Goal: Task Accomplishment & Management: Manage account settings

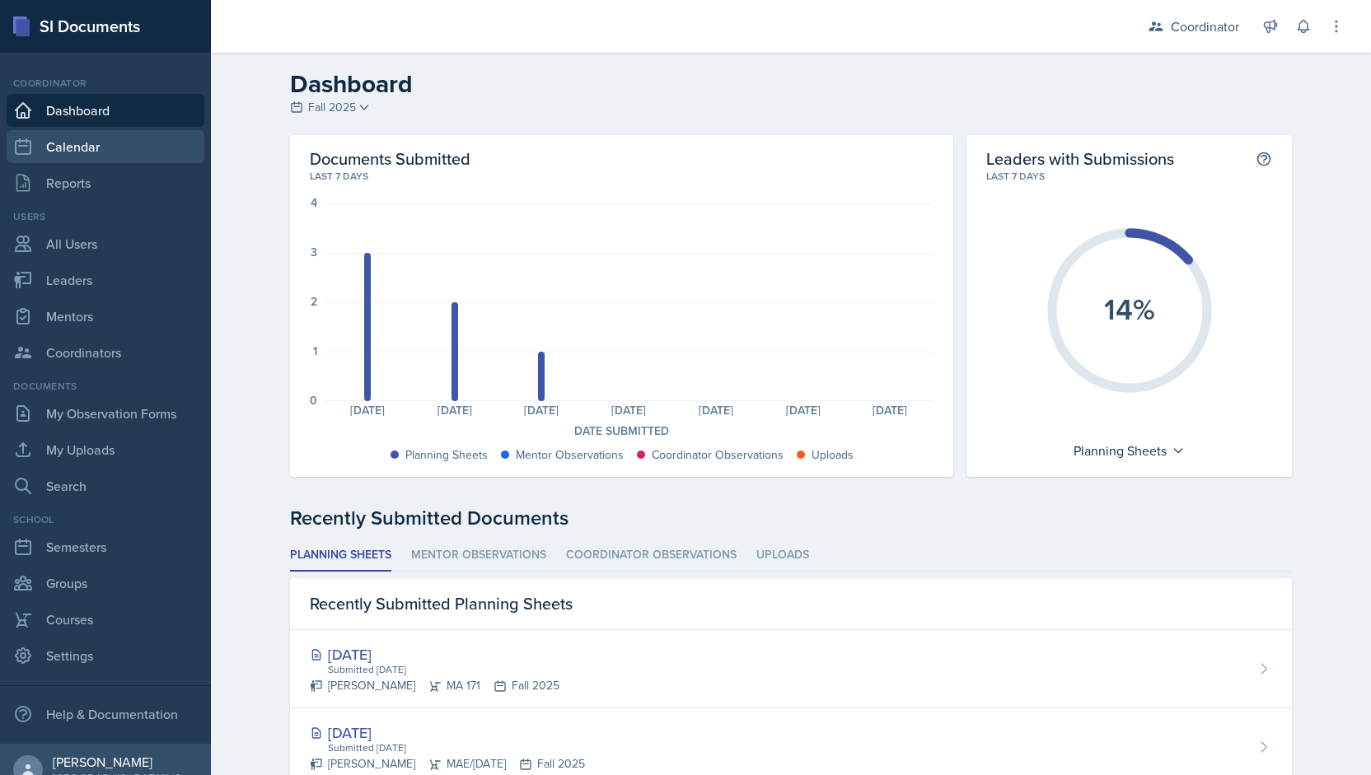
click at [101, 143] on link "Calendar" at bounding box center [106, 146] width 198 height 33
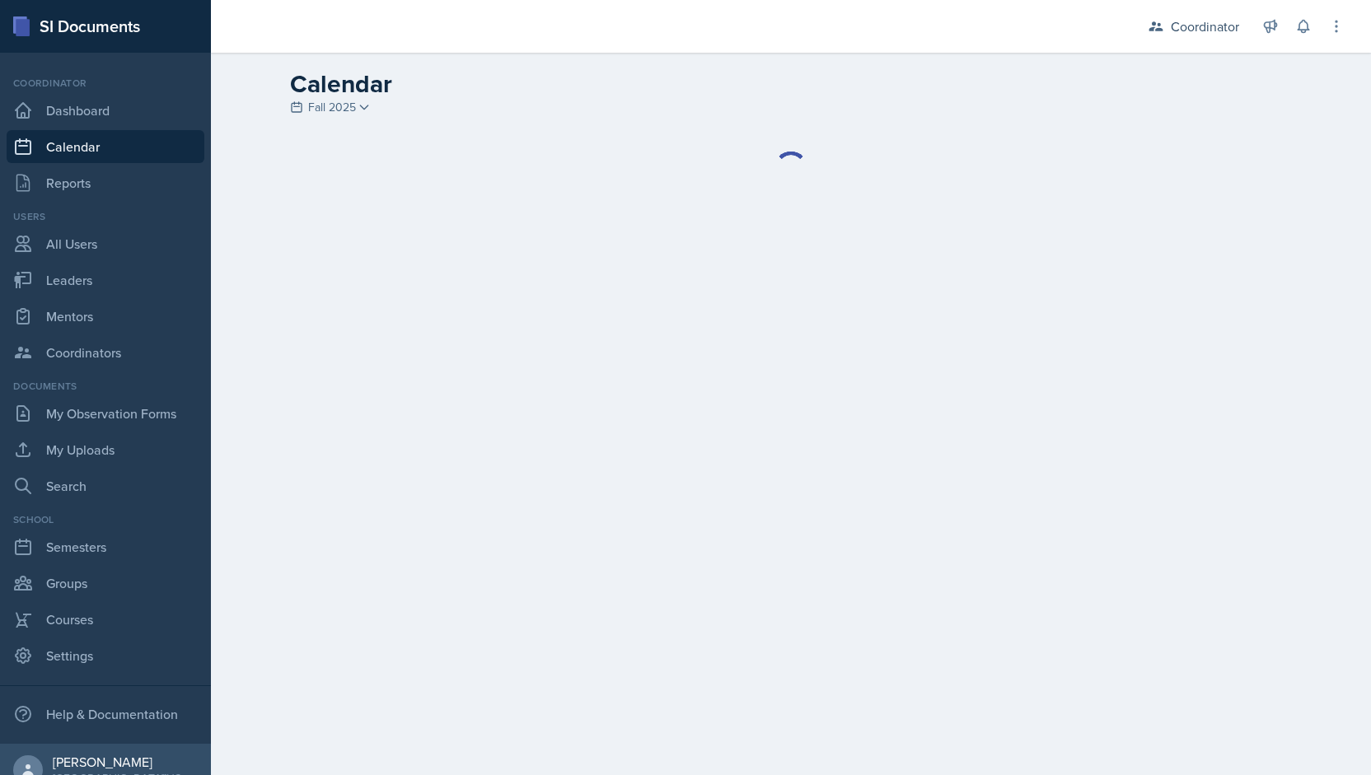
select select "1"
select select "6"
select select "PM"
select select "6"
select select "30"
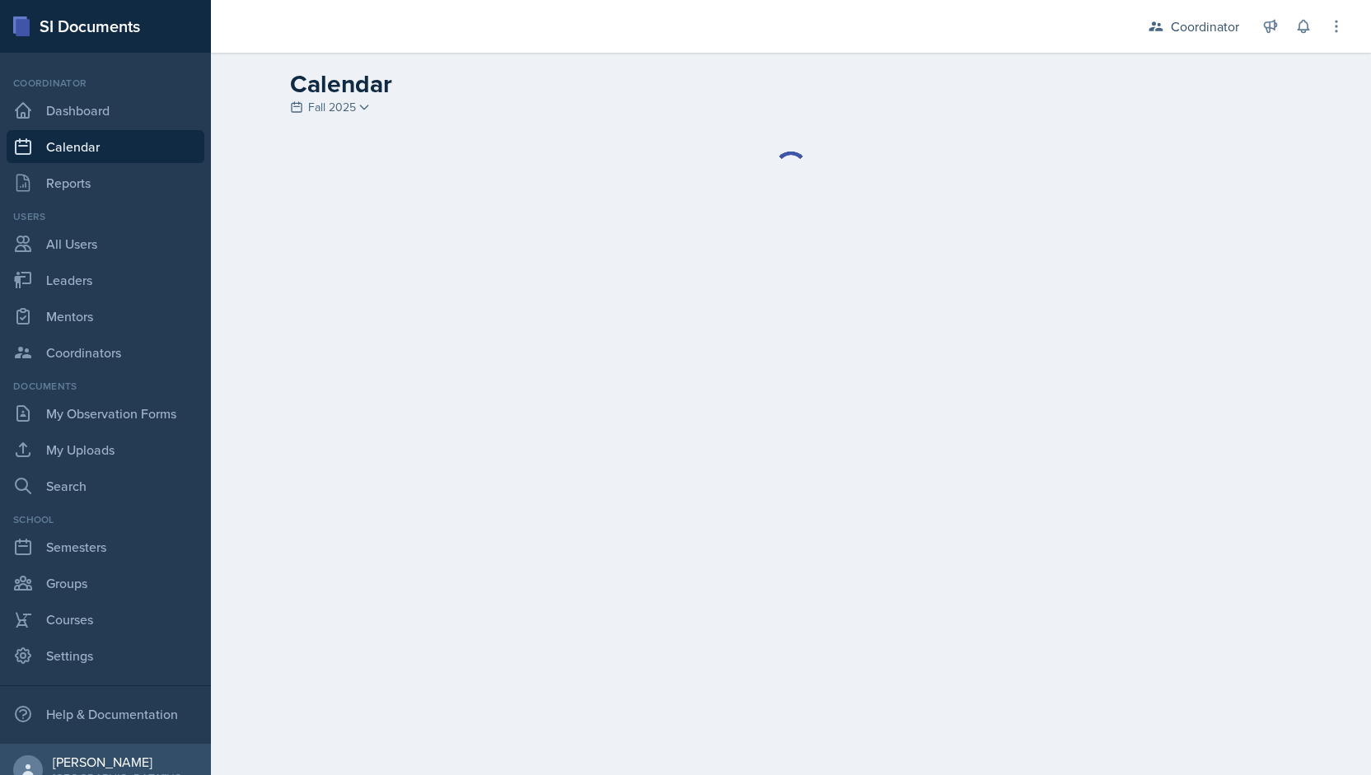
select select "PM"
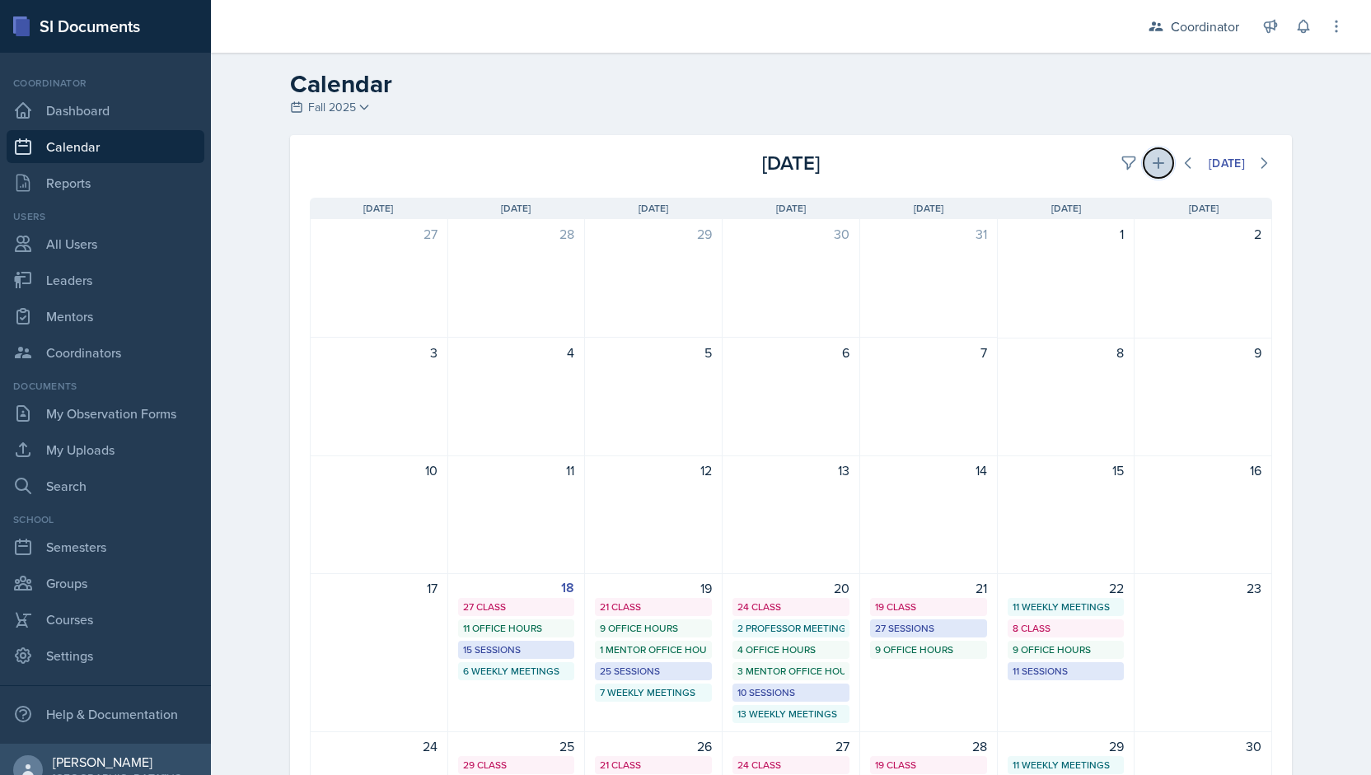
click at [1152, 176] on button at bounding box center [1159, 163] width 30 height 30
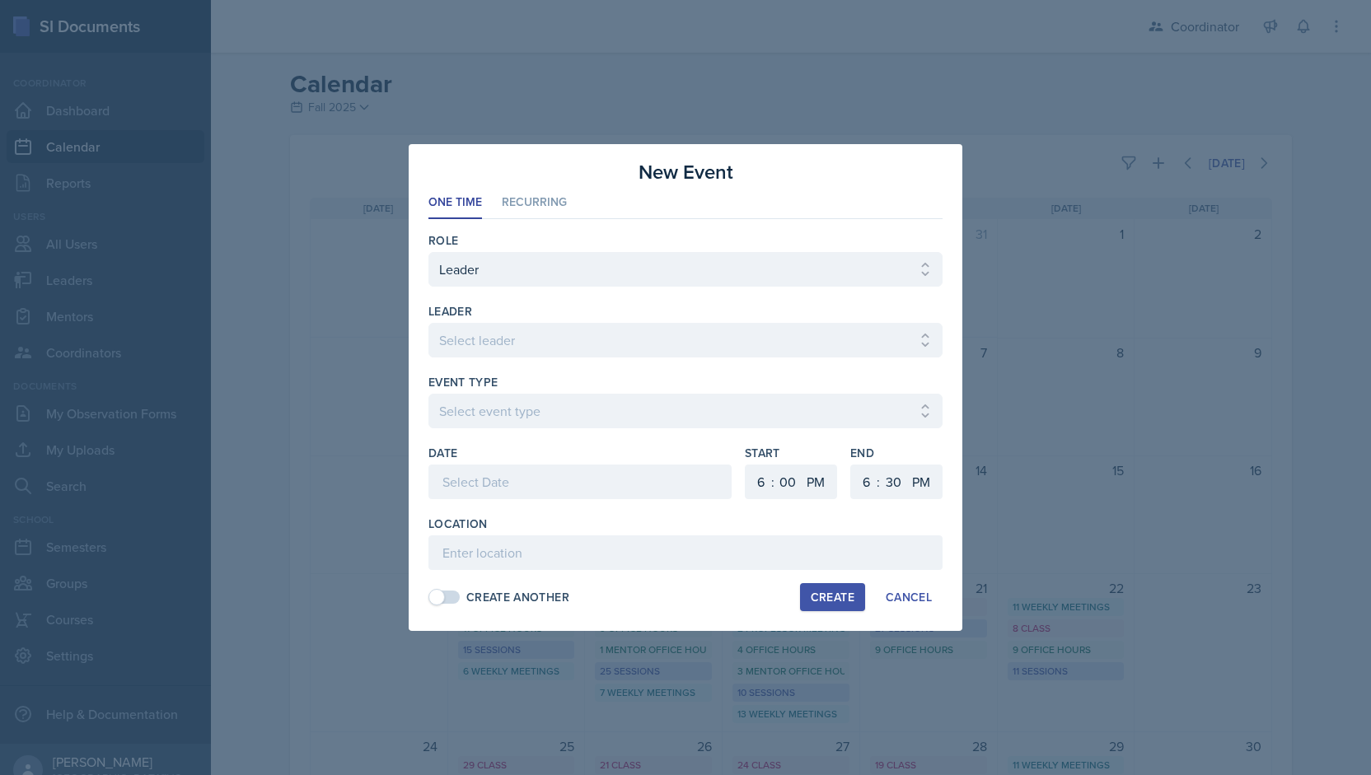
click at [999, 54] on div at bounding box center [685, 387] width 1371 height 775
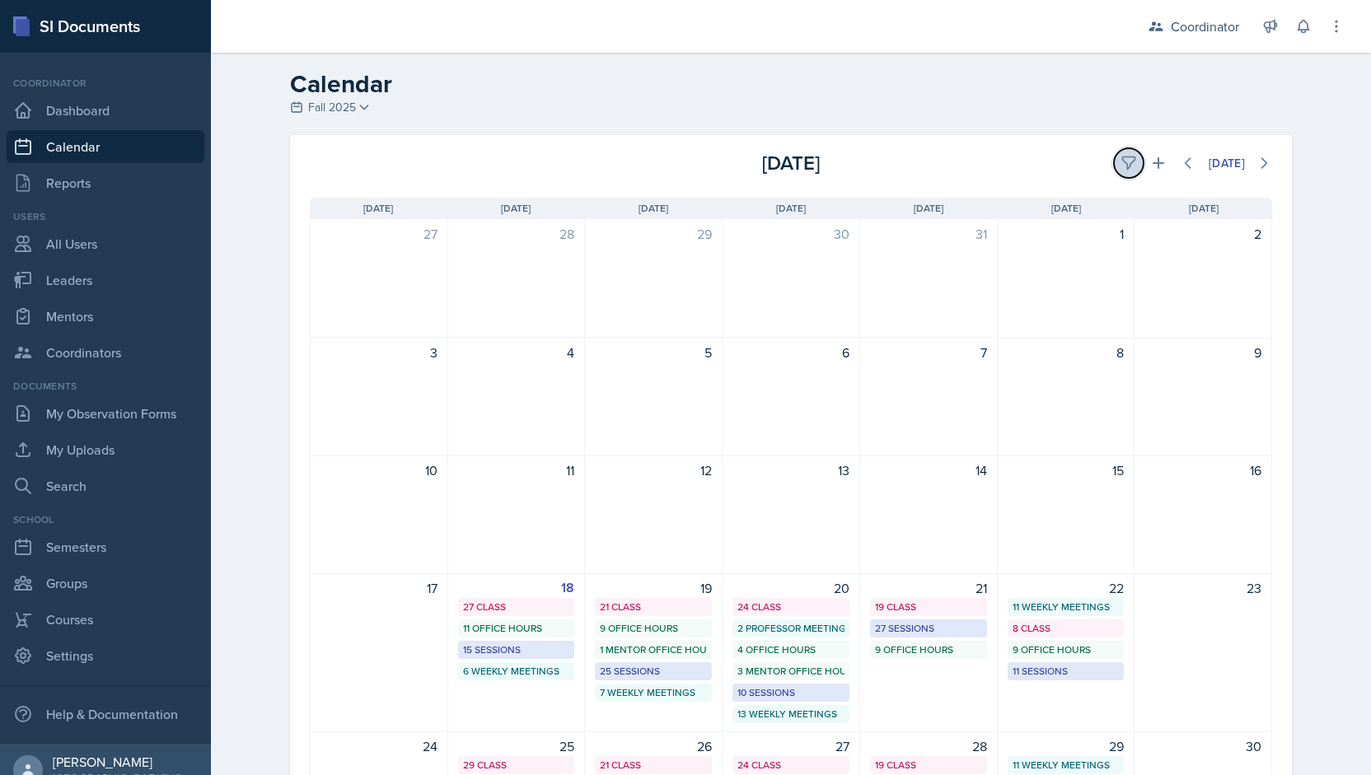
click at [1114, 158] on button at bounding box center [1129, 163] width 30 height 30
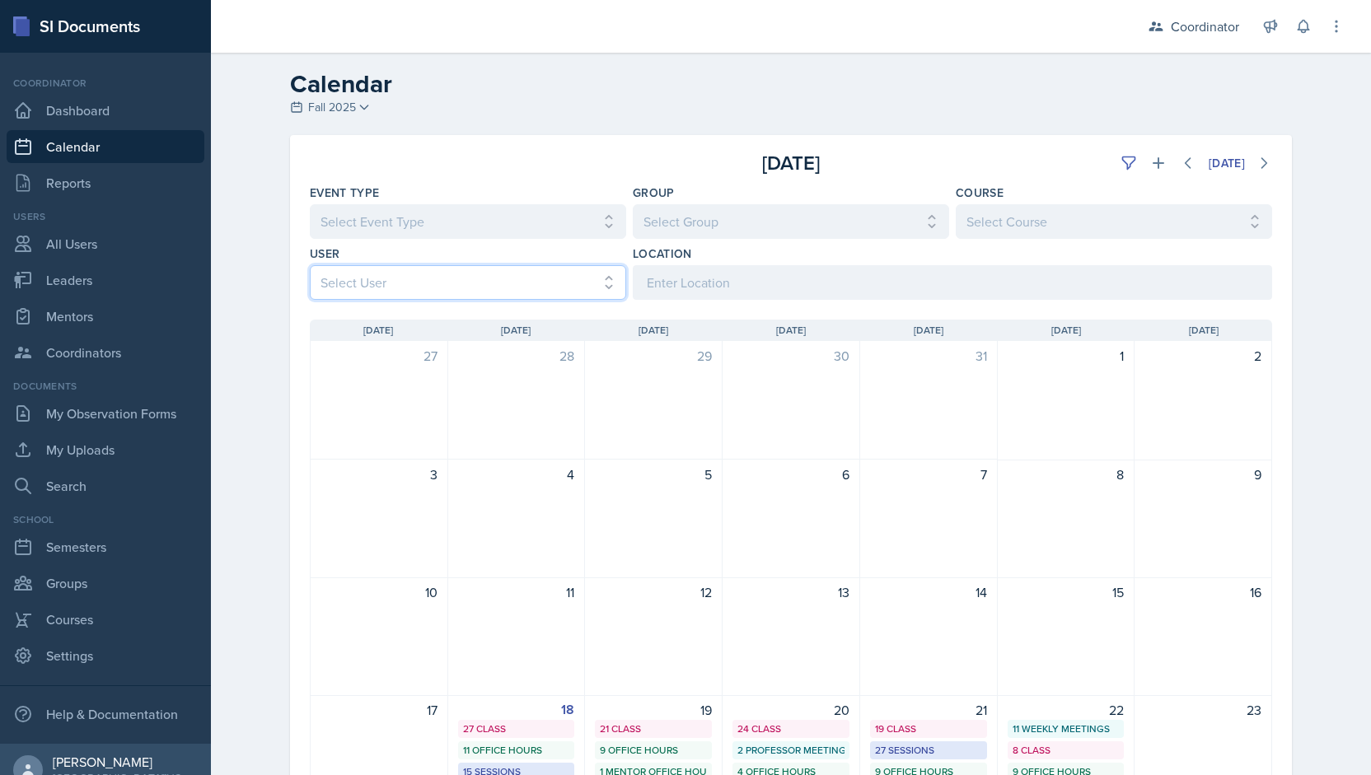
click at [513, 289] on select "Select User All [PERSON_NAME] [PERSON_NAME] [PERSON_NAME] [PERSON_NAME] [PERSON…" at bounding box center [468, 282] width 316 height 35
select select "9becbc58-f797-4ff2-9f76-1bdb99650a58"
click at [310, 265] on select "Select User All [PERSON_NAME] [PERSON_NAME] [PERSON_NAME] [PERSON_NAME] [PERSON…" at bounding box center [468, 282] width 316 height 35
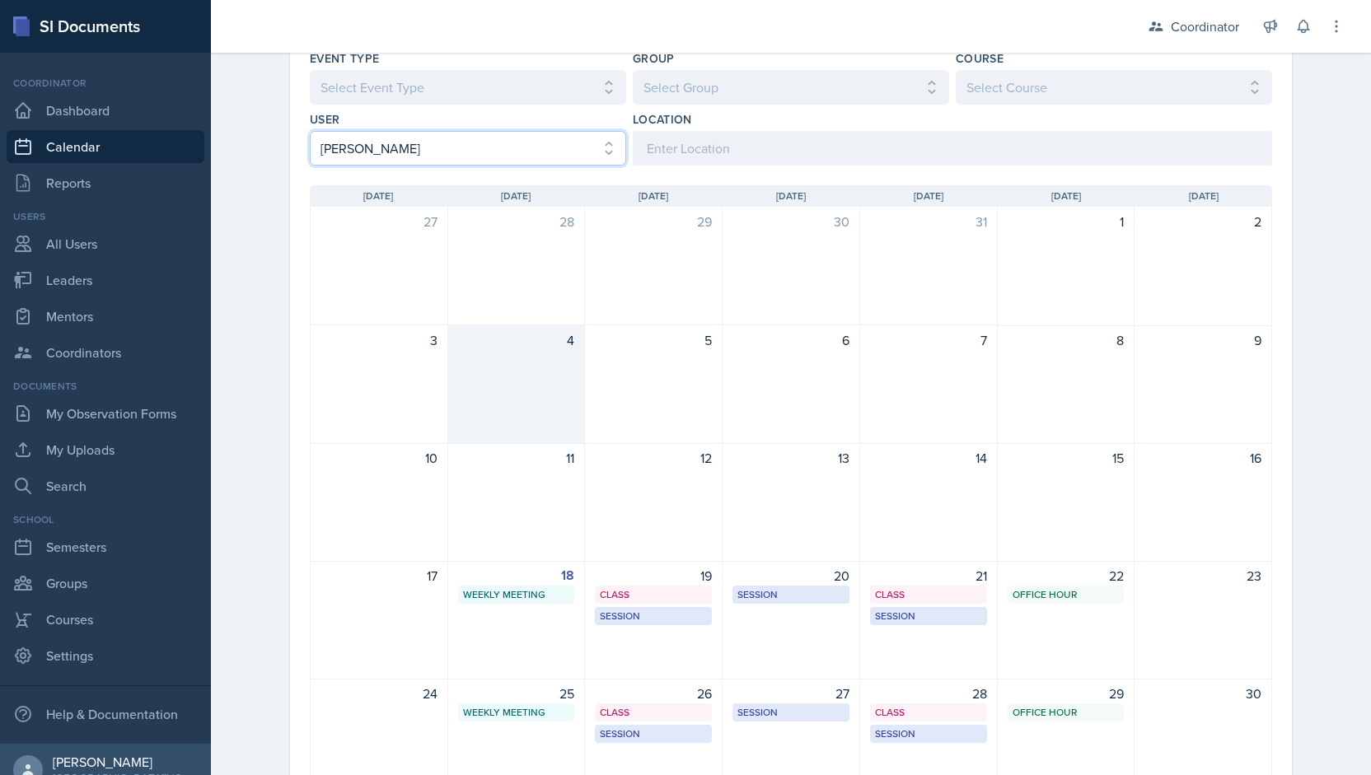
scroll to position [135, 0]
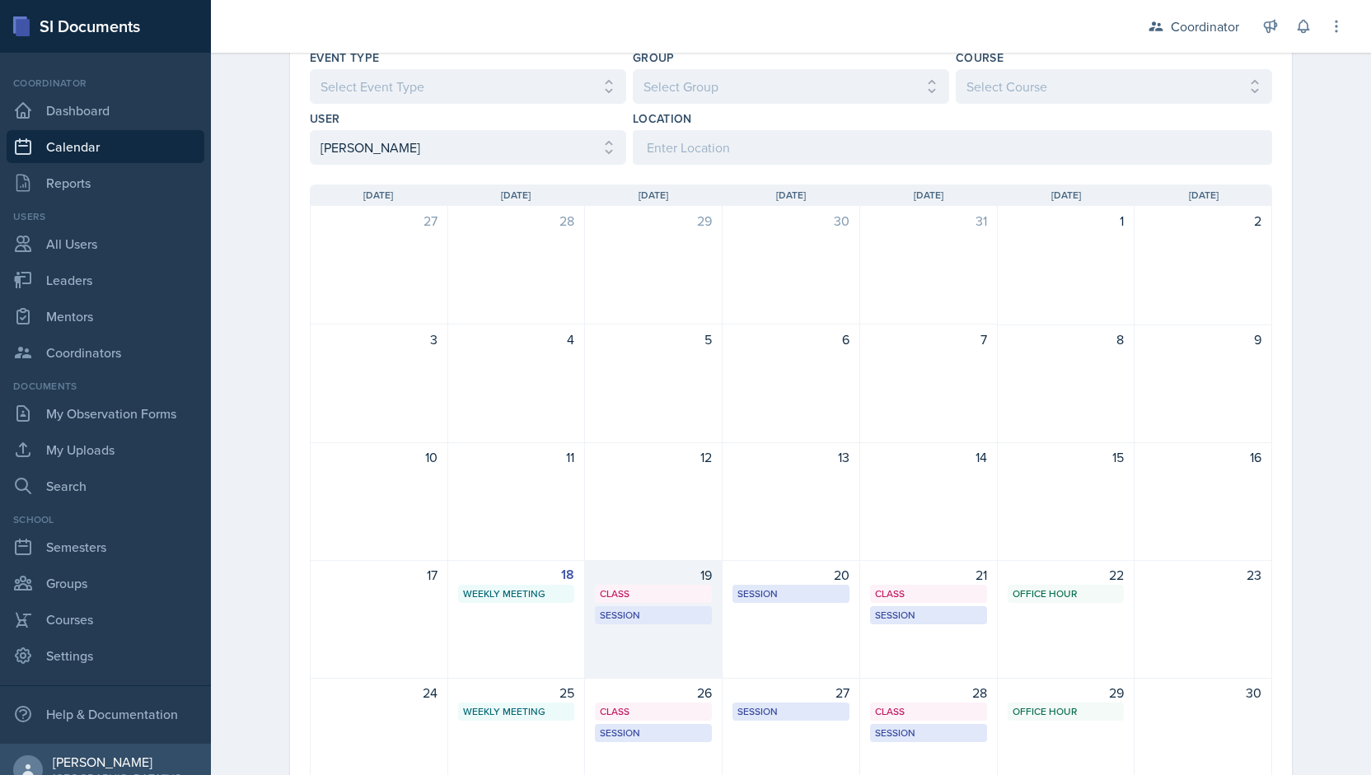
click at [646, 629] on div "19 Class MSB 100 4:20 PM - 5:40 PM Session MSB 102 6:30 PM - 7:30 PM" at bounding box center [654, 619] width 138 height 119
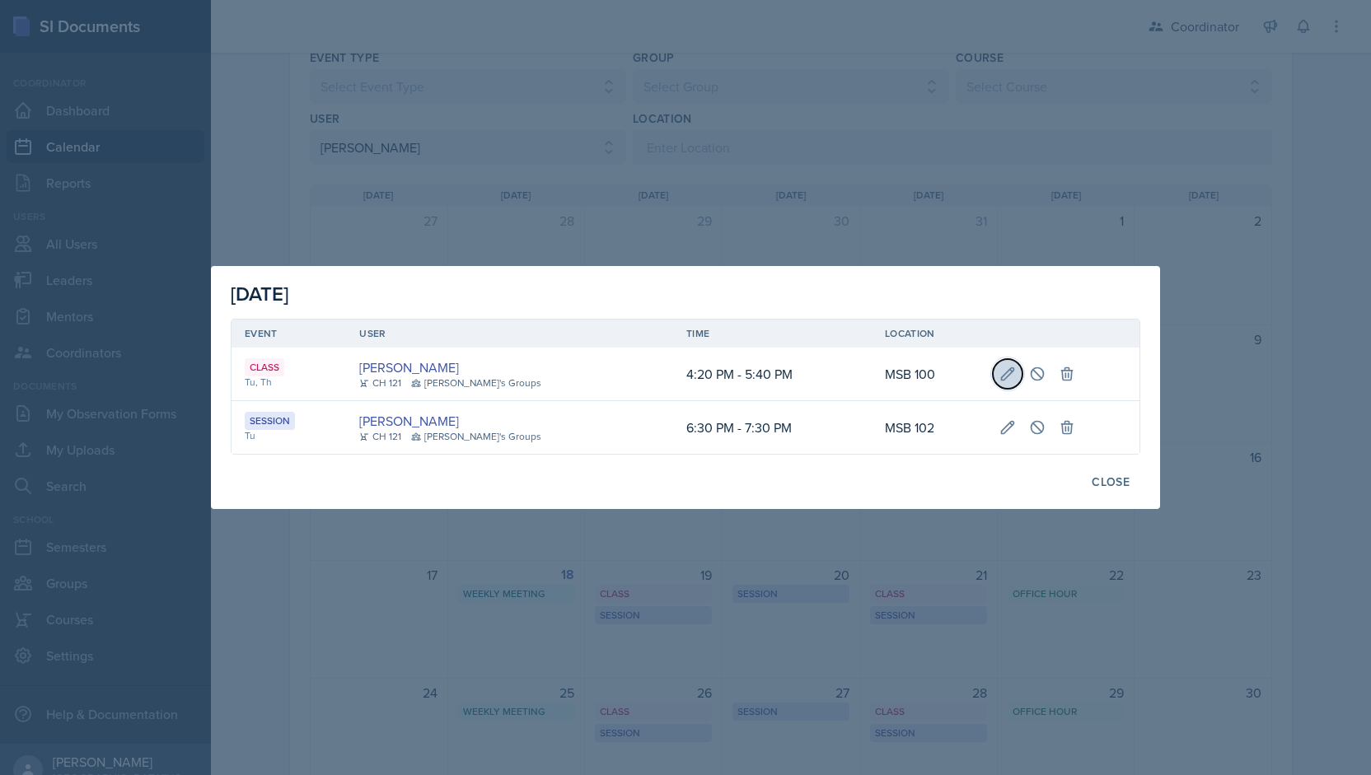
click at [1000, 372] on icon at bounding box center [1008, 374] width 16 height 16
select select "4"
select select "20"
select select "PM"
select select "5"
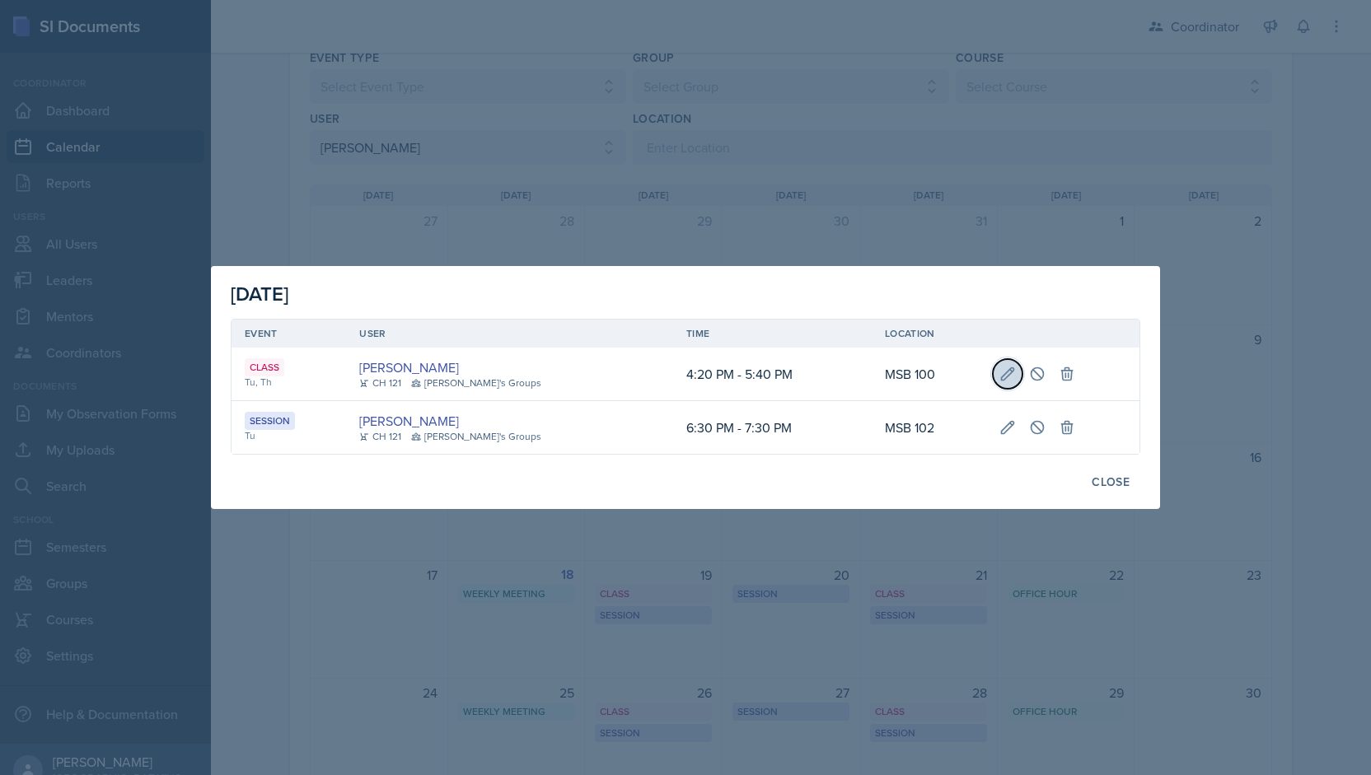
select select "40"
select select "PM"
type input "MSB 100"
select select "bd4f27e7-d6ed-4573-9455-47908d0b622f"
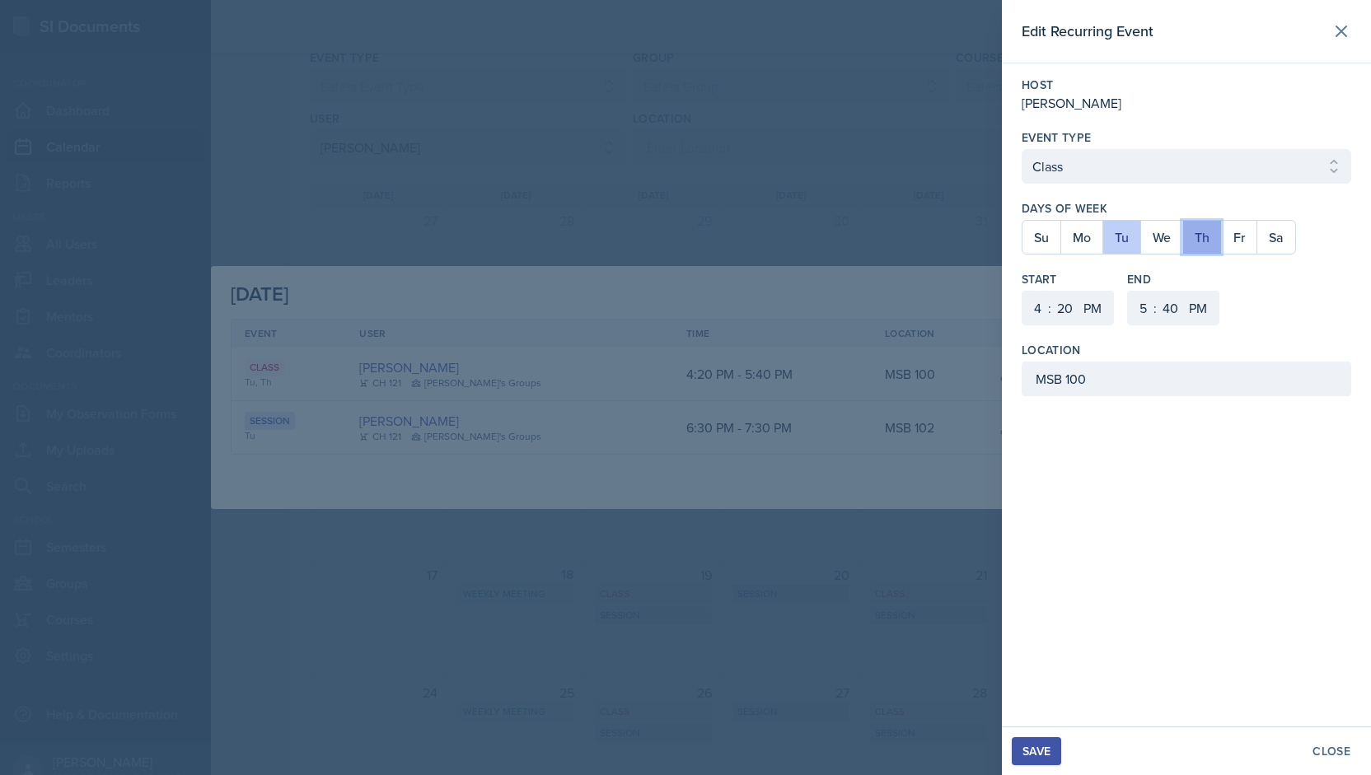
click at [1201, 241] on button "Th" at bounding box center [1201, 237] width 39 height 33
click at [1037, 756] on div "Save" at bounding box center [1037, 751] width 28 height 13
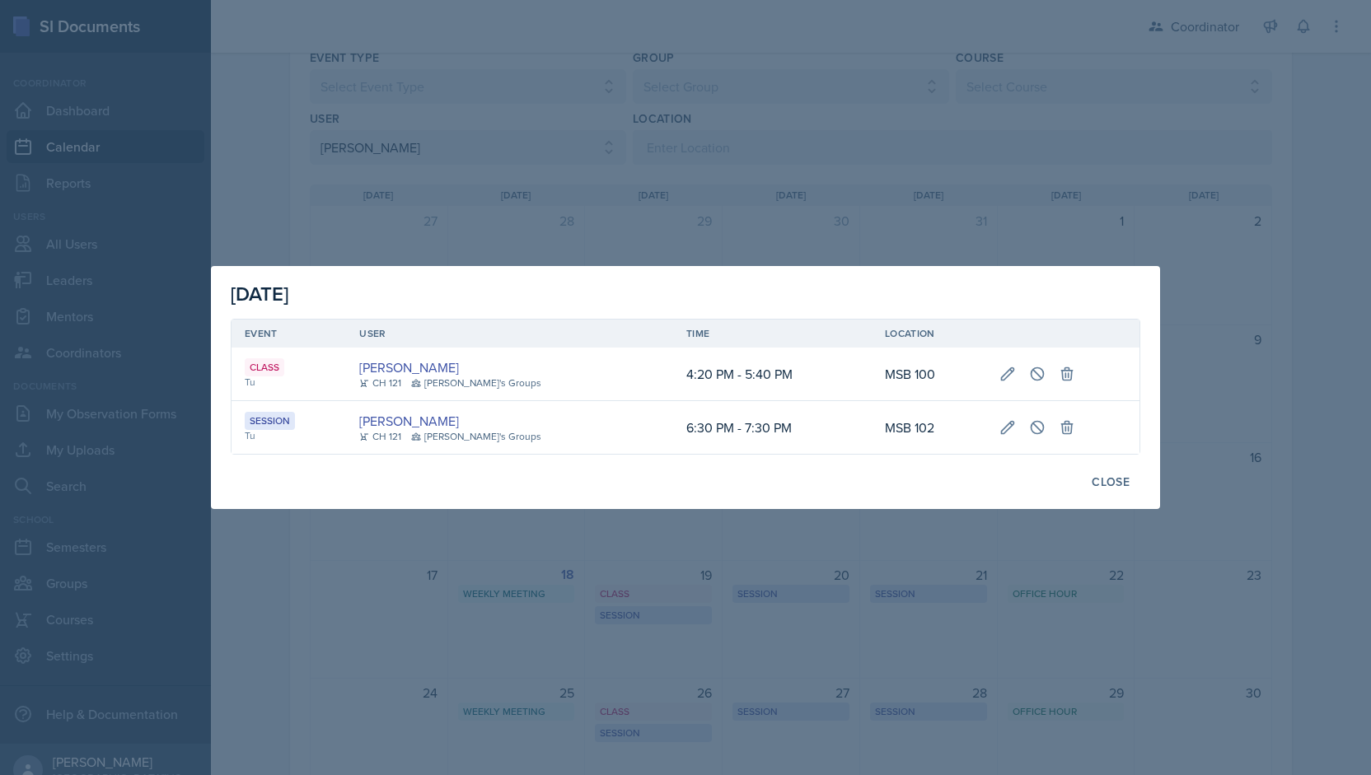
click at [713, 112] on div at bounding box center [685, 387] width 1371 height 775
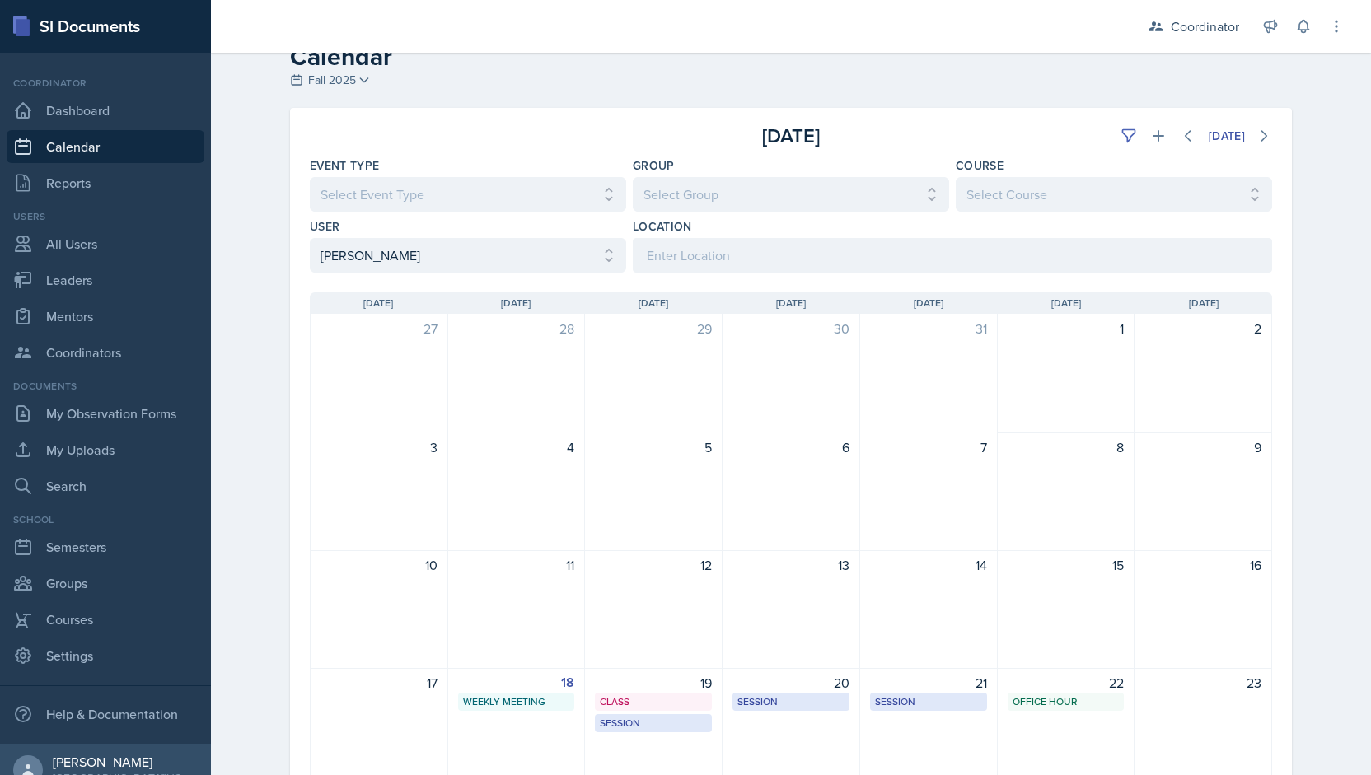
scroll to position [0, 0]
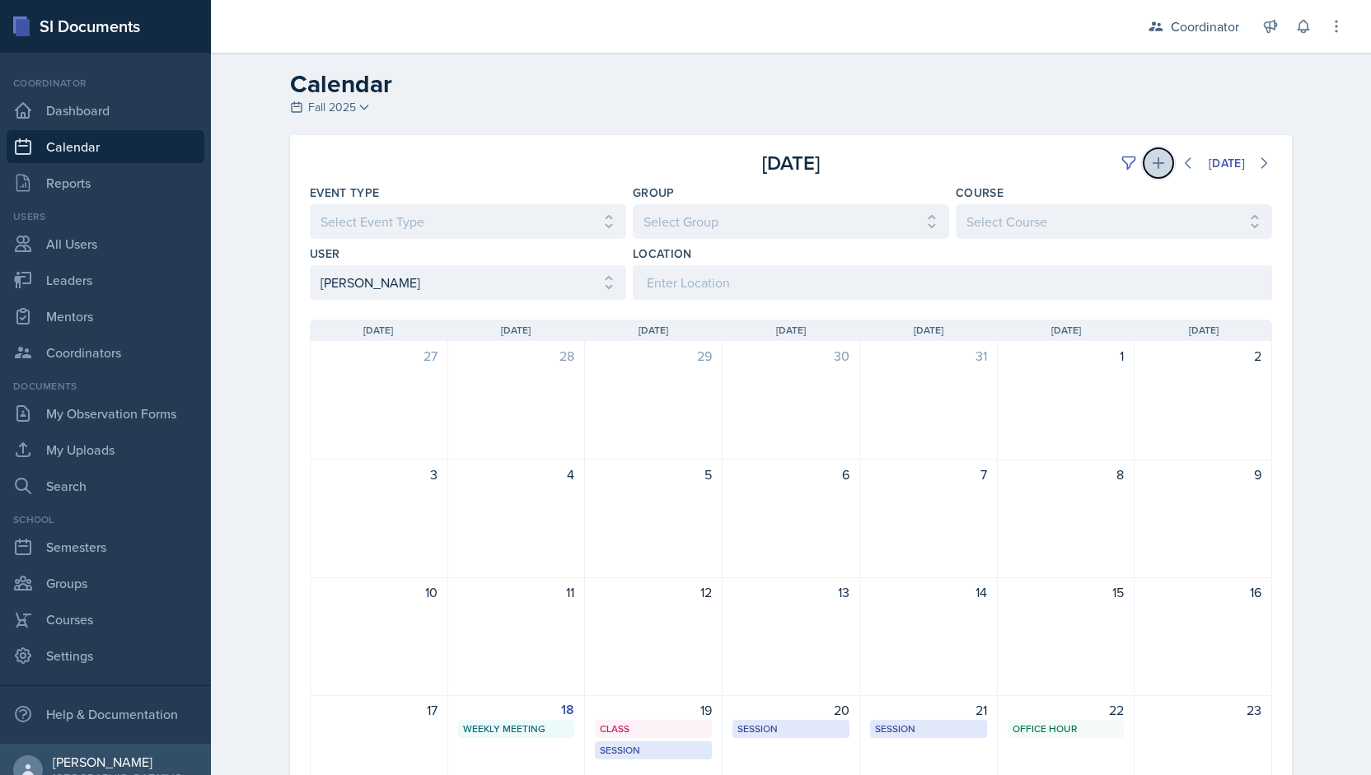
click at [1159, 168] on button at bounding box center [1159, 163] width 30 height 30
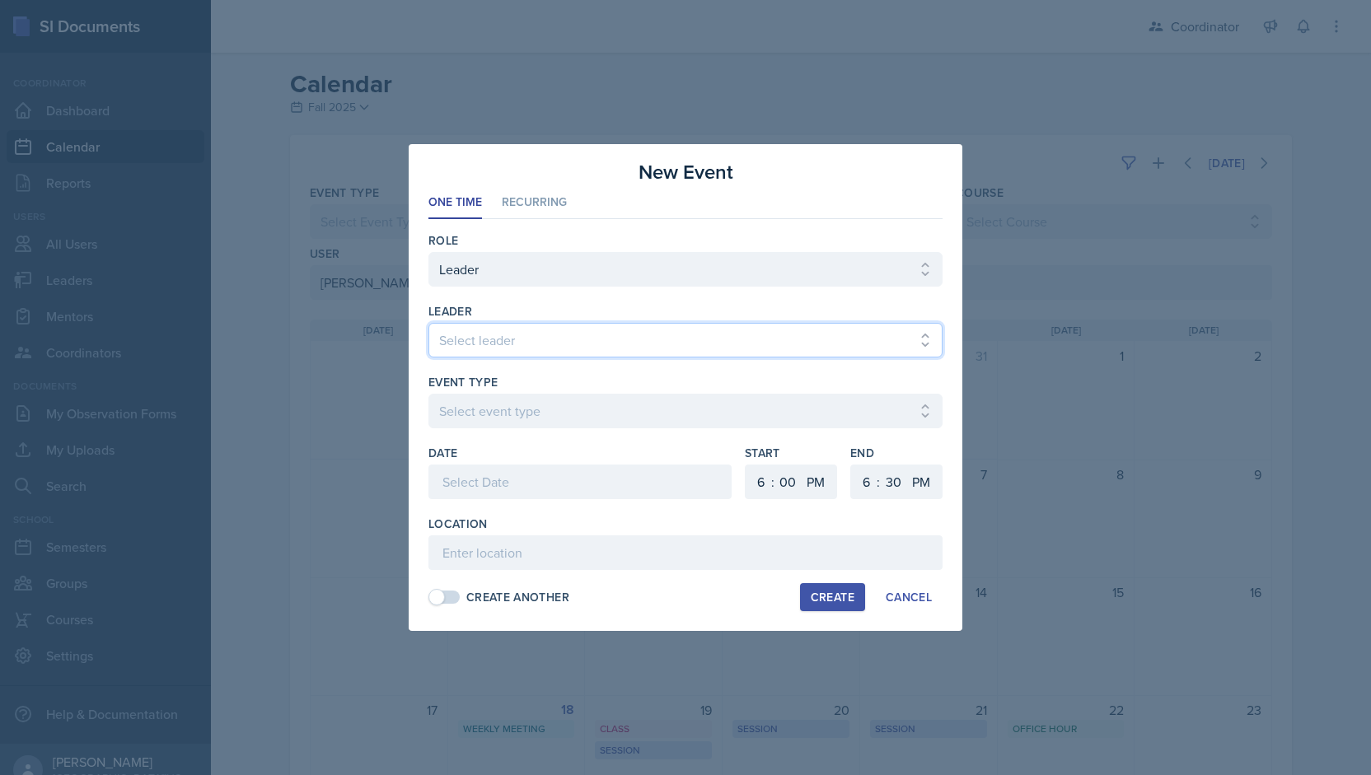
click at [451, 330] on select "Select leader [PERSON_NAME] [PERSON_NAME] [PERSON_NAME] [PERSON_NAME] [PERSON_N…" at bounding box center [685, 340] width 514 height 35
select select "ed738c43-54f4-4c4d-bc24-1a2f0bfe5e4e"
click at [428, 324] on select "Select leader [PERSON_NAME] [PERSON_NAME] [PERSON_NAME] [PERSON_NAME] [PERSON_N…" at bounding box center [685, 340] width 514 height 35
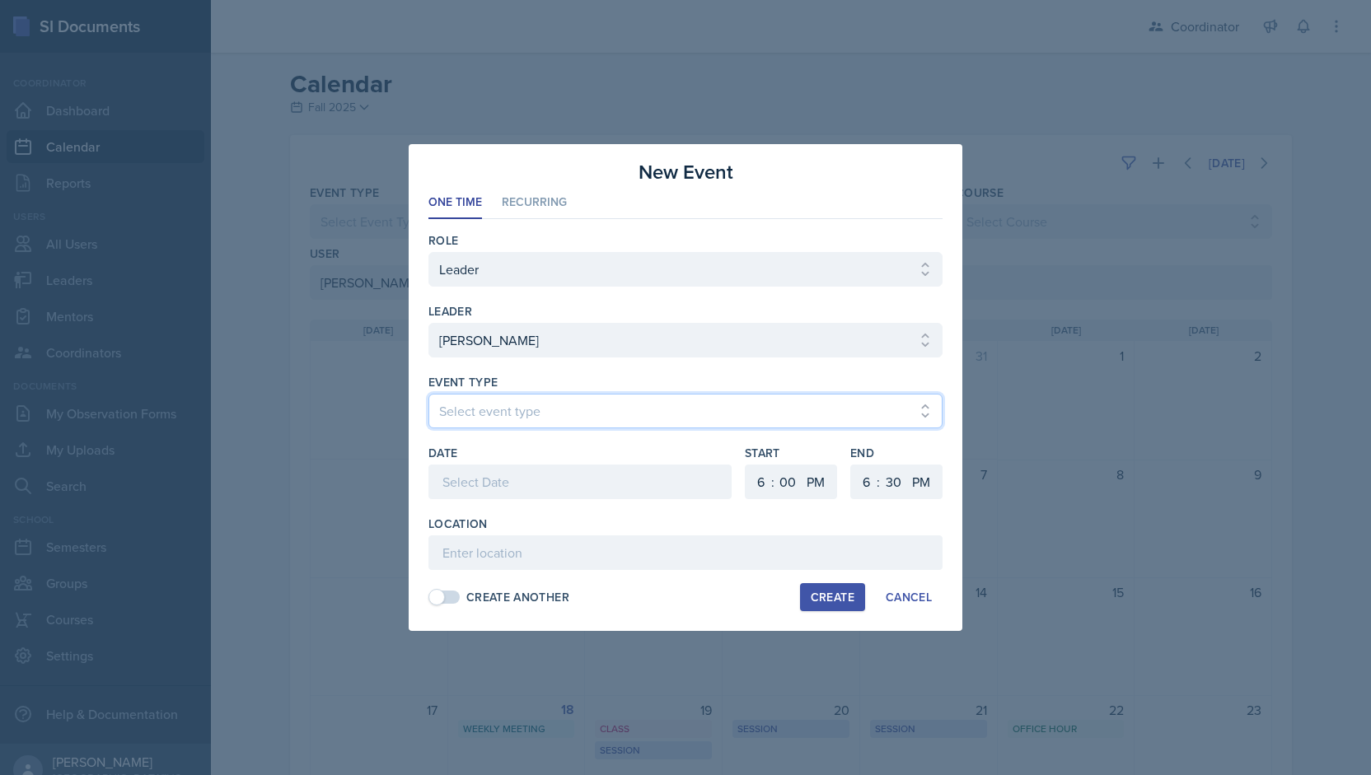
click at [471, 407] on select "Select event type Admin Office Hour Cal Workshop Class Class Announcement LA Pe…" at bounding box center [685, 411] width 514 height 35
select select "bd4f27e7-d6ed-4573-9455-47908d0b622f"
click at [428, 394] on select "Select event type Admin Office Hour Cal Workshop Class Class Announcement LA Pe…" at bounding box center [685, 411] width 514 height 35
click at [473, 479] on div at bounding box center [579, 482] width 303 height 35
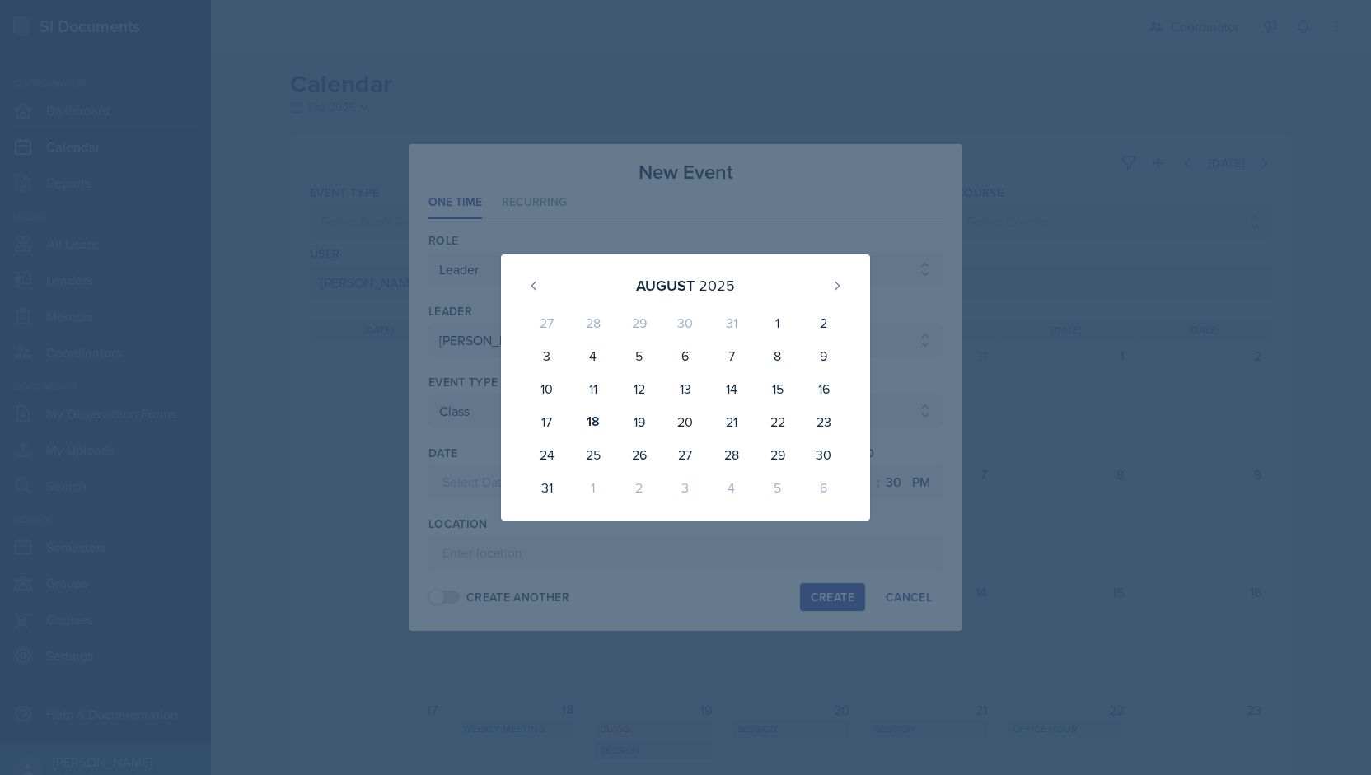
click at [461, 461] on div "[DATE] 27 28 29 30 31 1 2 3 4 5 6 7 8 9 10 11 12 13 14 15 16 17 18 19 20 21 22 …" at bounding box center [685, 388] width 475 height 266
click at [536, 195] on div at bounding box center [685, 387] width 1371 height 775
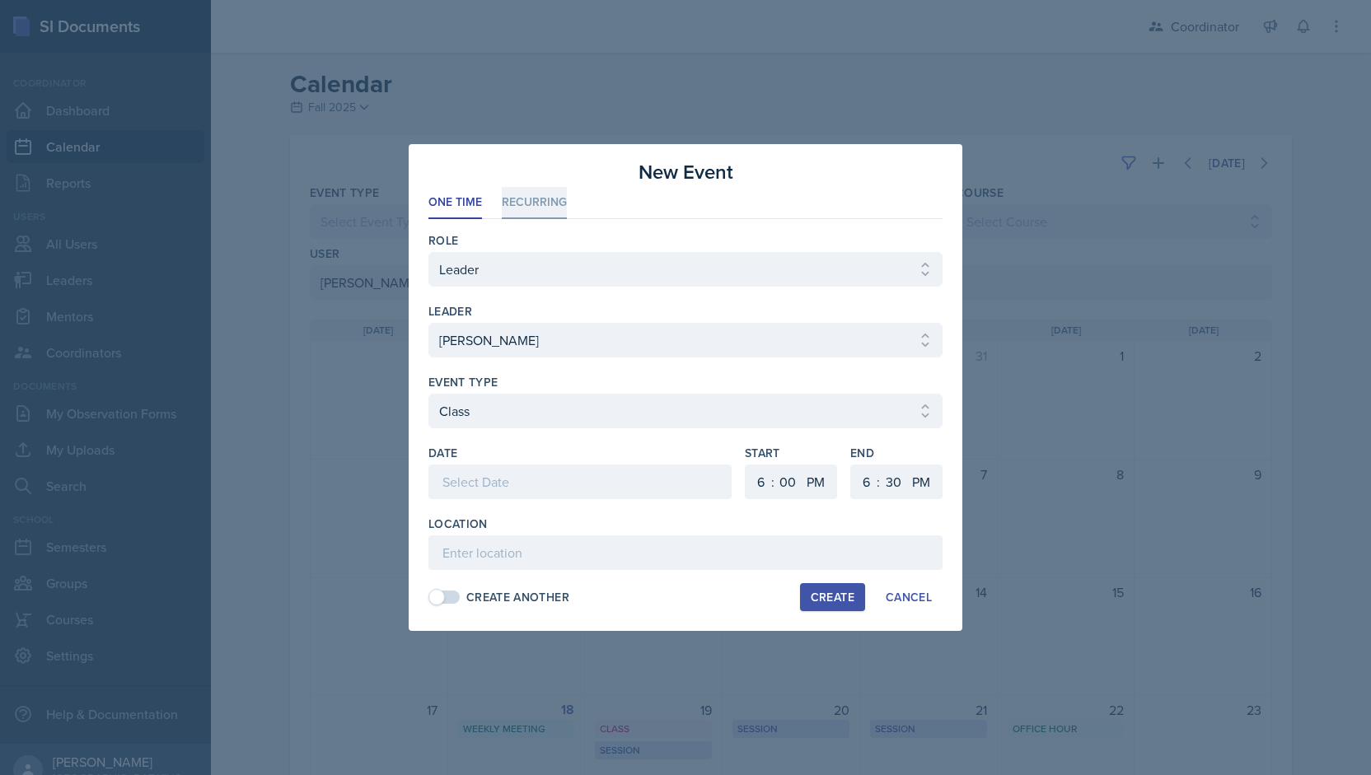
click at [535, 201] on li "Recurring" at bounding box center [534, 203] width 65 height 32
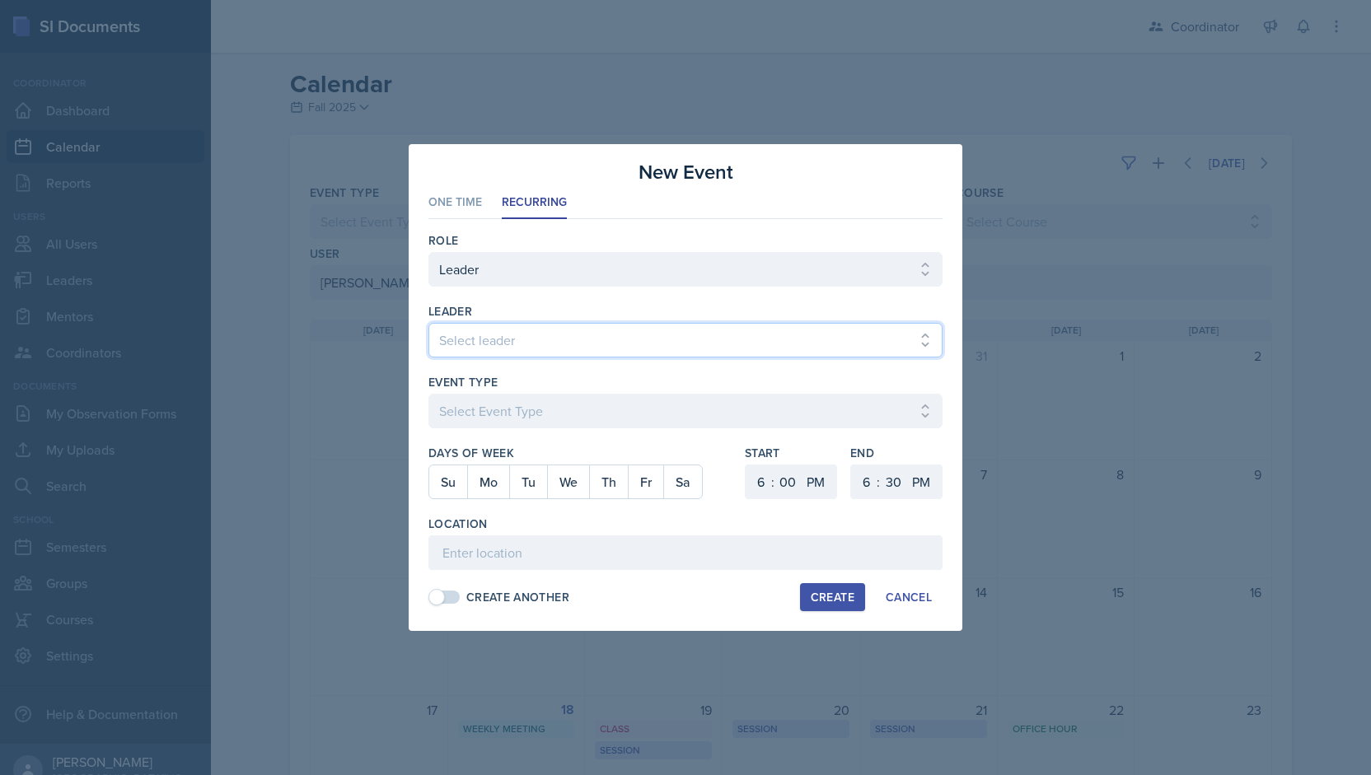
click at [494, 324] on select "Select leader [PERSON_NAME] [PERSON_NAME] [PERSON_NAME] [PERSON_NAME] [PERSON_N…" at bounding box center [685, 340] width 514 height 35
click at [428, 324] on select "Select leader [PERSON_NAME] [PERSON_NAME] [PERSON_NAME] [PERSON_NAME] [PERSON_N…" at bounding box center [685, 340] width 514 height 35
click at [483, 333] on select "Select leader [PERSON_NAME] [PERSON_NAME] [PERSON_NAME] [PERSON_NAME] [PERSON_N…" at bounding box center [685, 340] width 514 height 35
select select "ed738c43-54f4-4c4d-bc24-1a2f0bfe5e4e"
click at [428, 324] on select "Select leader [PERSON_NAME] [PERSON_NAME] [PERSON_NAME] [PERSON_NAME] [PERSON_N…" at bounding box center [685, 340] width 514 height 35
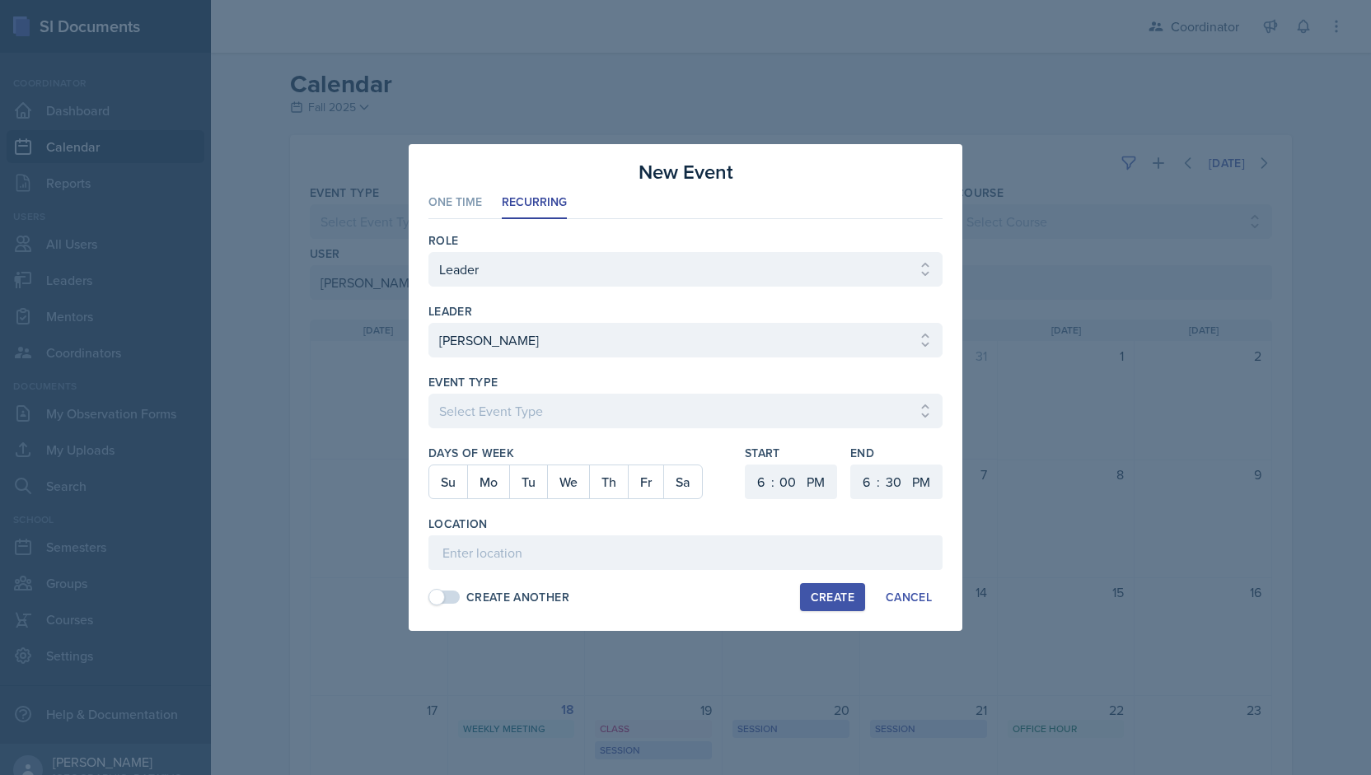
click at [527, 88] on div at bounding box center [685, 387] width 1371 height 775
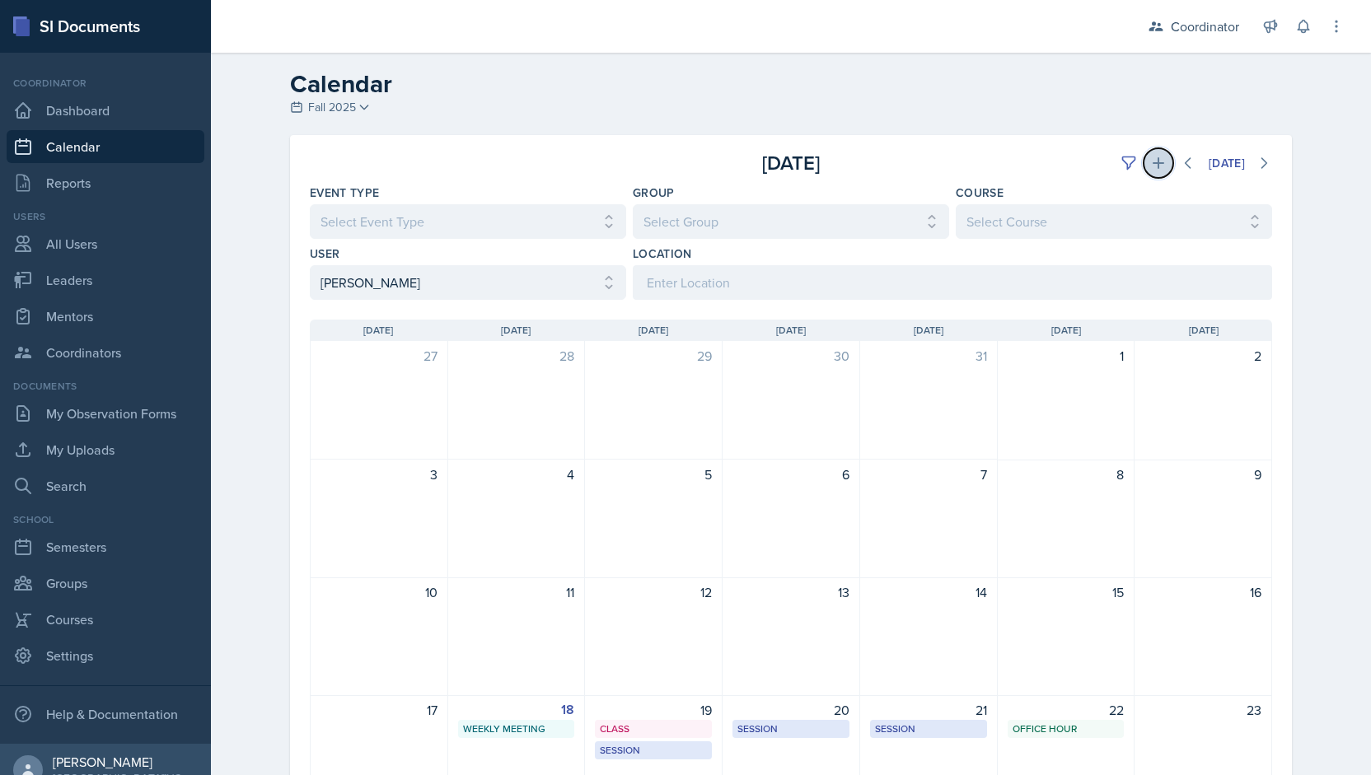
click at [1144, 156] on button at bounding box center [1159, 163] width 30 height 30
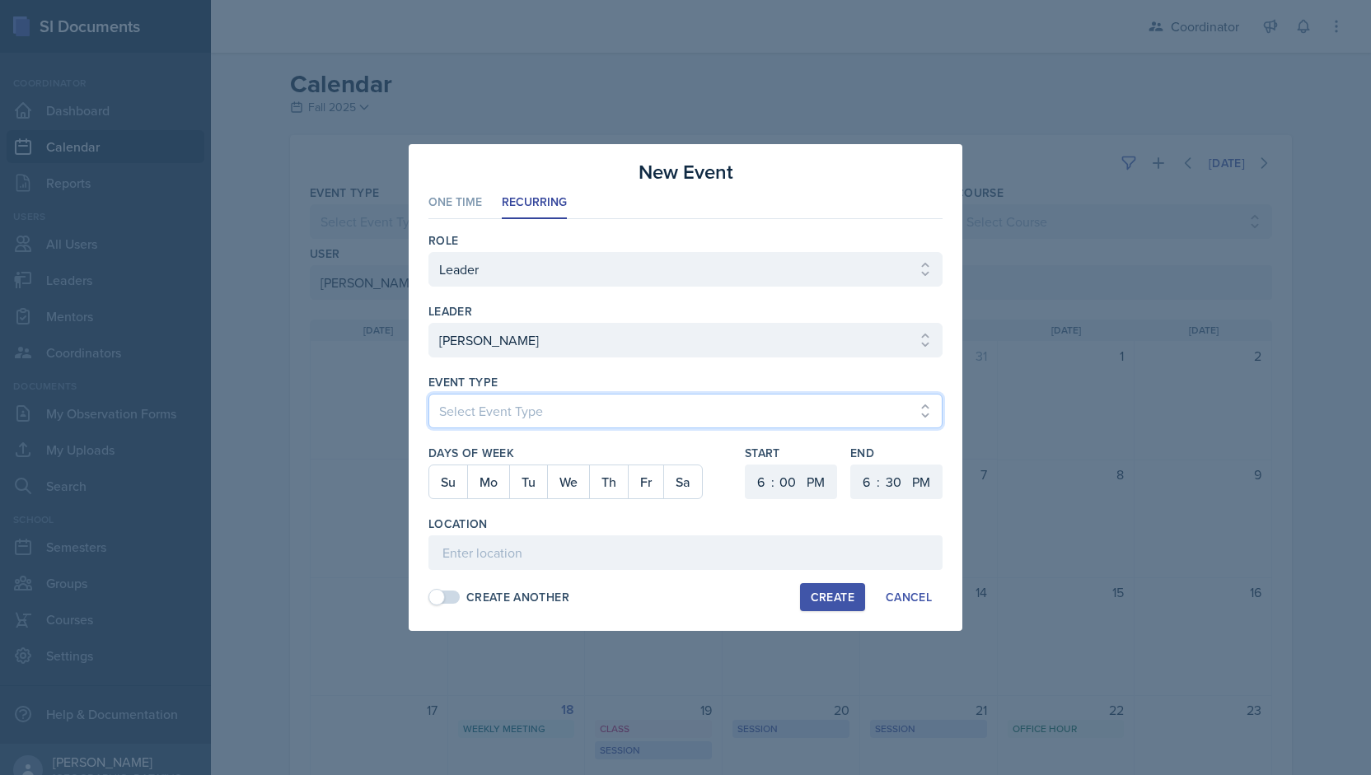
click at [513, 419] on select "Select Event Type Admin Office Hour Cal Workshop Class Class Announcement LA Pe…" at bounding box center [685, 411] width 514 height 35
select select "bd4f27e7-d6ed-4573-9455-47908d0b622f"
click at [428, 394] on select "Select Event Type Admin Office Hour Cal Workshop Class Class Announcement LA Pe…" at bounding box center [685, 411] width 514 height 35
click at [603, 485] on button "Th" at bounding box center [608, 482] width 39 height 33
click at [755, 480] on select "1 2 3 4 5 6 7 8 9 10 11 12" at bounding box center [759, 482] width 26 height 35
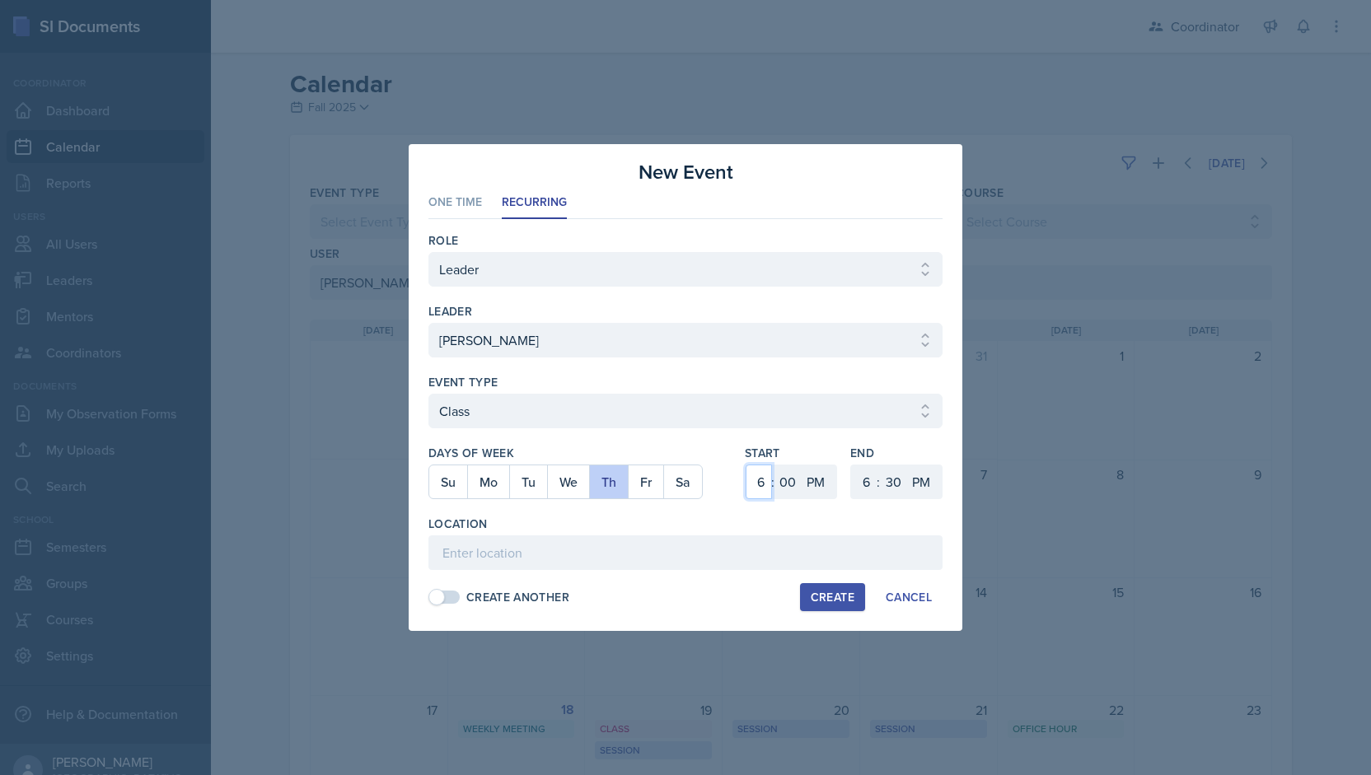
select select "4"
click at [746, 465] on select "1 2 3 4 5 6 7 8 9 10 11 12" at bounding box center [759, 482] width 26 height 35
click at [792, 477] on select "00 05 10 15 20 25 30 35 40 45 50 55" at bounding box center [788, 482] width 26 height 35
select select "20"
click at [775, 465] on select "00 05 10 15 20 25 30 35 40 45 50 55" at bounding box center [788, 482] width 26 height 35
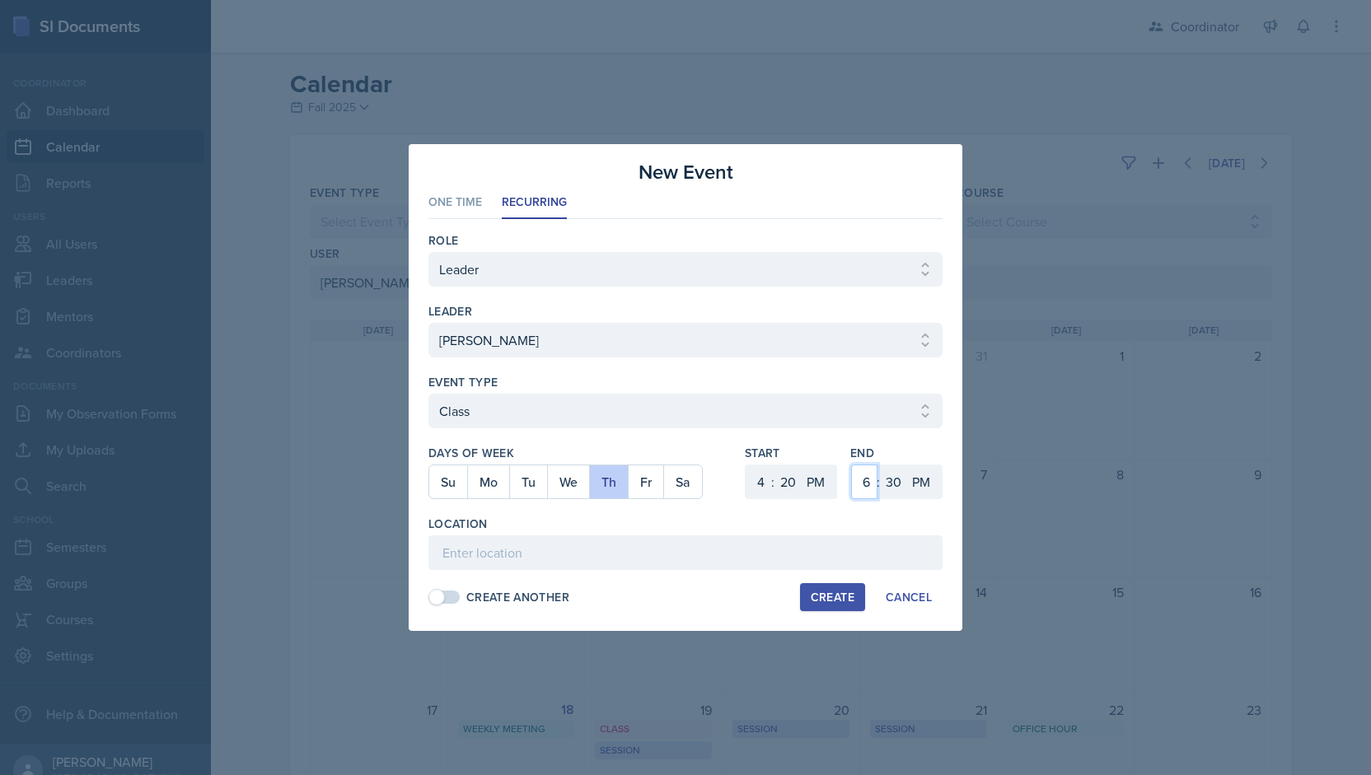
click at [869, 480] on select "1 2 3 4 5 6 7 8 9 10 11 12" at bounding box center [864, 482] width 26 height 35
select select "5"
click at [851, 465] on select "1 2 3 4 5 6 7 8 9 10 11 12" at bounding box center [864, 482] width 26 height 35
click at [892, 476] on select "00 05 10 15 20 25 30 35 40 45 50 55" at bounding box center [893, 482] width 26 height 35
select select "40"
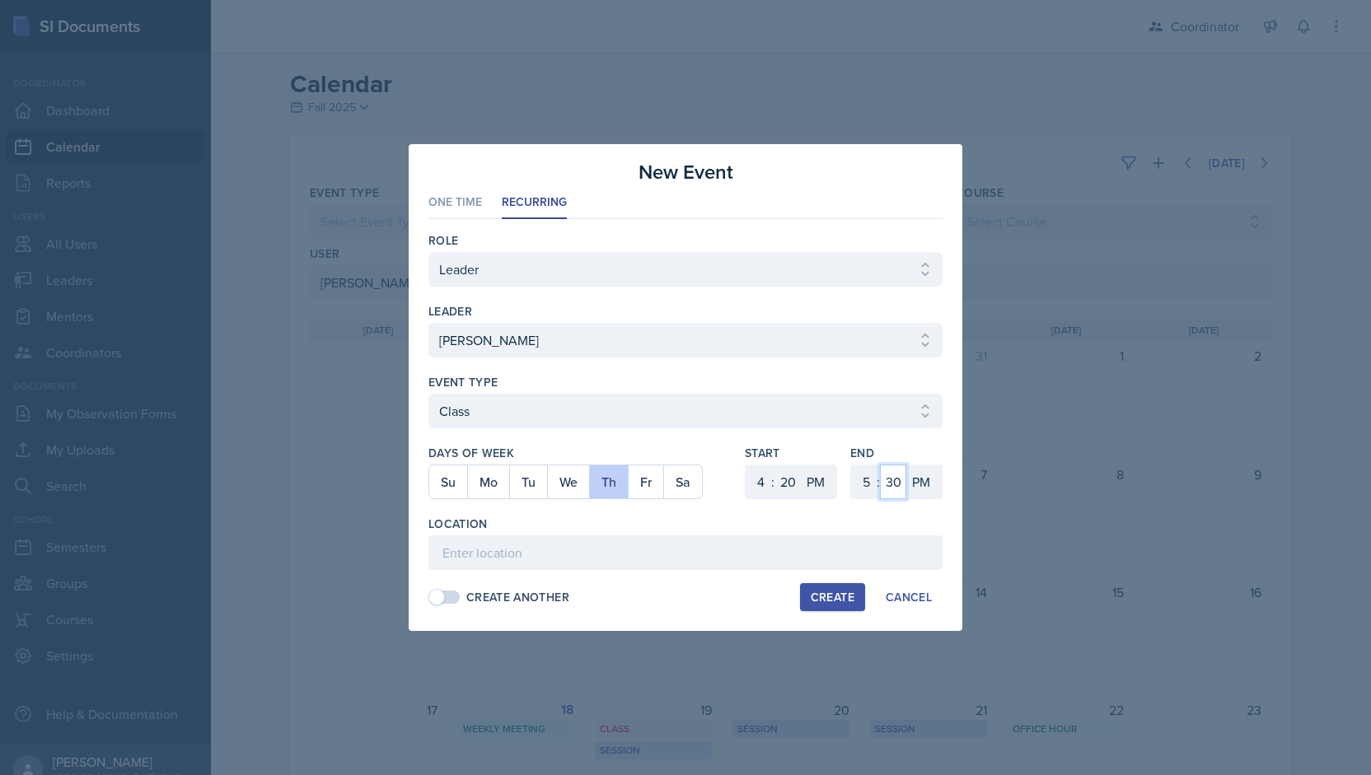
click at [880, 465] on select "00 05 10 15 20 25 30 35 40 45 50 55" at bounding box center [893, 482] width 26 height 35
click at [554, 583] on div "Create Another Create Cancel" at bounding box center [685, 597] width 514 height 28
click at [550, 564] on input at bounding box center [685, 553] width 514 height 35
type input "NUR 101A"
click at [819, 604] on div "Create" at bounding box center [833, 597] width 44 height 13
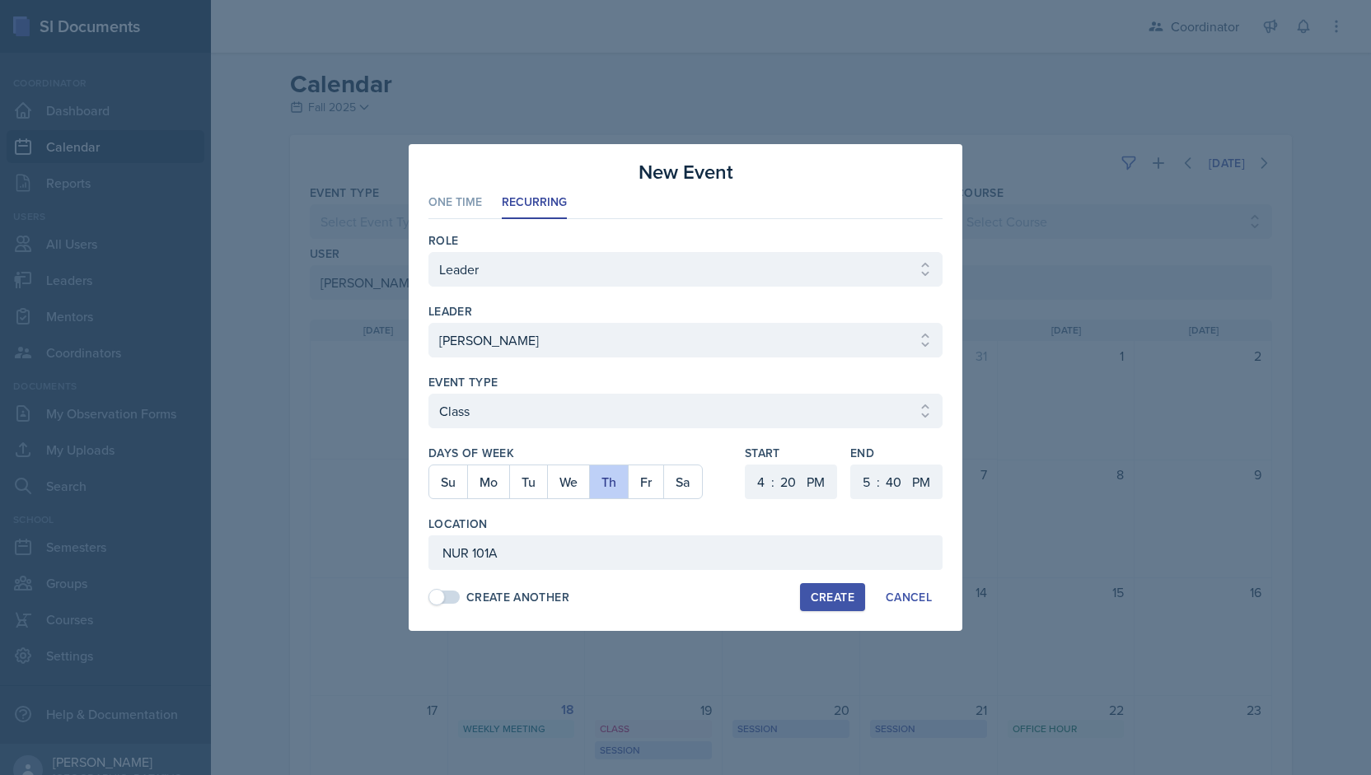
select select
select select "6"
select select "0"
select select "6"
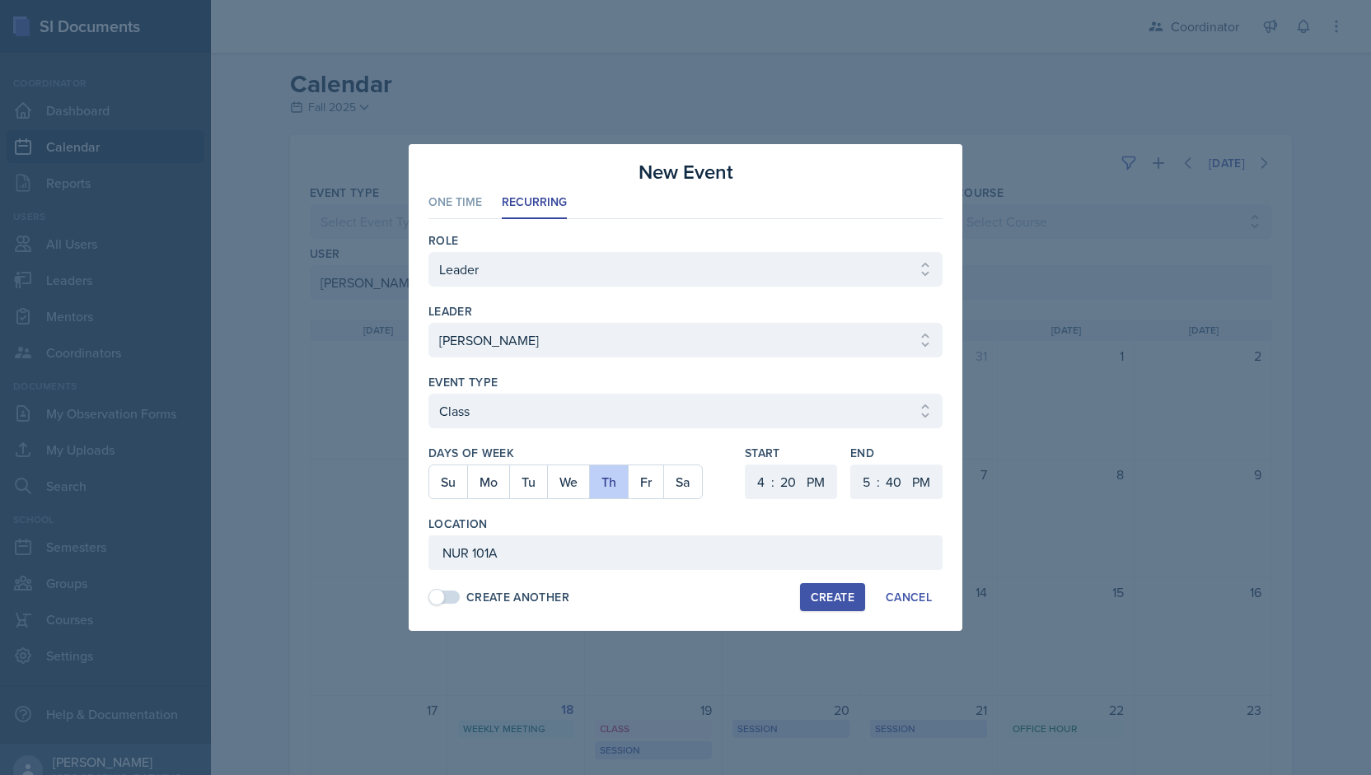
select select "30"
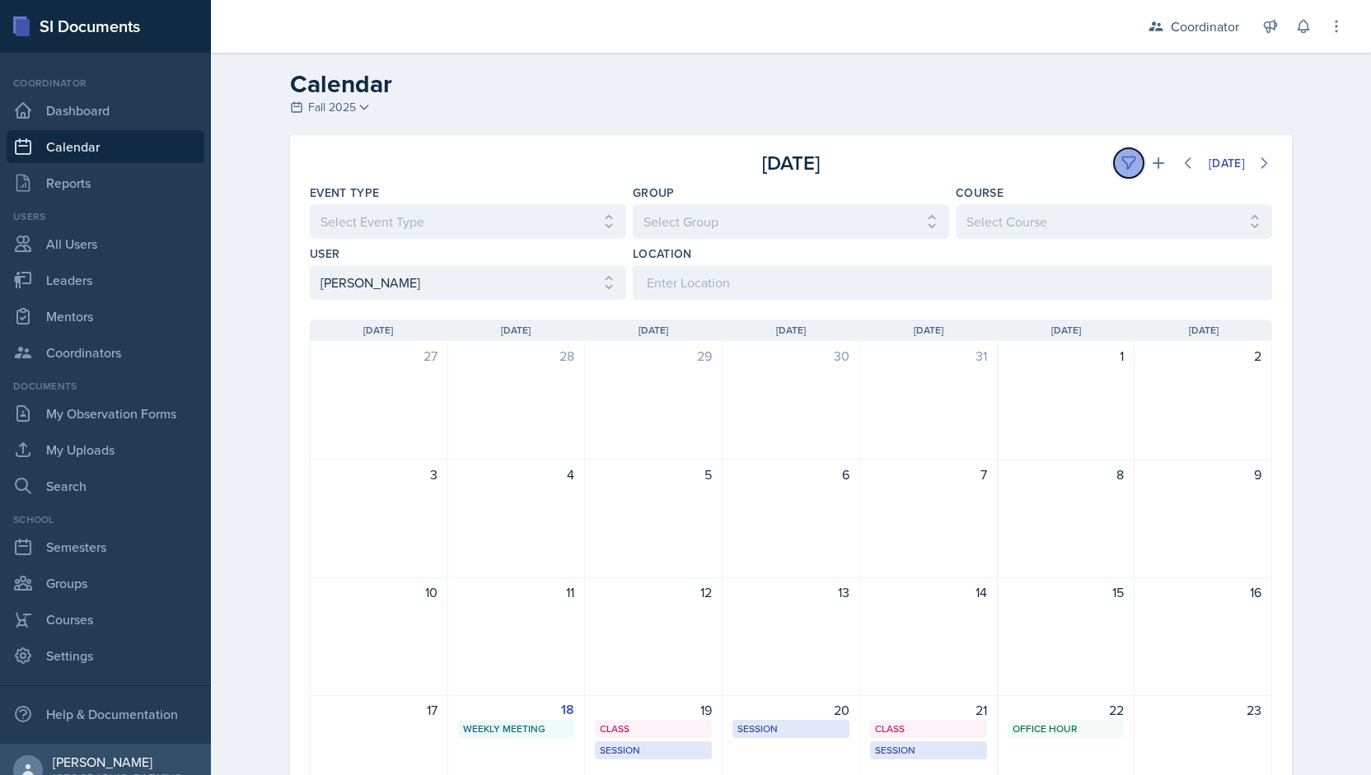
click at [1127, 159] on icon at bounding box center [1129, 163] width 16 height 16
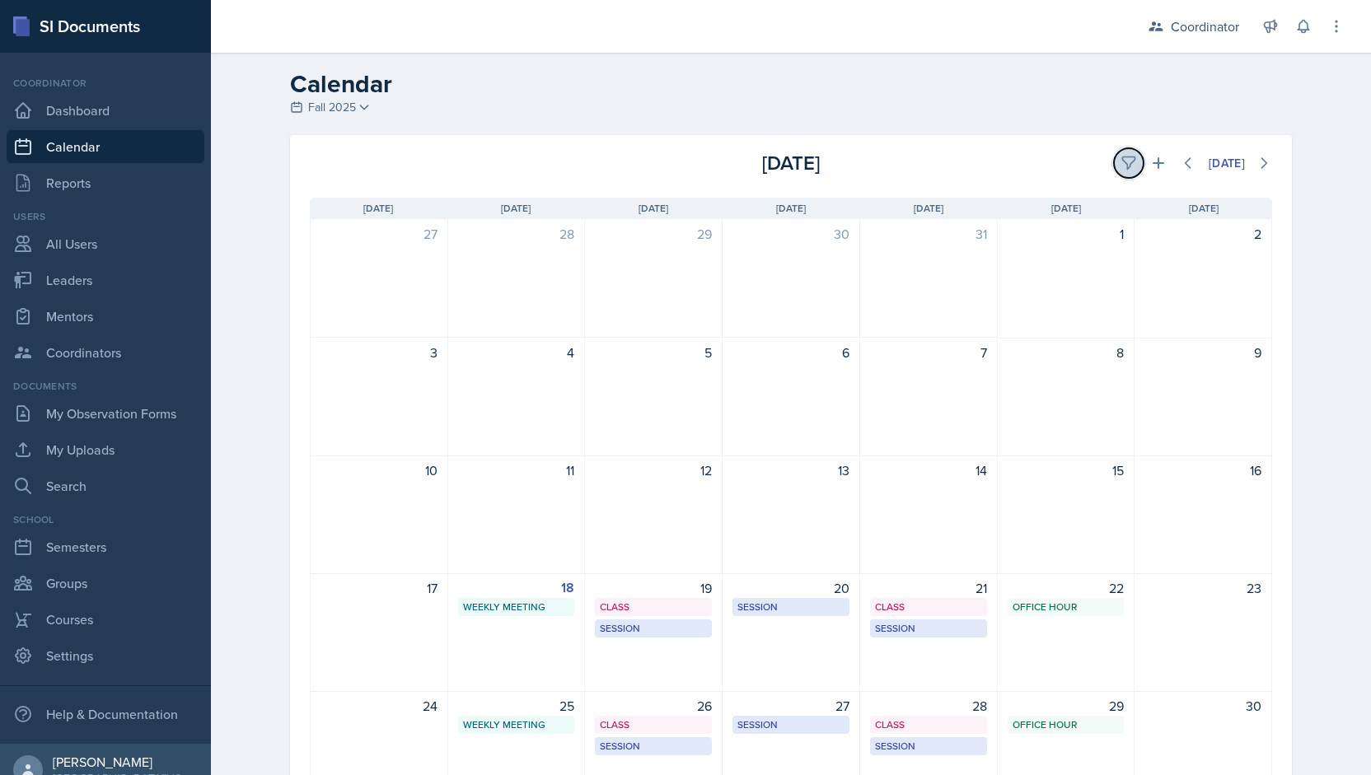
click at [1114, 159] on button at bounding box center [1129, 163] width 30 height 30
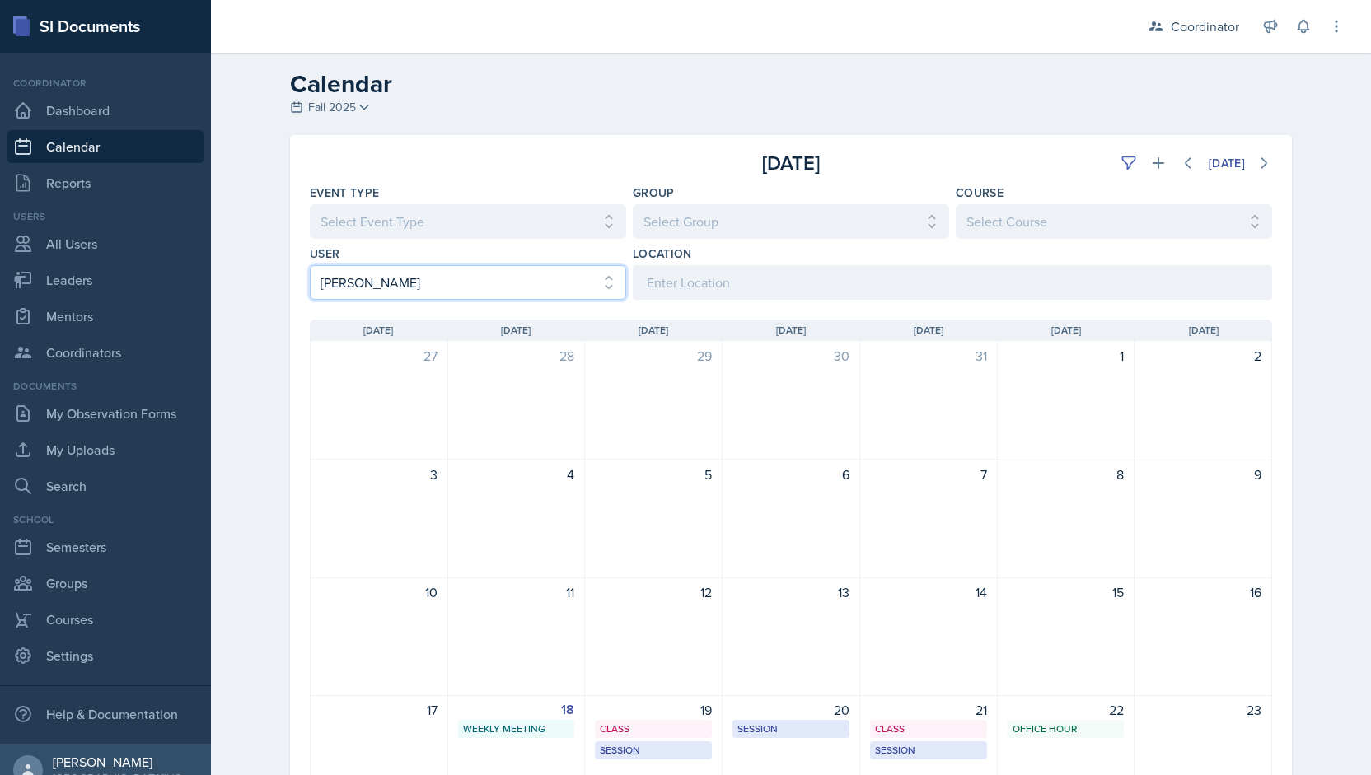
click at [504, 281] on select "Select User All [PERSON_NAME] [PERSON_NAME] [PERSON_NAME] [PERSON_NAME] [PERSON…" at bounding box center [468, 282] width 316 height 35
select select "ff973814-1f45-4e32-9e0a-a67a4899643c"
click at [310, 265] on select "Select User All [PERSON_NAME] [PERSON_NAME] [PERSON_NAME] [PERSON_NAME] [PERSON…" at bounding box center [468, 282] width 316 height 35
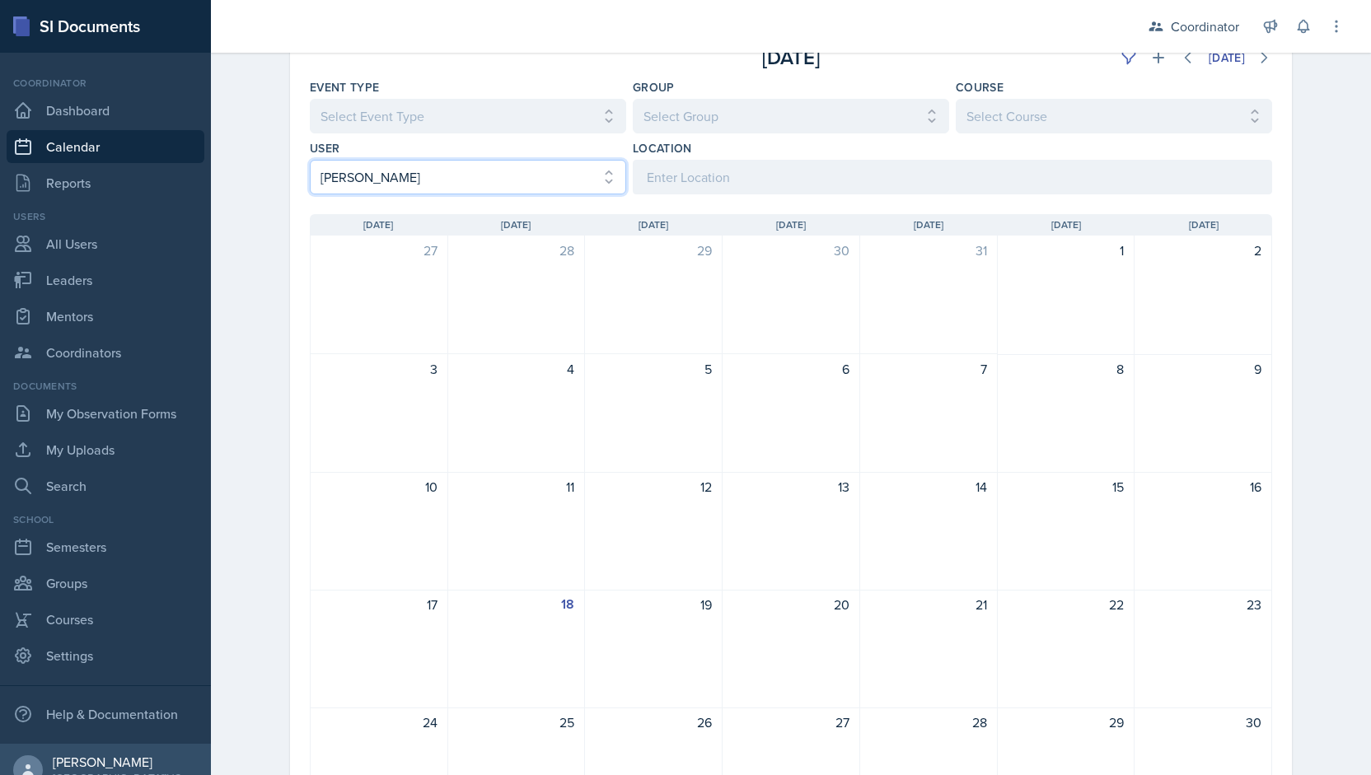
scroll to position [112, 0]
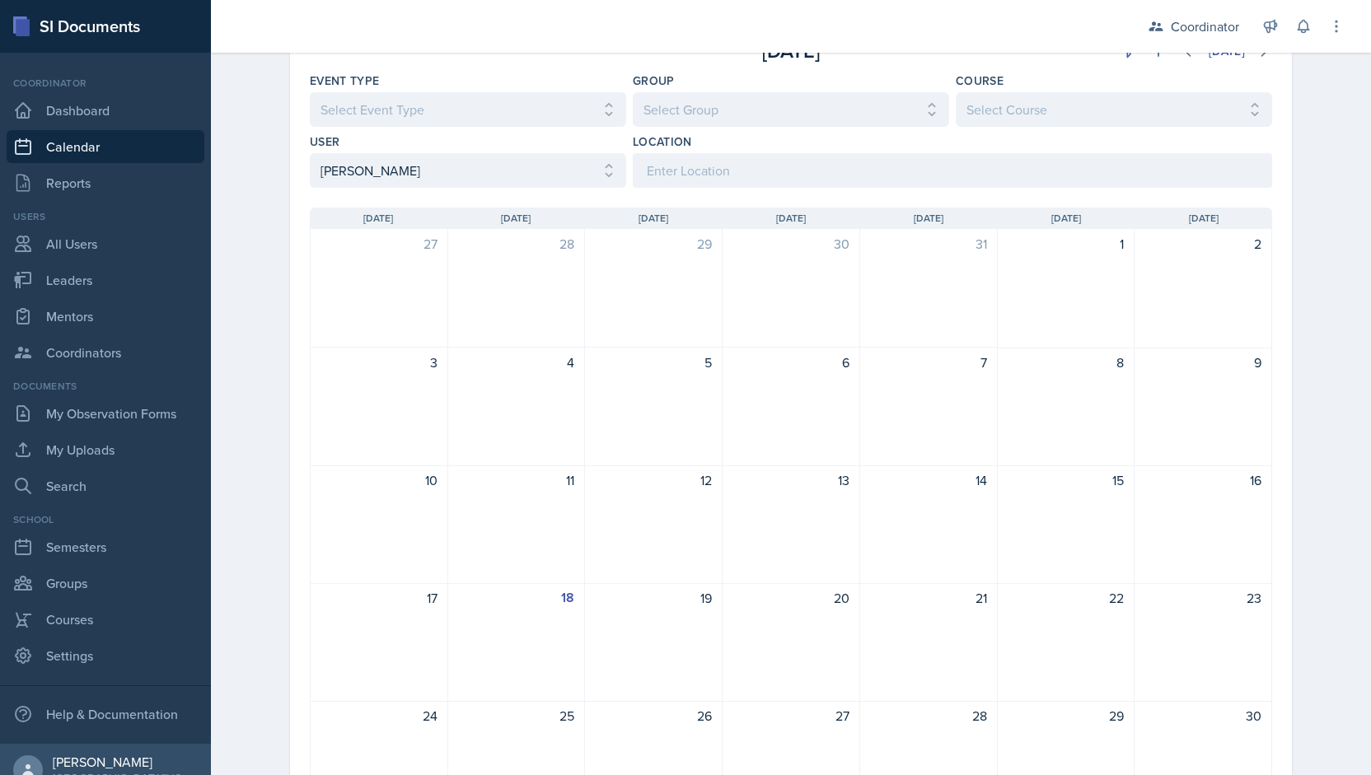
click at [1151, 50] on div "Coordinator Coordinator Leader TEST COURSE / Fall 2024 Announcements New Announ…" at bounding box center [1235, 26] width 220 height 53
click at [1153, 56] on icon at bounding box center [1159, 51] width 12 height 12
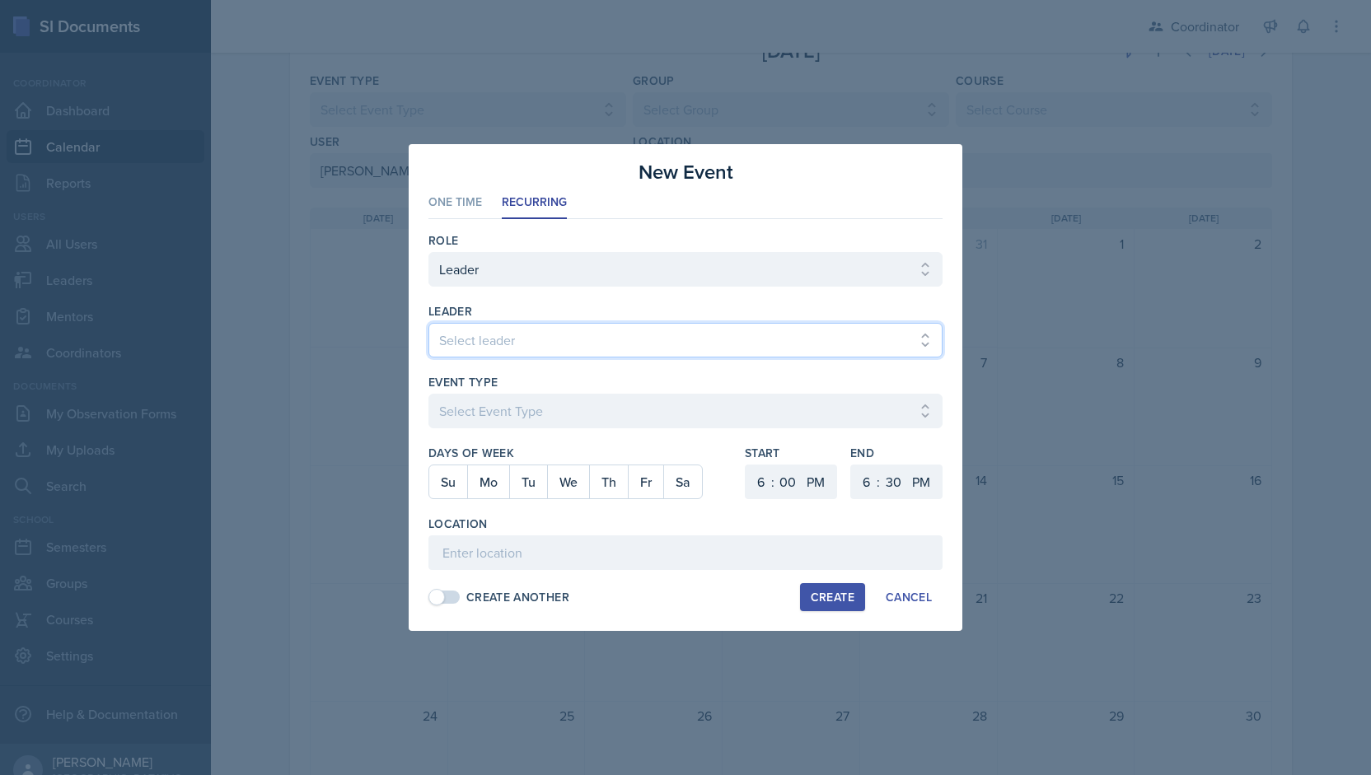
click at [547, 335] on select "Select leader [PERSON_NAME] [PERSON_NAME] [PERSON_NAME] [PERSON_NAME] [PERSON_N…" at bounding box center [685, 340] width 514 height 35
select select "1b5d347b-8c88-4bd6-9fff-3dd132df55c7"
click at [428, 324] on select "Select leader [PERSON_NAME] [PERSON_NAME] [PERSON_NAME] [PERSON_NAME] [PERSON_N…" at bounding box center [685, 340] width 514 height 35
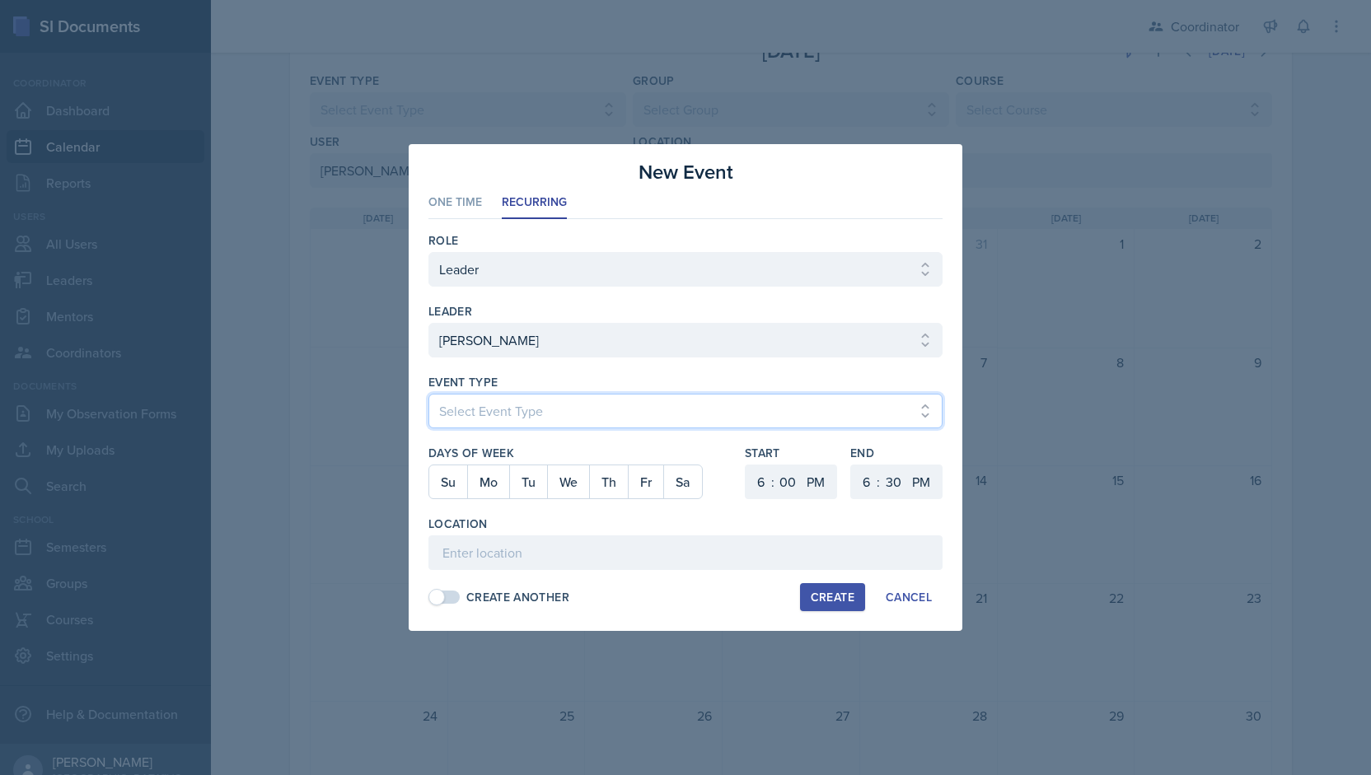
click at [494, 407] on select "Select Event Type Admin Office Hour Cal Workshop Class Class Announcement LA Pe…" at bounding box center [685, 411] width 514 height 35
select select "30b582fb-8ac9-49fb-a214-1fb047ccc295"
click at [428, 394] on select "Select Event Type Admin Office Hour Cal Workshop Class Class Announcement LA Pe…" at bounding box center [685, 411] width 514 height 35
click at [528, 484] on button "Tu" at bounding box center [528, 482] width 38 height 33
click at [761, 494] on select "1 2 3 4 5 6 7 8 9 10 11 12" at bounding box center [759, 482] width 26 height 35
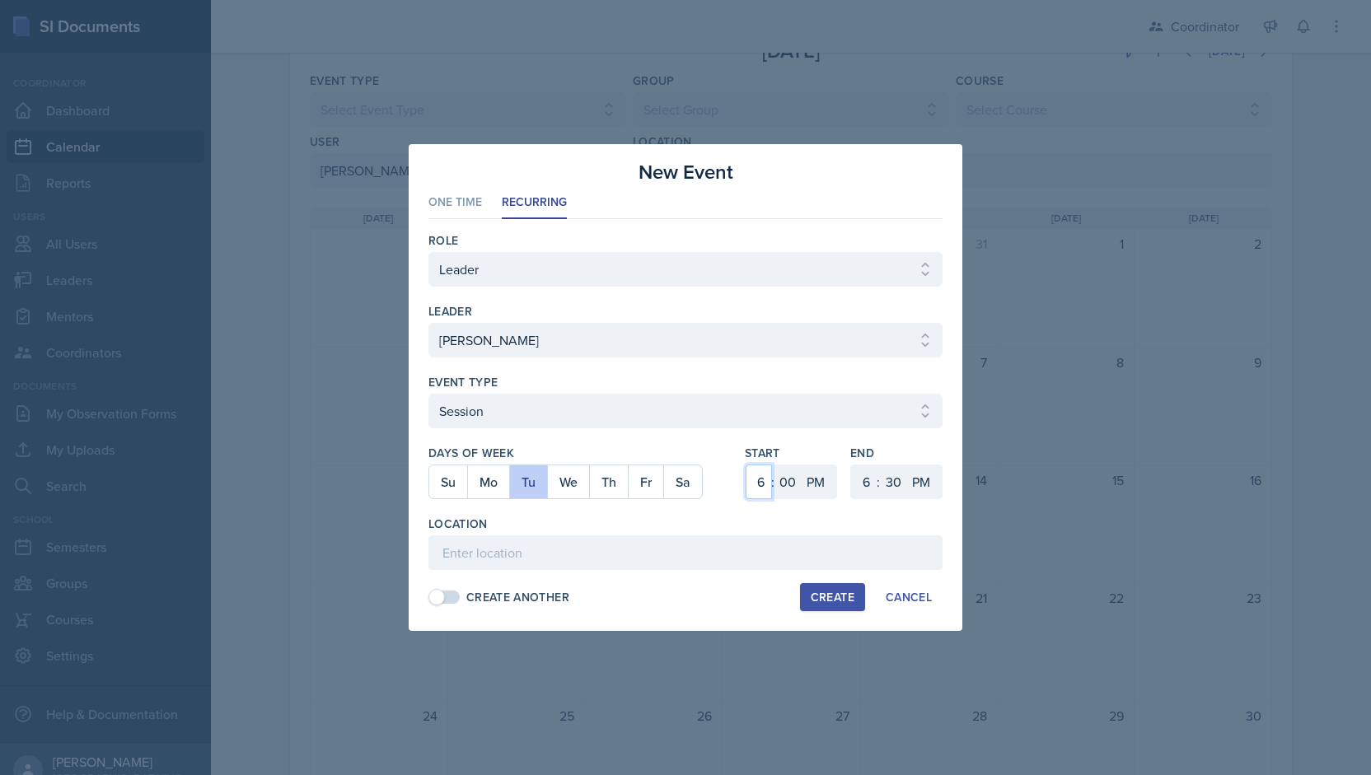
select select "5"
click at [746, 465] on select "1 2 3 4 5 6 7 8 9 10 11 12" at bounding box center [759, 482] width 26 height 35
click at [796, 485] on select "00 05 10 15 20 25 30 35 40 45 50 55" at bounding box center [788, 482] width 26 height 35
select select "30"
click at [775, 465] on select "00 05 10 15 20 25 30 35 40 45 50 55" at bounding box center [788, 482] width 26 height 35
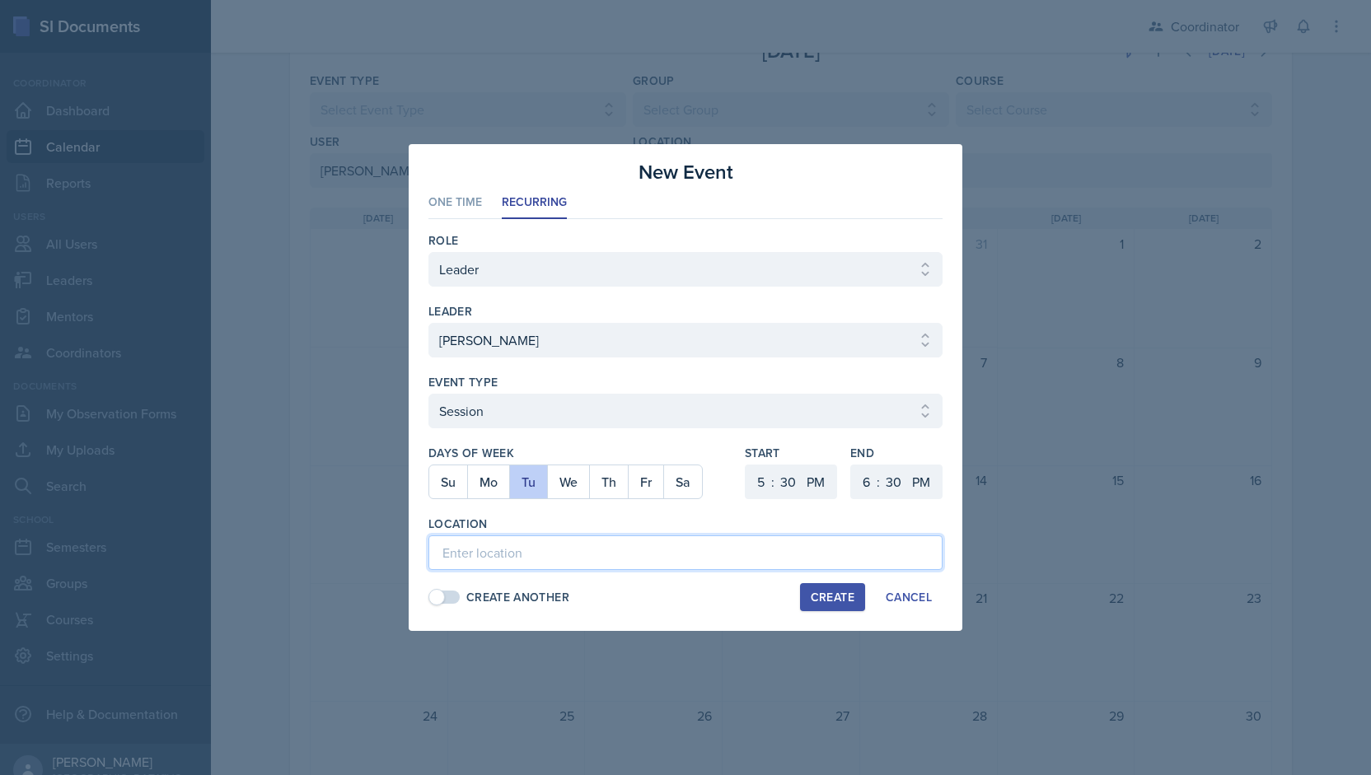
click at [682, 546] on input at bounding box center [685, 553] width 514 height 35
type input "TBD"
click at [818, 594] on div "Create" at bounding box center [833, 597] width 44 height 13
select select
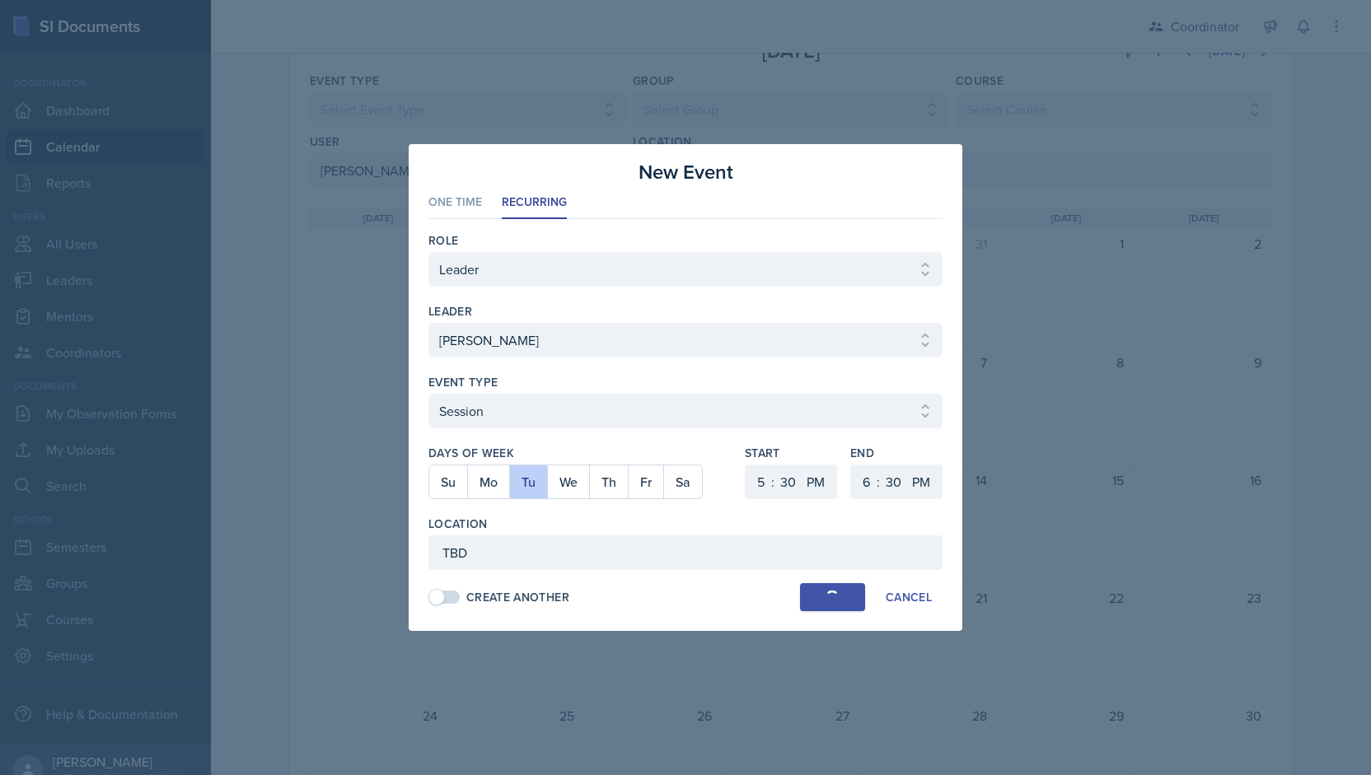
select select "6"
select select "0"
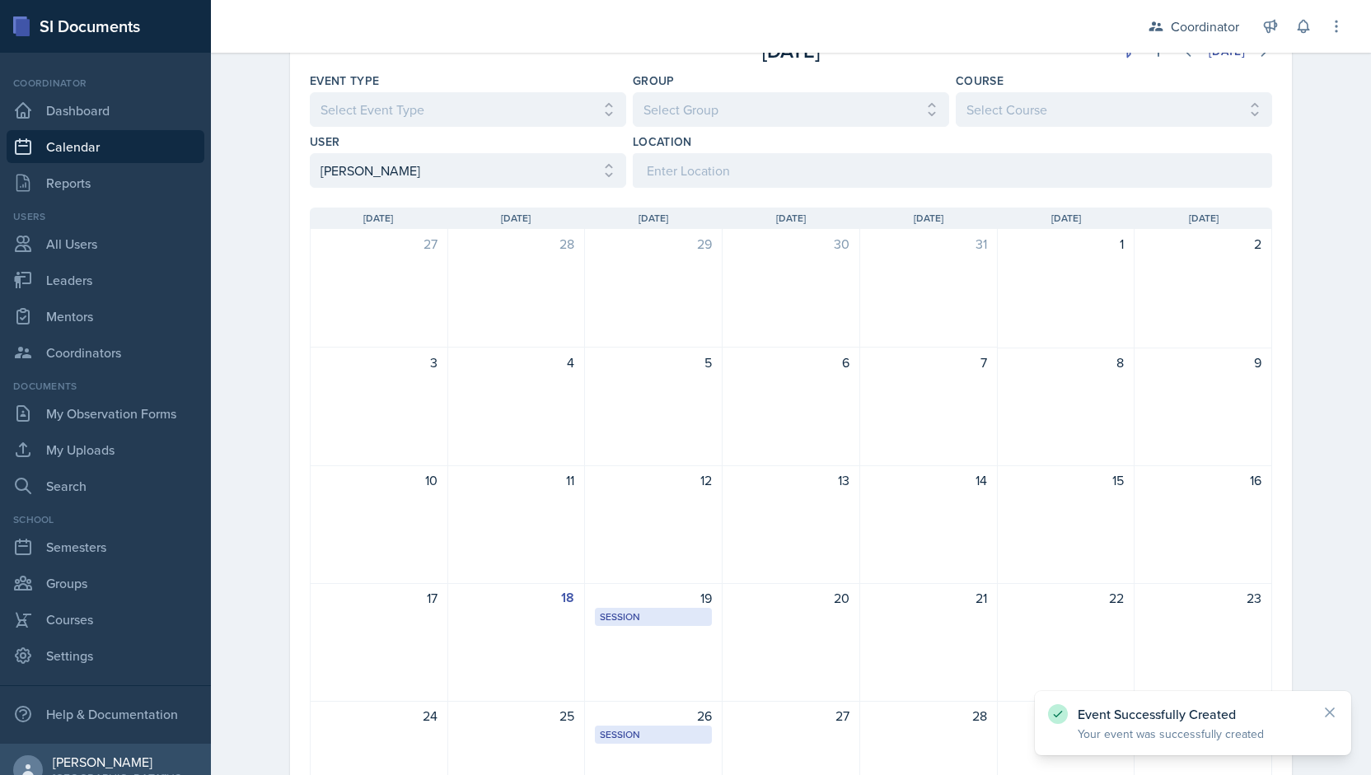
scroll to position [41, 0]
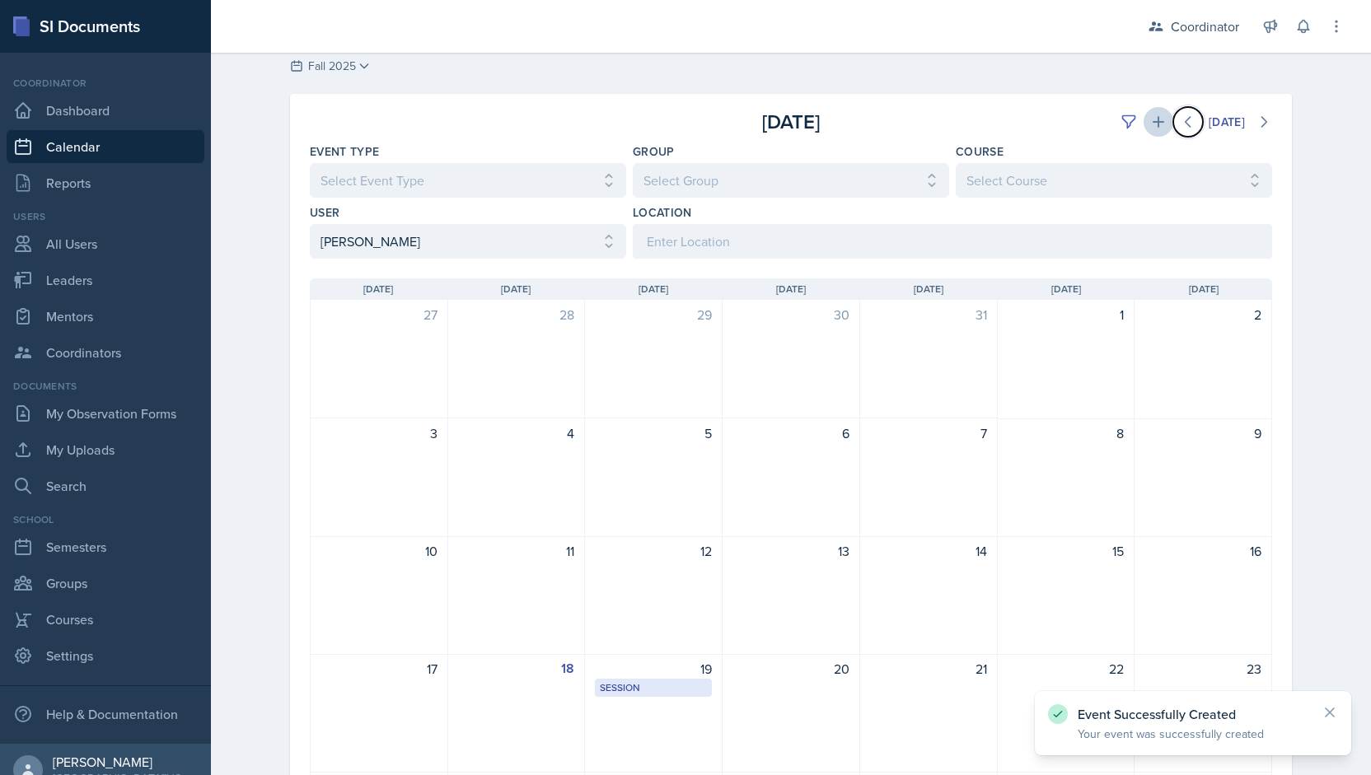
drag, startPoint x: 1170, startPoint y: 120, endPoint x: 1154, endPoint y: 115, distance: 17.5
click at [1154, 115] on div "[DATE]" at bounding box center [1112, 122] width 321 height 30
click at [1154, 115] on icon at bounding box center [1158, 122] width 16 height 16
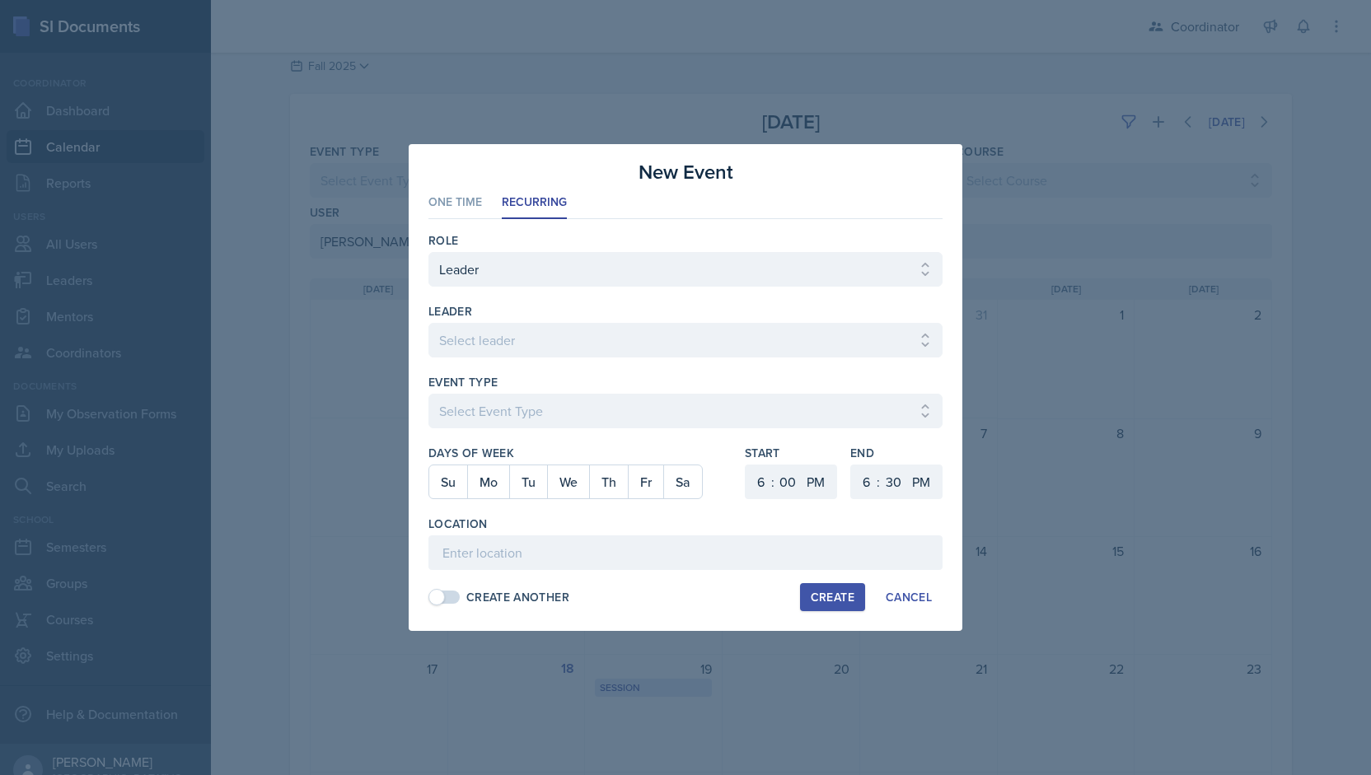
click at [517, 602] on div "Create Another" at bounding box center [517, 597] width 103 height 17
click at [485, 342] on select "Select leader [PERSON_NAME] [PERSON_NAME] [PERSON_NAME] [PERSON_NAME] [PERSON_N…" at bounding box center [685, 340] width 514 height 35
select select "1b5d347b-8c88-4bd6-9fff-3dd132df55c7"
click at [428, 324] on select "Select leader [PERSON_NAME] [PERSON_NAME] [PERSON_NAME] [PERSON_NAME] [PERSON_N…" at bounding box center [685, 340] width 514 height 35
click at [461, 411] on select "Select Event Type Admin Office Hour Cal Workshop Class Class Announcement LA Pe…" at bounding box center [685, 411] width 514 height 35
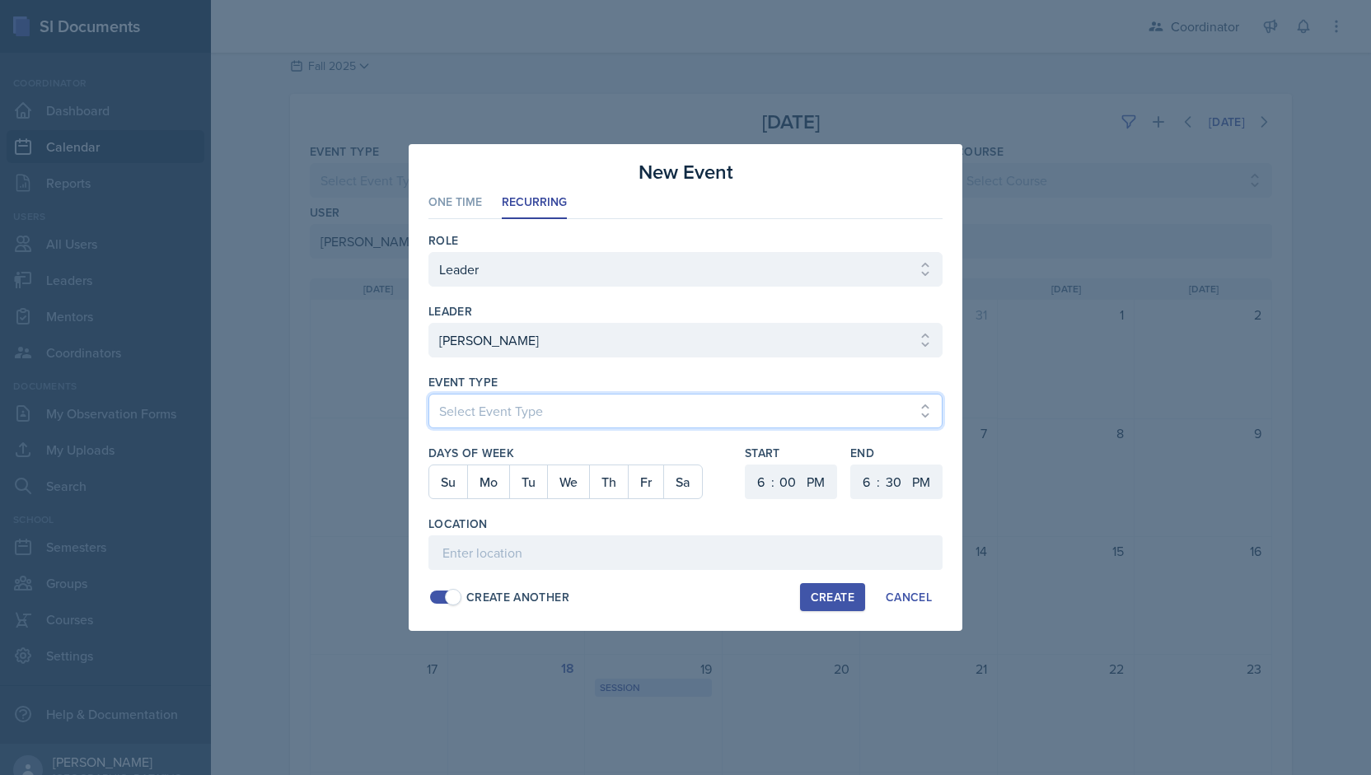
select select "30b582fb-8ac9-49fb-a214-1fb047ccc295"
click at [428, 394] on select "Select Event Type Admin Office Hour Cal Workshop Class Class Announcement LA Pe…" at bounding box center [685, 411] width 514 height 35
click at [569, 489] on button "We" at bounding box center [568, 482] width 42 height 33
click at [758, 484] on select "1 2 3 4 5 6 7 8 9 10 11 12" at bounding box center [759, 482] width 26 height 35
select select "5"
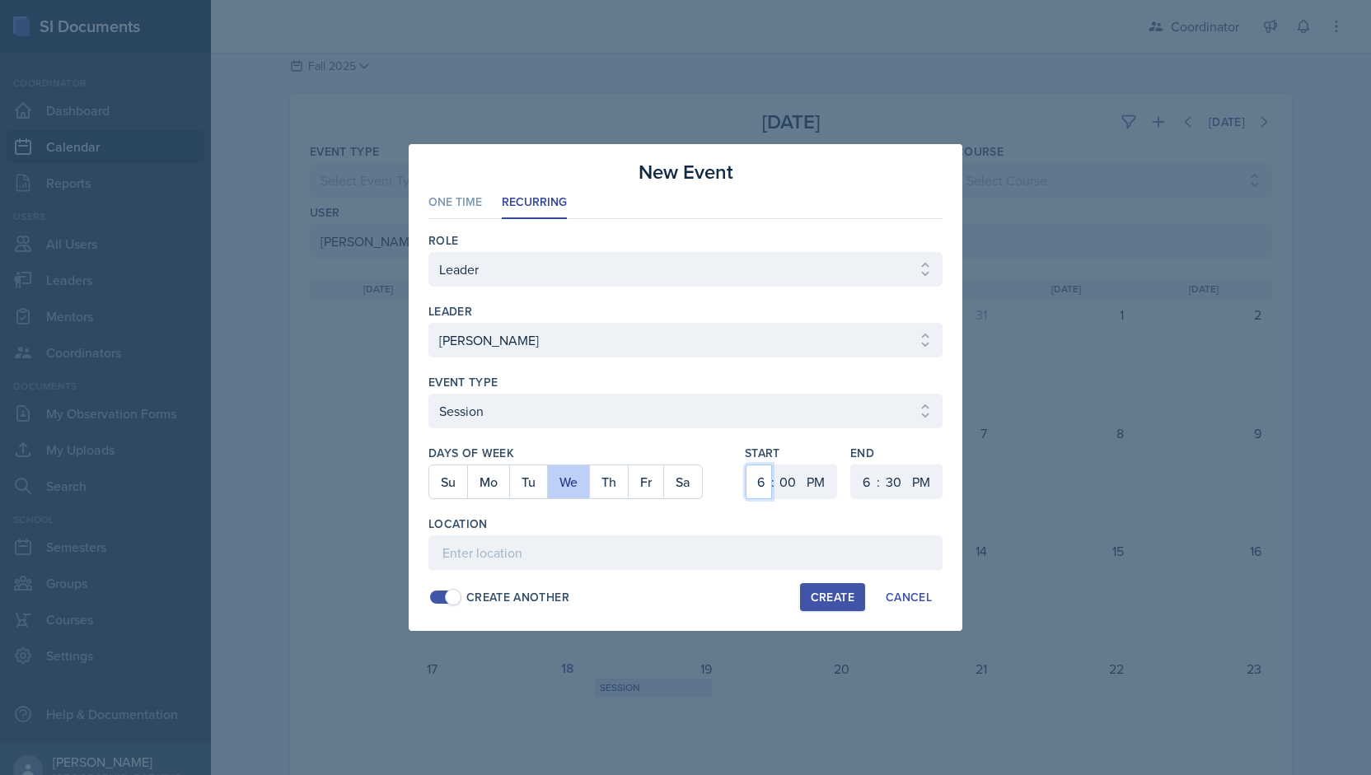
click at [746, 465] on select "1 2 3 4 5 6 7 8 9 10 11 12" at bounding box center [759, 482] width 26 height 35
click at [782, 480] on select "00 05 10 15 20 25 30 35 40 45 50 55" at bounding box center [788, 482] width 26 height 35
select select "30"
click at [775, 465] on select "00 05 10 15 20 25 30 35 40 45 50 55" at bounding box center [788, 482] width 26 height 35
click at [629, 559] on input at bounding box center [685, 553] width 514 height 35
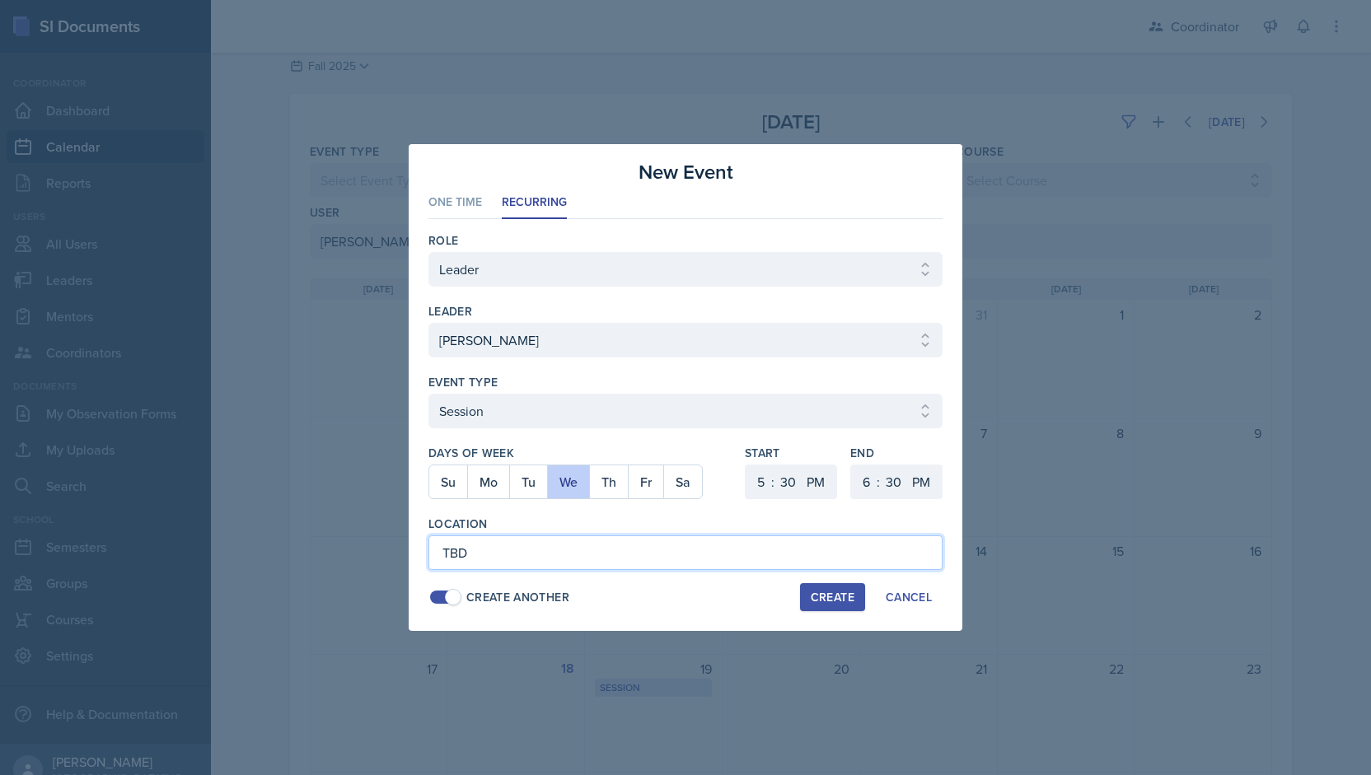
type input "TBD"
click at [845, 599] on div "Create" at bounding box center [833, 597] width 44 height 13
select select
select select "6"
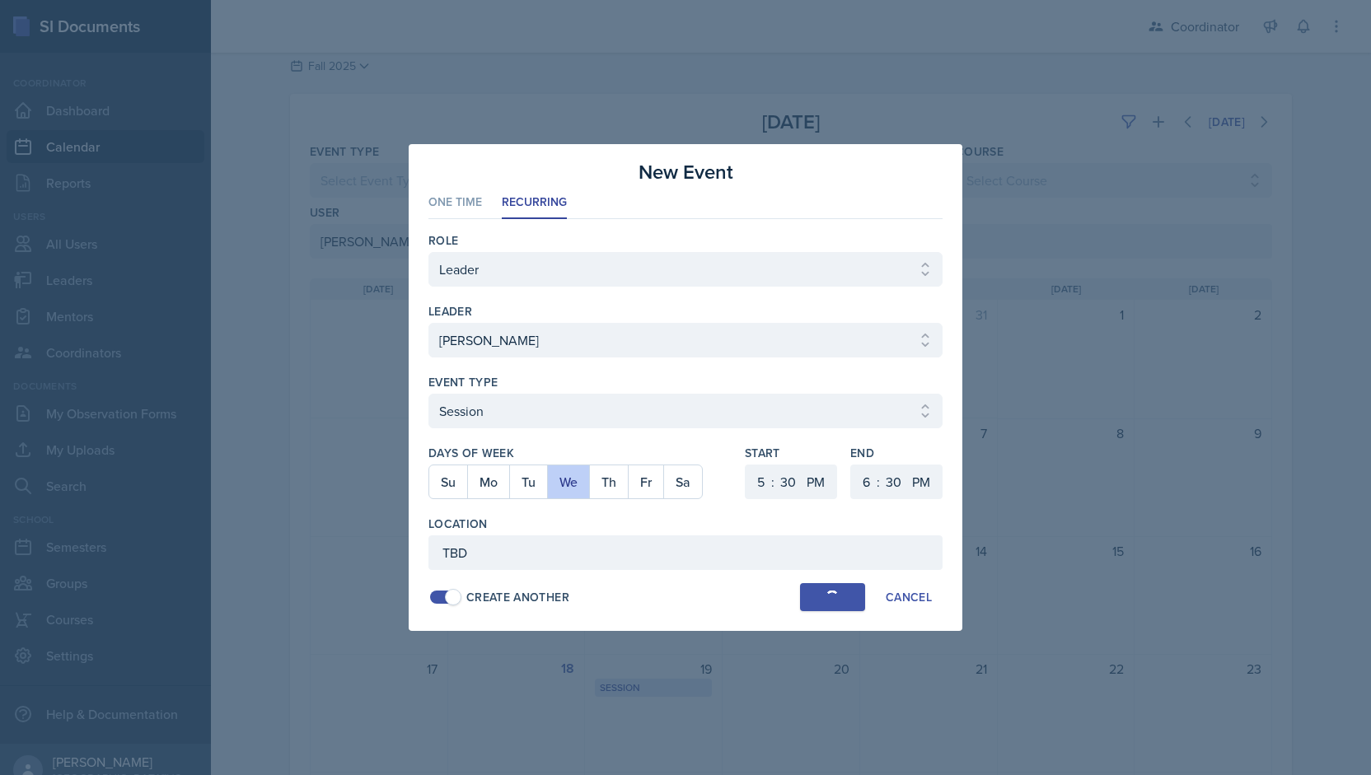
select select "0"
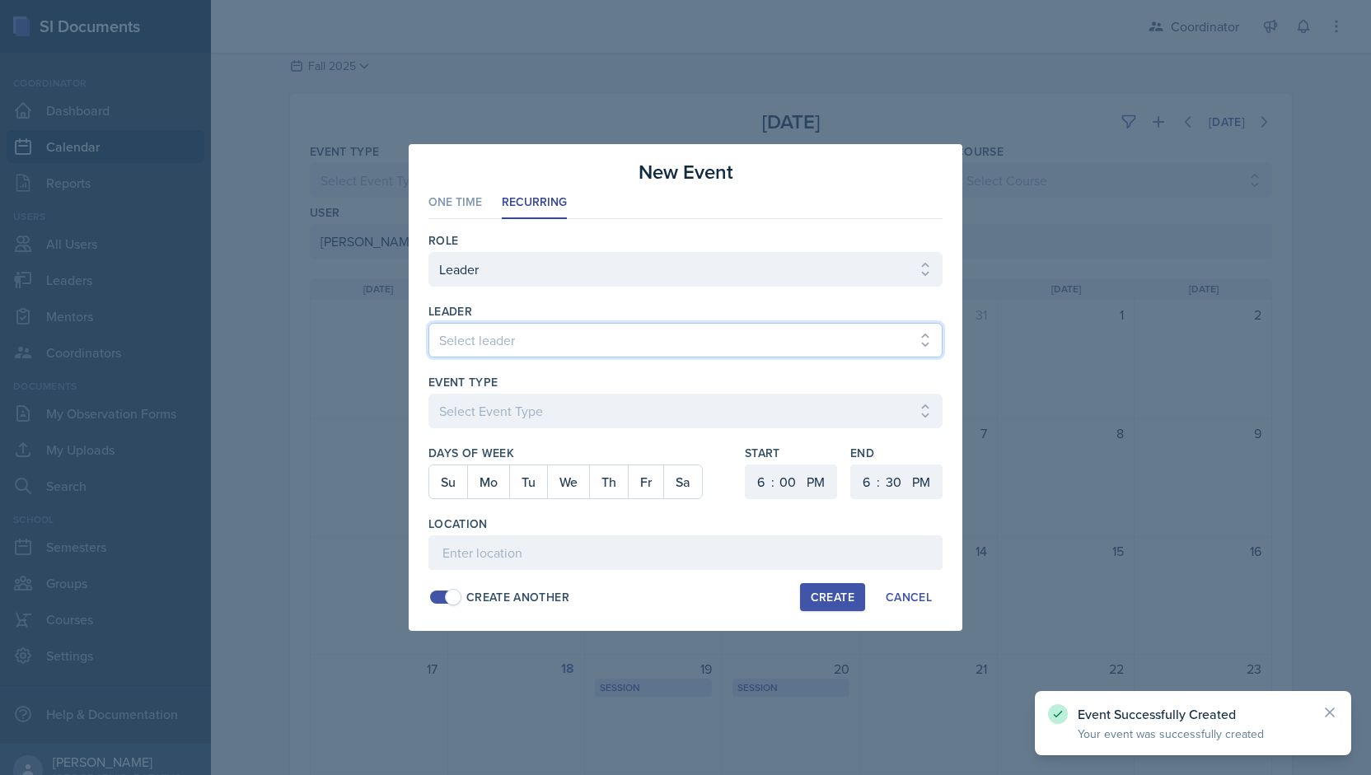
click at [498, 349] on select "Select leader [PERSON_NAME] [PERSON_NAME] [PERSON_NAME] [PERSON_NAME] [PERSON_N…" at bounding box center [685, 340] width 514 height 35
select select "1b5d347b-8c88-4bd6-9fff-3dd132df55c7"
click at [428, 324] on select "Select leader [PERSON_NAME] [PERSON_NAME] [PERSON_NAME] [PERSON_NAME] [PERSON_N…" at bounding box center [685, 340] width 514 height 35
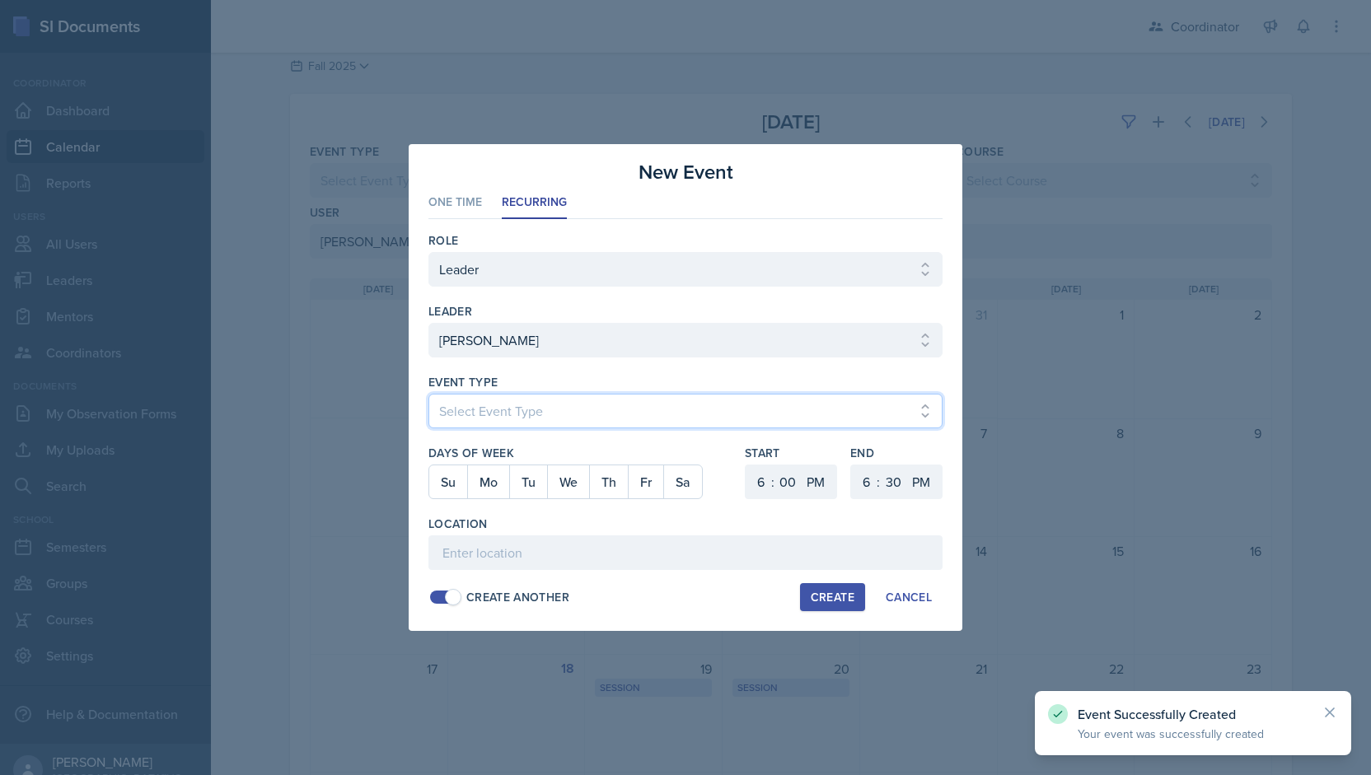
click at [495, 410] on select "Select Event Type Admin Office Hour Cal Workshop Class Class Announcement LA Pe…" at bounding box center [685, 411] width 514 height 35
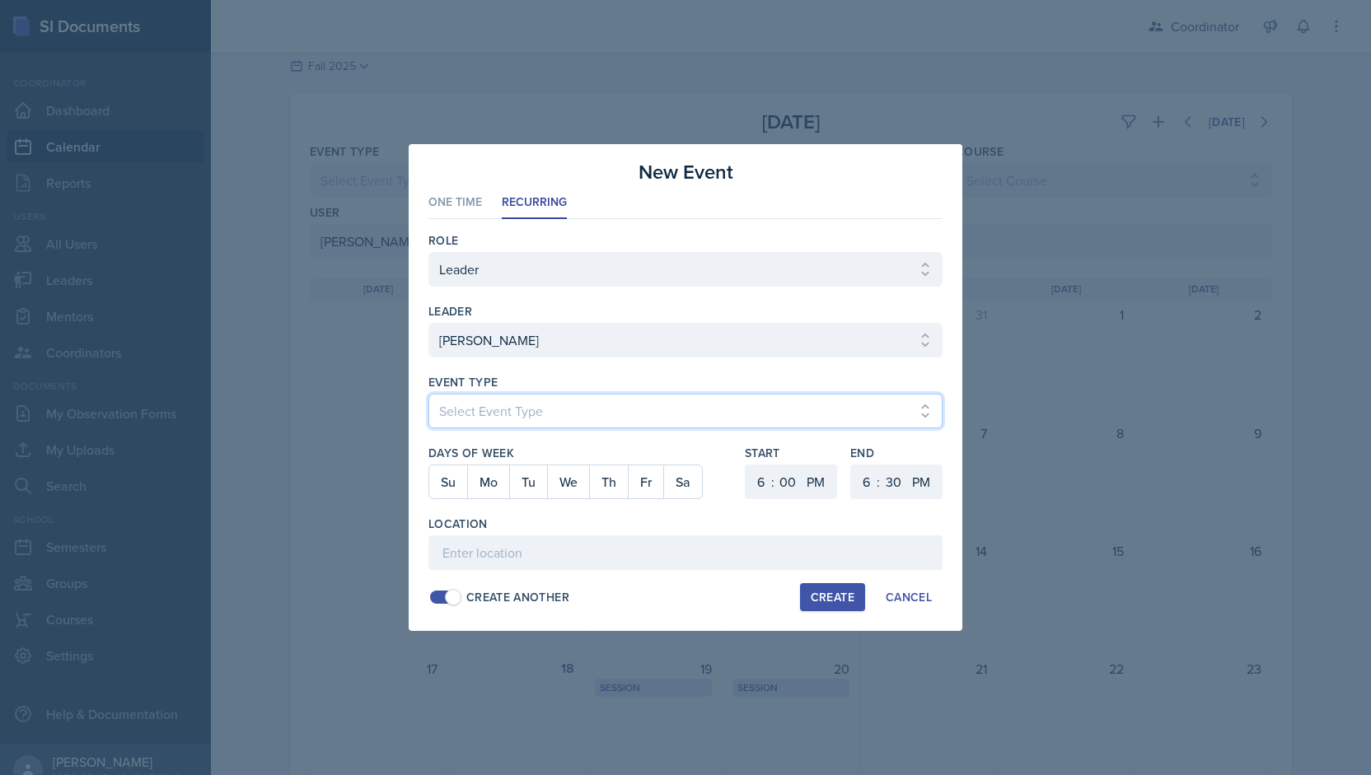
select select "30b582fb-8ac9-49fb-a214-1fb047ccc295"
click at [428, 394] on select "Select Event Type Admin Office Hour Cal Workshop Class Class Announcement LA Pe…" at bounding box center [685, 411] width 514 height 35
click at [605, 484] on button "Th" at bounding box center [608, 482] width 39 height 33
click at [748, 484] on select "1 2 3 4 5 6 7 8 9 10 11 12" at bounding box center [759, 482] width 26 height 35
select select "5"
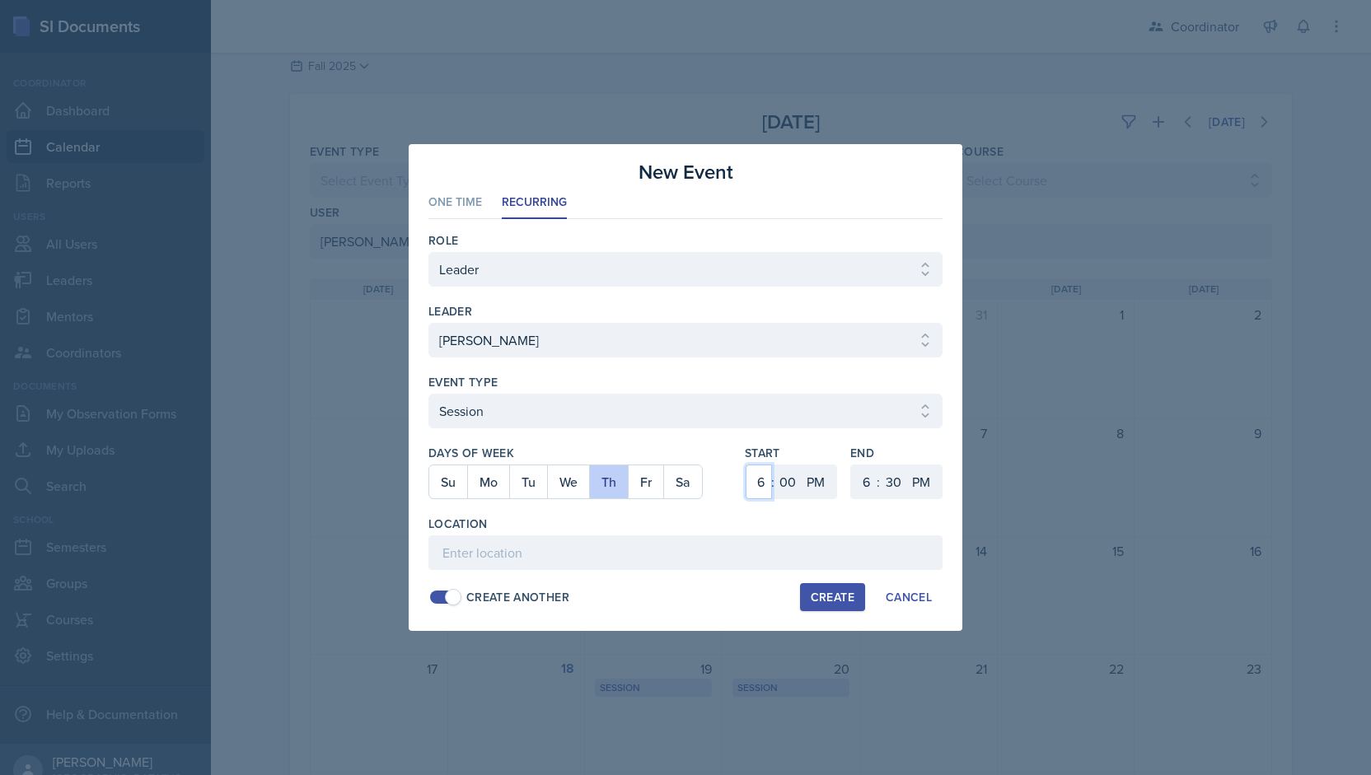
click at [746, 465] on select "1 2 3 4 5 6 7 8 9 10 11 12" at bounding box center [759, 482] width 26 height 35
click at [789, 472] on select "00 05 10 15 20 25 30 35 40 45 50 55" at bounding box center [788, 482] width 26 height 35
select select "30"
click at [775, 465] on select "00 05 10 15 20 25 30 35 40 45 50 55" at bounding box center [788, 482] width 26 height 35
click at [624, 548] on input at bounding box center [685, 553] width 514 height 35
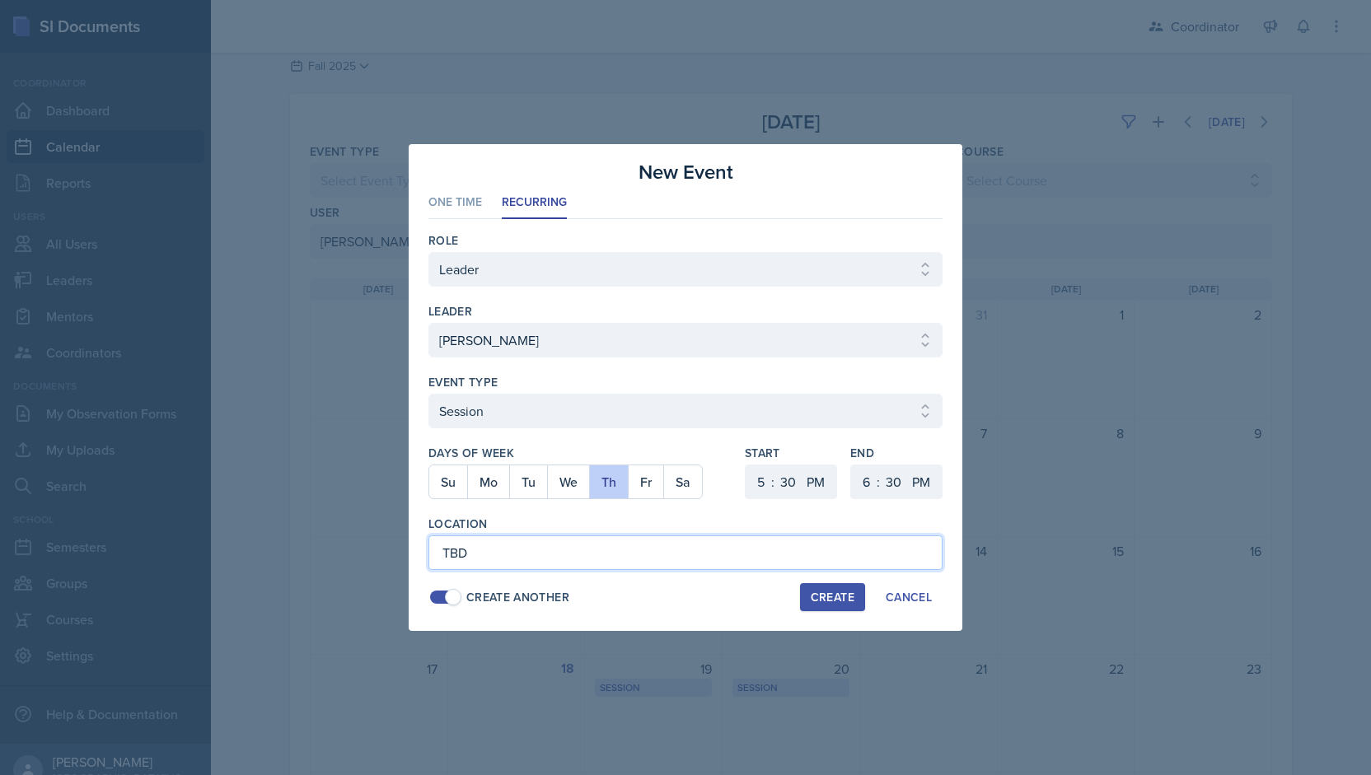
type input "TBD"
click at [824, 601] on div "Create" at bounding box center [833, 597] width 44 height 13
select select
select select "6"
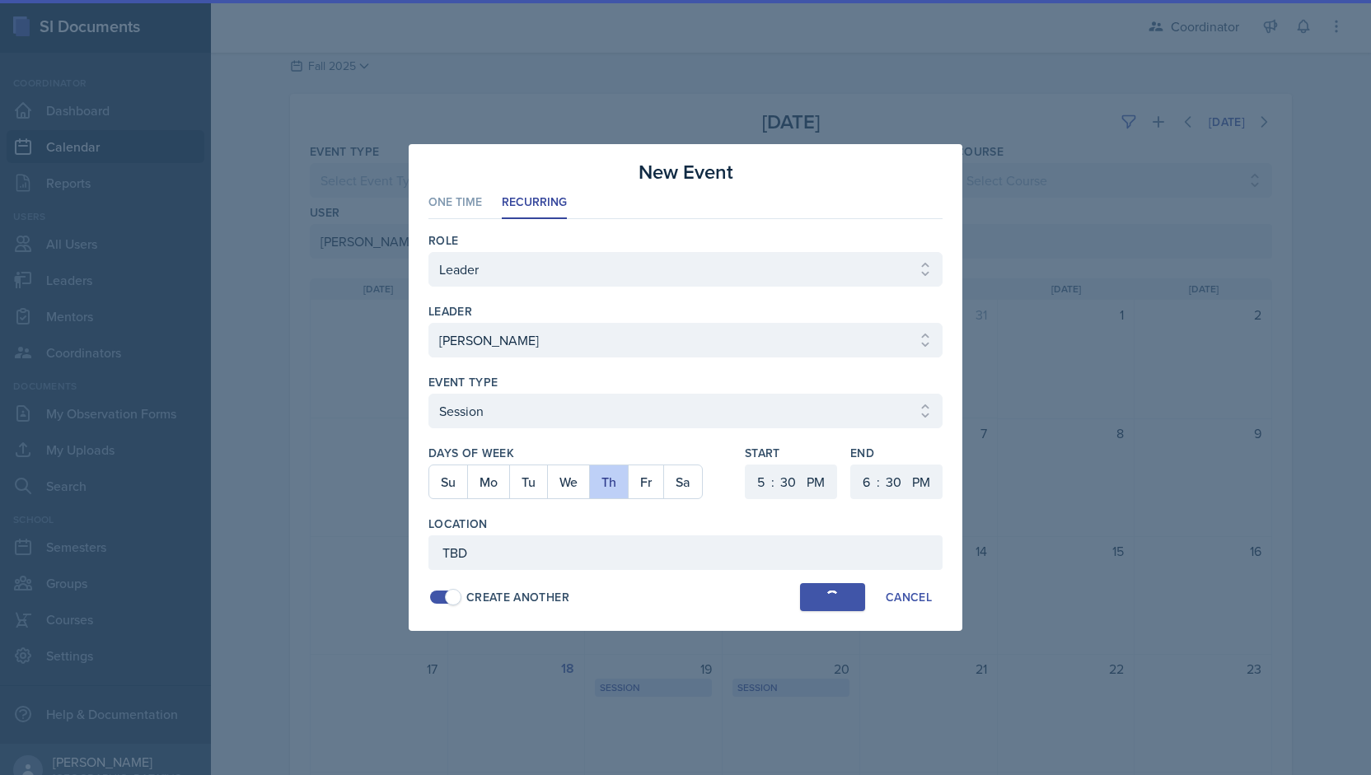
select select "0"
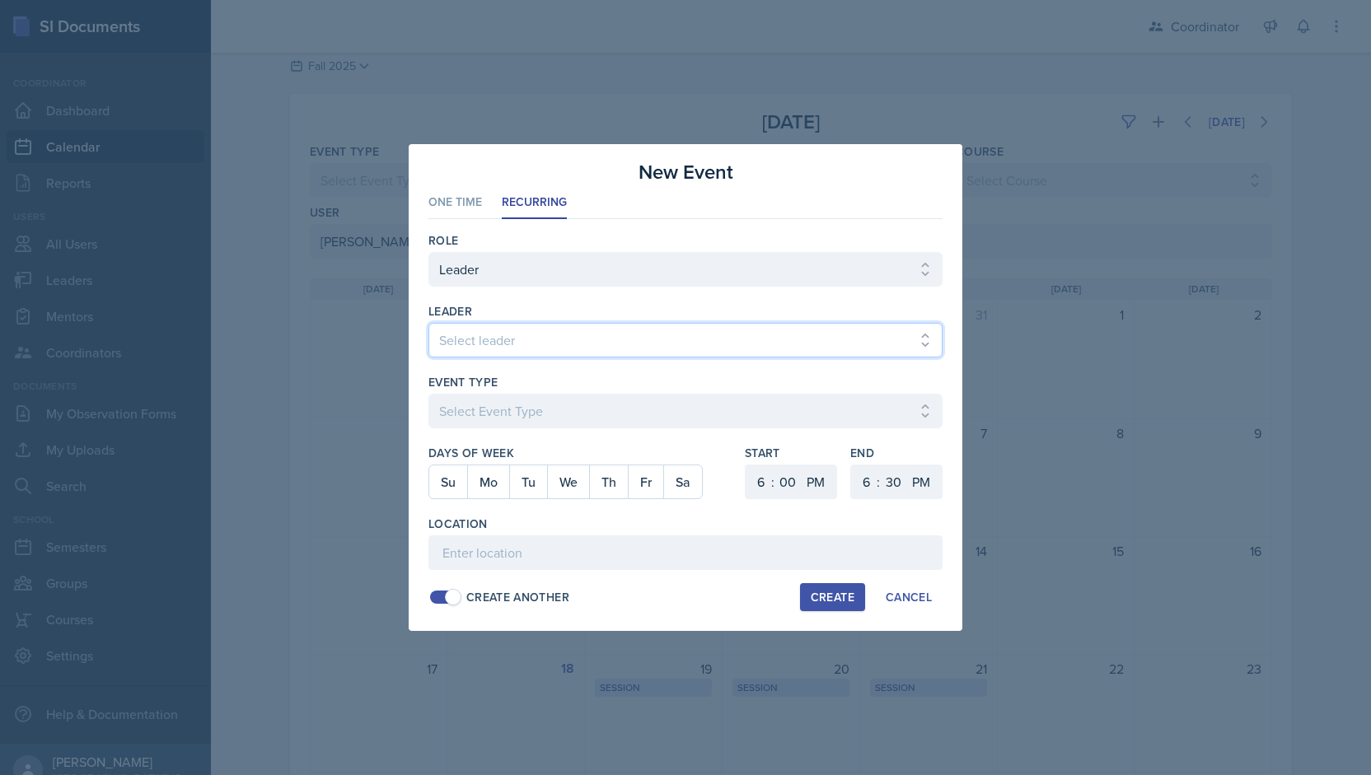
click at [467, 344] on select "Select leader [PERSON_NAME] [PERSON_NAME] [PERSON_NAME] [PERSON_NAME] [PERSON_N…" at bounding box center [685, 340] width 514 height 35
select select "1b5d347b-8c88-4bd6-9fff-3dd132df55c7"
click at [428, 324] on select "Select leader [PERSON_NAME] [PERSON_NAME] [PERSON_NAME] [PERSON_NAME] [PERSON_N…" at bounding box center [685, 340] width 514 height 35
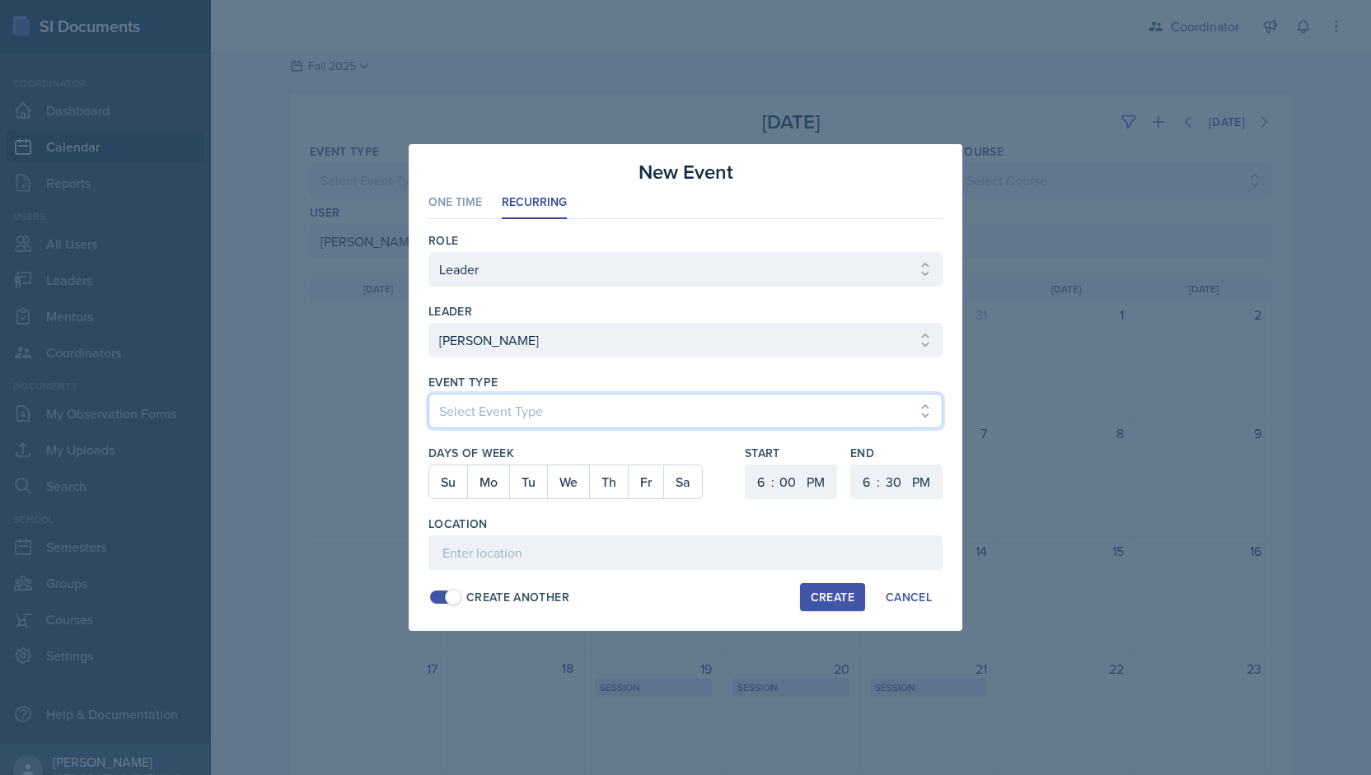
click at [504, 409] on select "Select Event Type Admin Office Hour Cal Workshop Class Class Announcement LA Pe…" at bounding box center [685, 411] width 514 height 35
select select "803a10d1-56de-4d8e-8ecc-6dc9cf688eb0"
click at [428, 394] on select "Select Event Type Admin Office Hour Cal Workshop Class Class Announcement LA Pe…" at bounding box center [685, 411] width 514 height 35
click at [473, 484] on button "Mo" at bounding box center [488, 482] width 42 height 33
click at [766, 480] on select "1 2 3 4 5 6 7 8 9 10 11 12" at bounding box center [759, 482] width 26 height 35
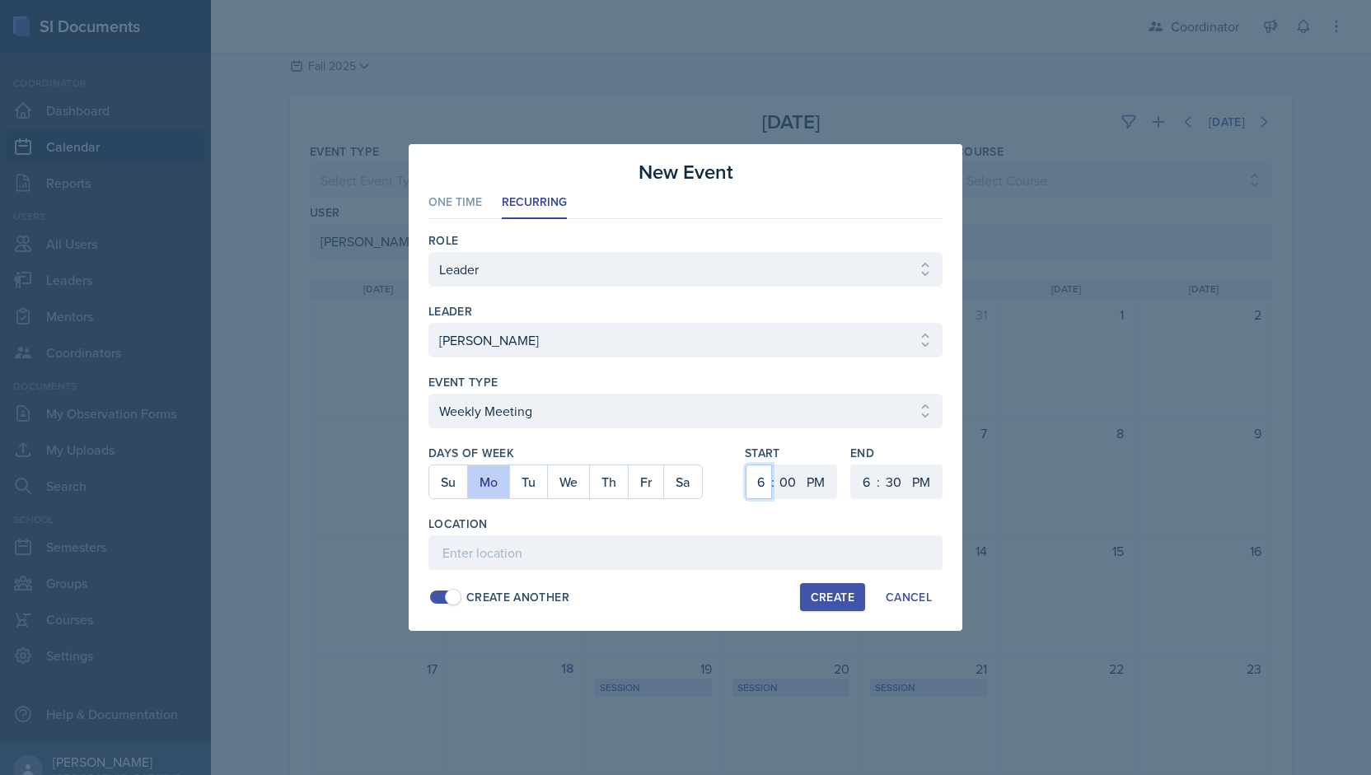
select select "4"
click at [746, 465] on select "1 2 3 4 5 6 7 8 9 10 11 12" at bounding box center [759, 482] width 26 height 35
click at [790, 485] on select "00 05 10 15 20 25 30 35 40 45 50 55" at bounding box center [788, 482] width 26 height 35
select select "30"
click at [775, 465] on select "00 05 10 15 20 25 30 35 40 45 50 55" at bounding box center [788, 482] width 26 height 35
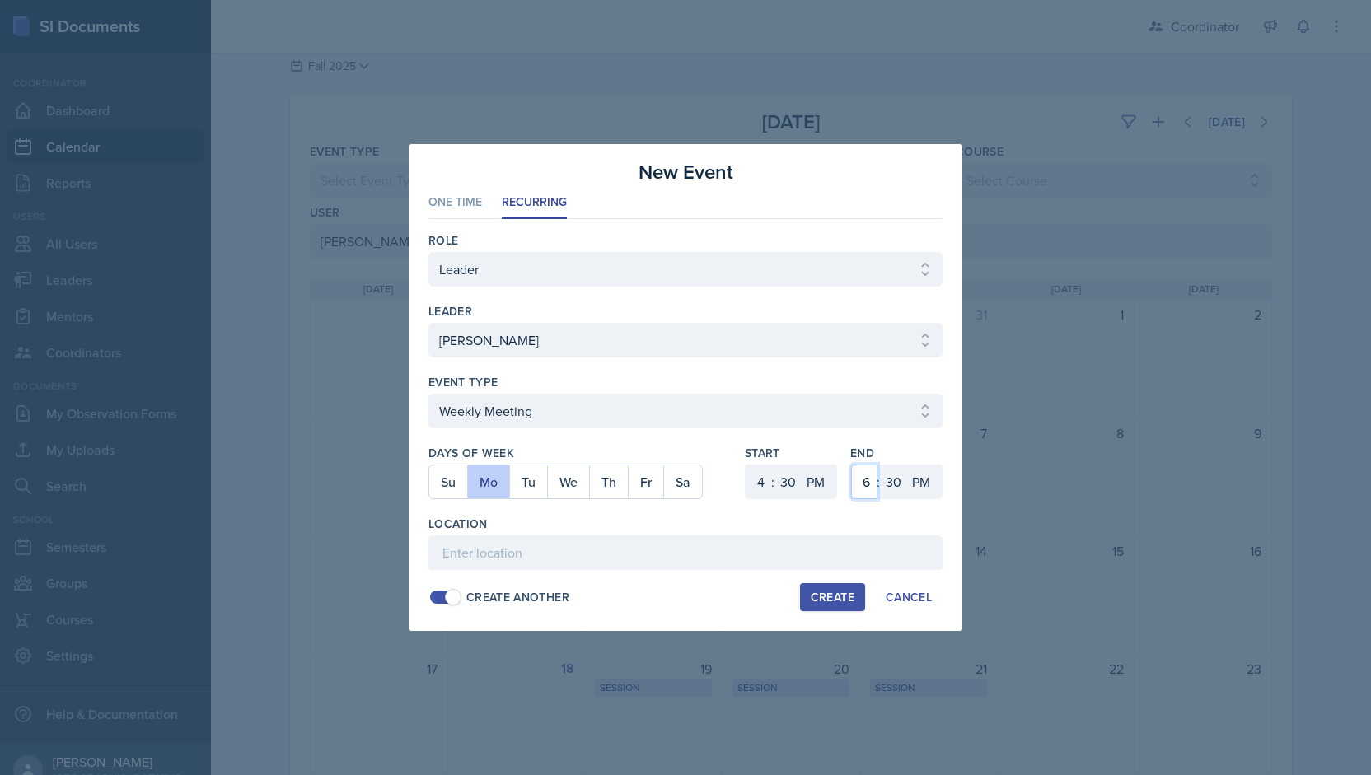
click at [865, 469] on select "1 2 3 4 5 6 7 8 9 10 11 12" at bounding box center [864, 482] width 26 height 35
select select "5"
click at [851, 465] on select "1 2 3 4 5 6 7 8 9 10 11 12" at bounding box center [864, 482] width 26 height 35
click at [582, 540] on input at bounding box center [685, 553] width 514 height 35
type input "SSC"
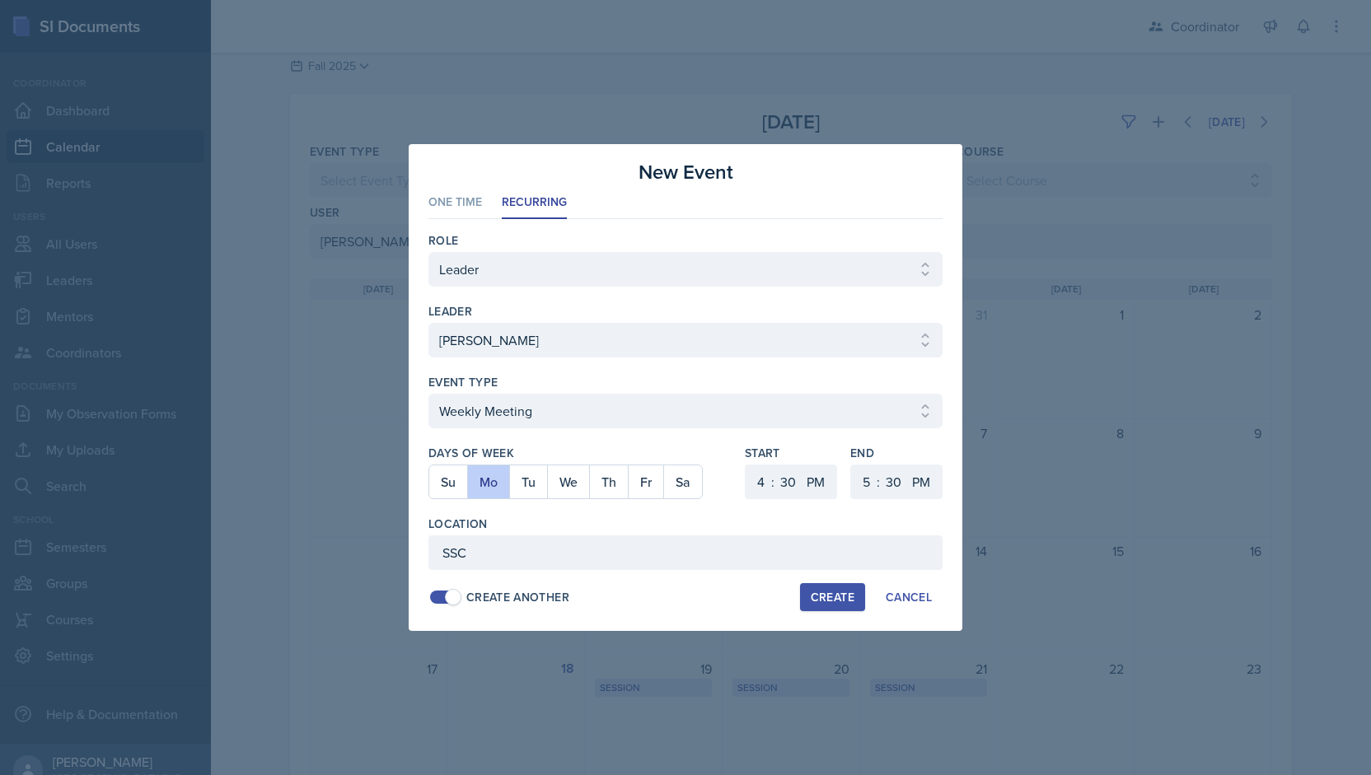
click at [825, 591] on div "Create" at bounding box center [833, 597] width 44 height 13
select select
select select "6"
select select "0"
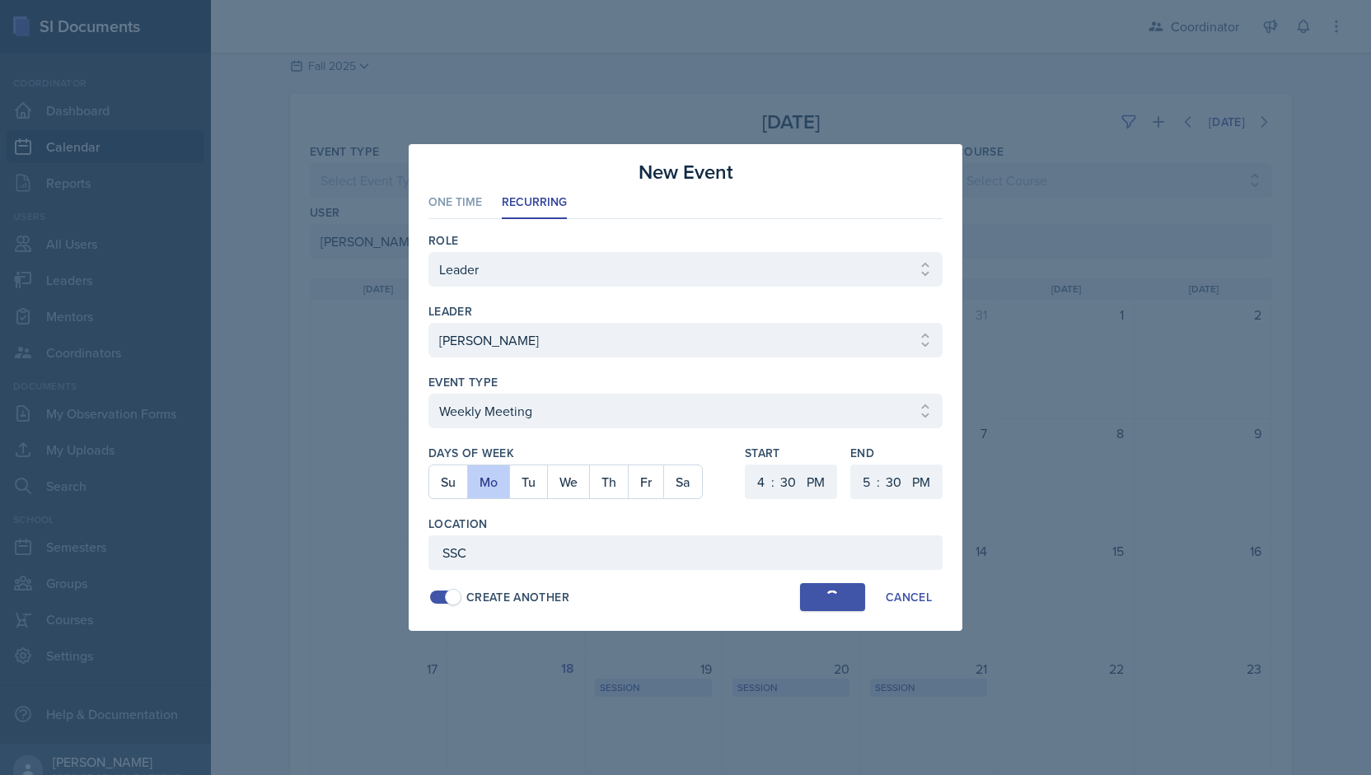
select select "6"
click at [531, 339] on select "Select leader [PERSON_NAME] [PERSON_NAME] [PERSON_NAME] [PERSON_NAME] [PERSON_N…" at bounding box center [685, 340] width 514 height 35
select select "1b5d347b-8c88-4bd6-9fff-3dd132df55c7"
click at [428, 324] on select "Select leader [PERSON_NAME] [PERSON_NAME] [PERSON_NAME] [PERSON_NAME] [PERSON_N…" at bounding box center [685, 340] width 514 height 35
click at [511, 416] on select "Select Event Type Admin Office Hour Cal Workshop Class Class Announcement LA Pe…" at bounding box center [685, 411] width 514 height 35
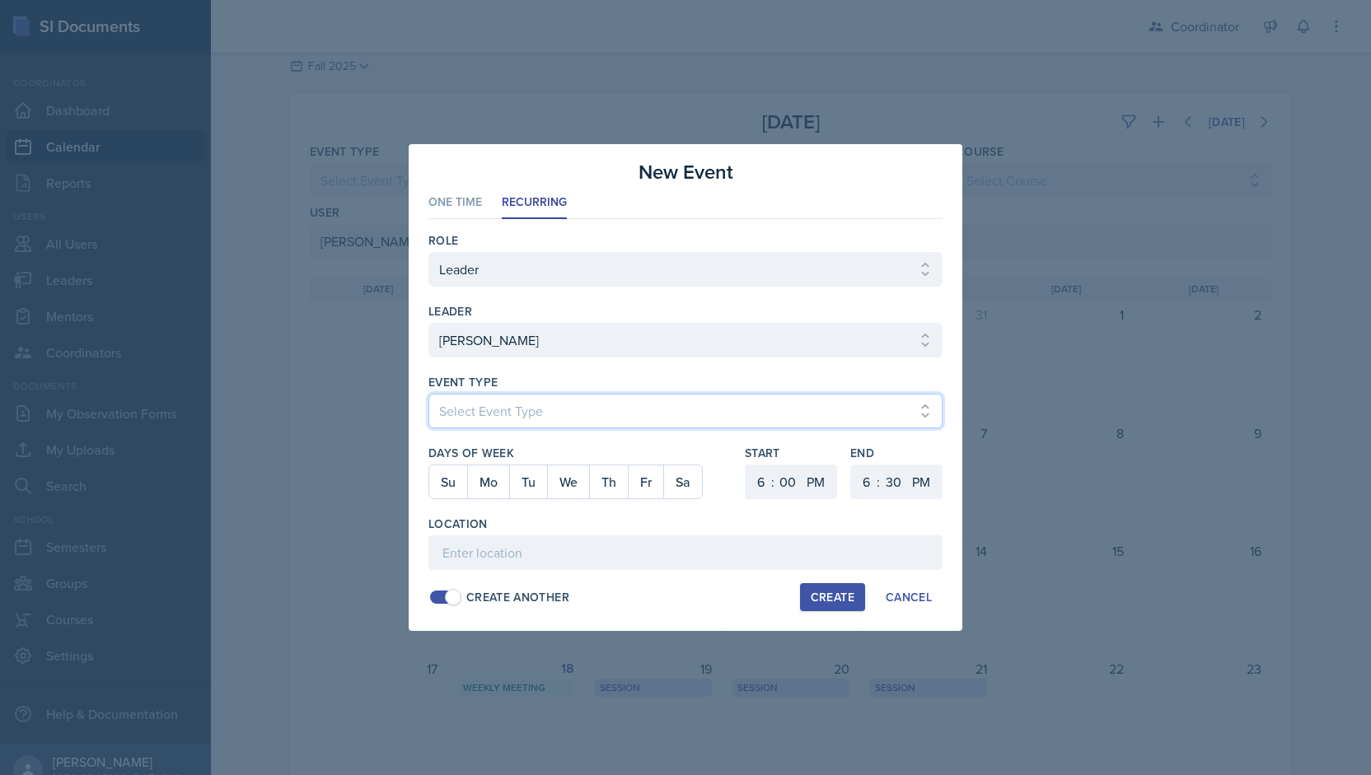
select select "711e3089-b526-4ace-8ef7-b628edcb7570"
click at [428, 394] on select "Select Event Type Admin Office Hour Cal Workshop Class Class Announcement LA Pe…" at bounding box center [685, 411] width 514 height 35
click at [498, 483] on button "Mo" at bounding box center [488, 482] width 42 height 33
click at [753, 488] on select "1 2 3 4 5 6 7 8 9 10 11 12" at bounding box center [759, 482] width 26 height 35
select select "10"
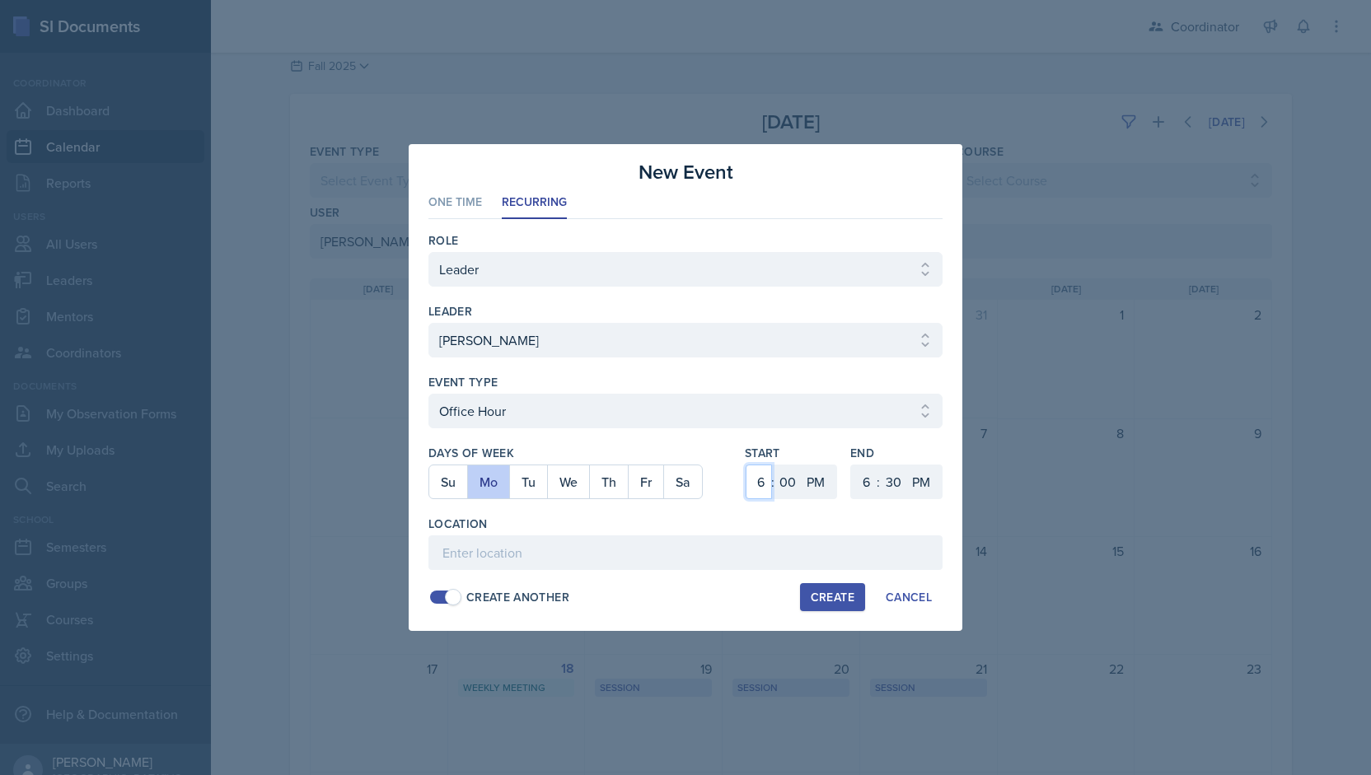
click at [746, 465] on select "1 2 3 4 5 6 7 8 9 10 11 12" at bounding box center [759, 482] width 26 height 35
click at [787, 475] on select "00 05 10 15 20 25 30 35 40 45 50 55" at bounding box center [788, 482] width 26 height 35
select select "30"
click at [775, 465] on select "00 05 10 15 20 25 30 35 40 45 50 55" at bounding box center [788, 482] width 26 height 35
click at [811, 475] on select "AM PM" at bounding box center [817, 482] width 33 height 35
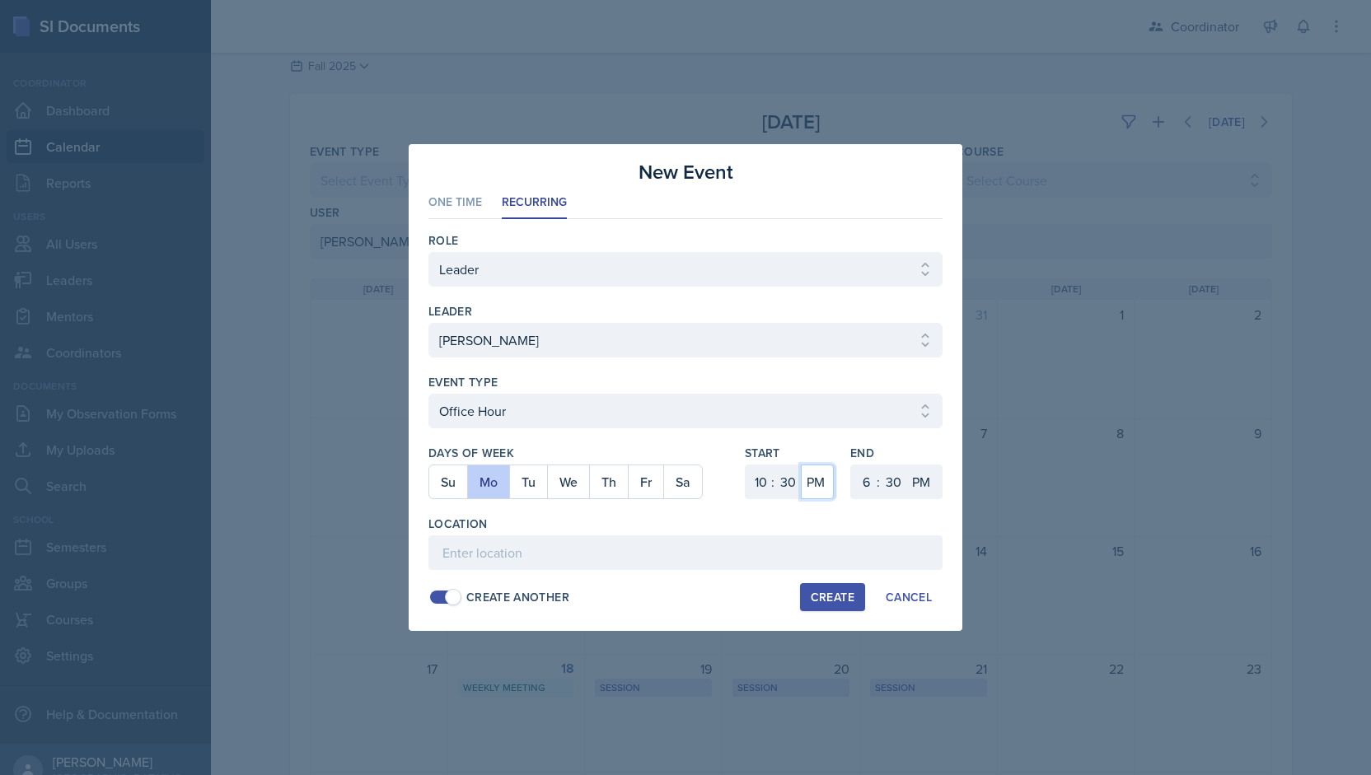
select select "AM"
click at [801, 465] on select "AM PM" at bounding box center [817, 482] width 33 height 35
click at [868, 487] on select "1 2 3 4 5 6 7 8 9 10 11 12" at bounding box center [864, 482] width 26 height 35
select select "11"
click at [851, 465] on select "1 2 3 4 5 6 7 8 9 10 11 12" at bounding box center [864, 482] width 26 height 35
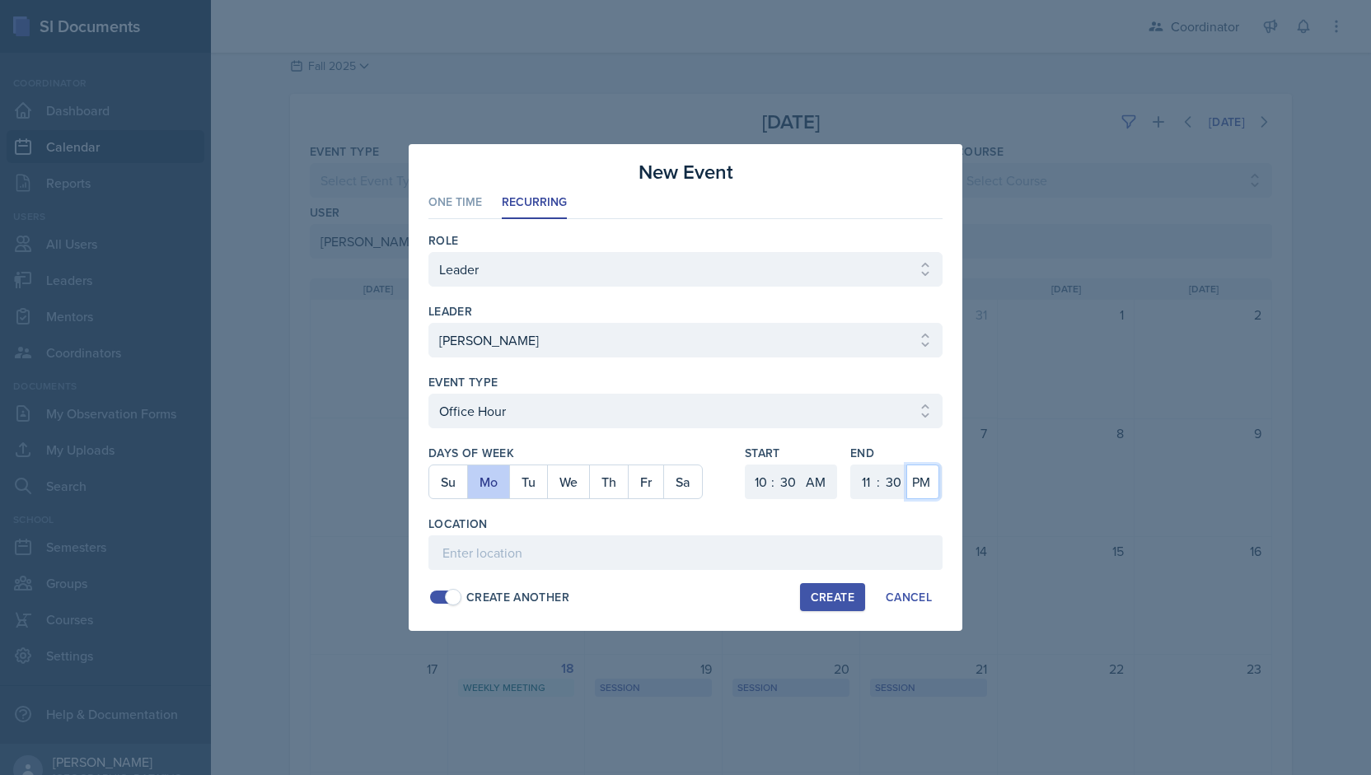
click at [919, 486] on select "AM PM" at bounding box center [922, 482] width 33 height 35
select select "AM"
click at [906, 465] on select "AM PM" at bounding box center [922, 482] width 33 height 35
click at [811, 545] on input at bounding box center [685, 553] width 514 height 35
type input "SSC"
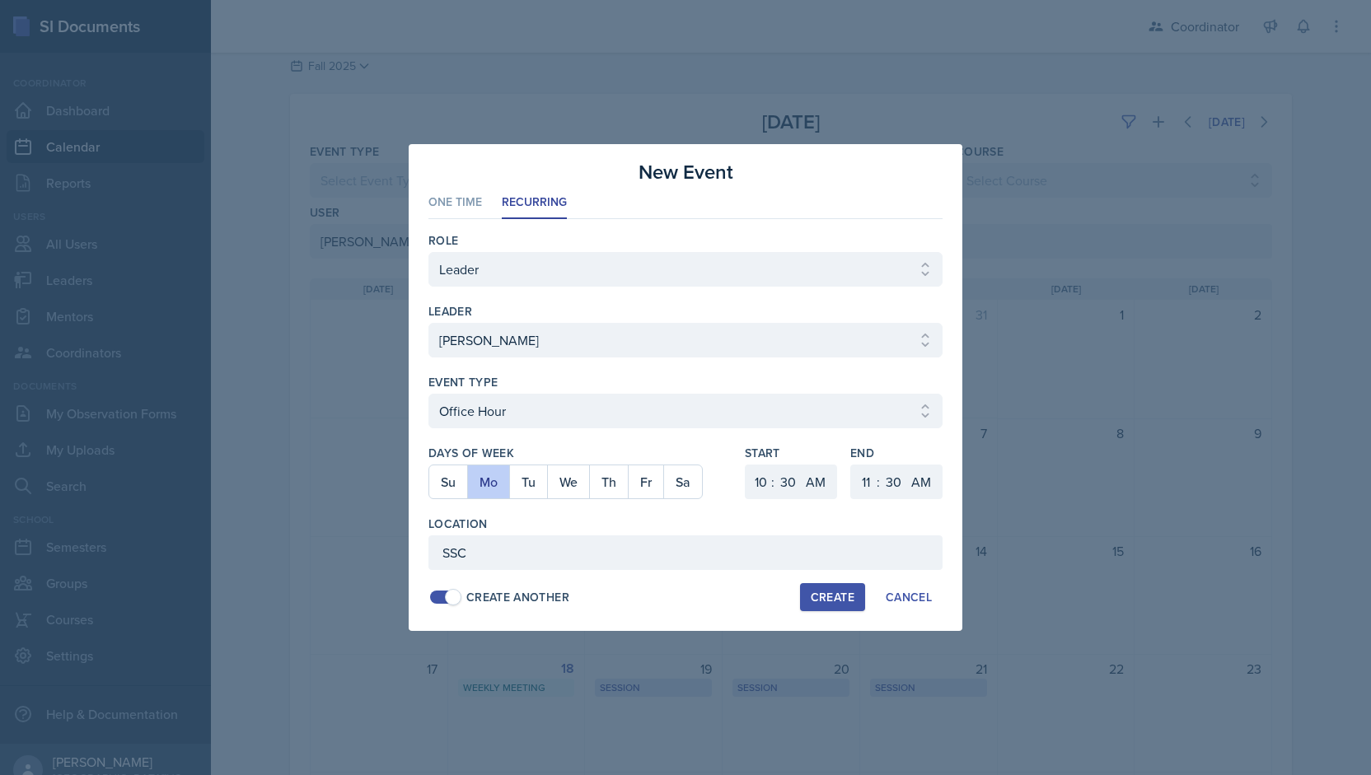
click at [827, 606] on button "Create" at bounding box center [832, 597] width 65 height 28
select select
select select "6"
select select "0"
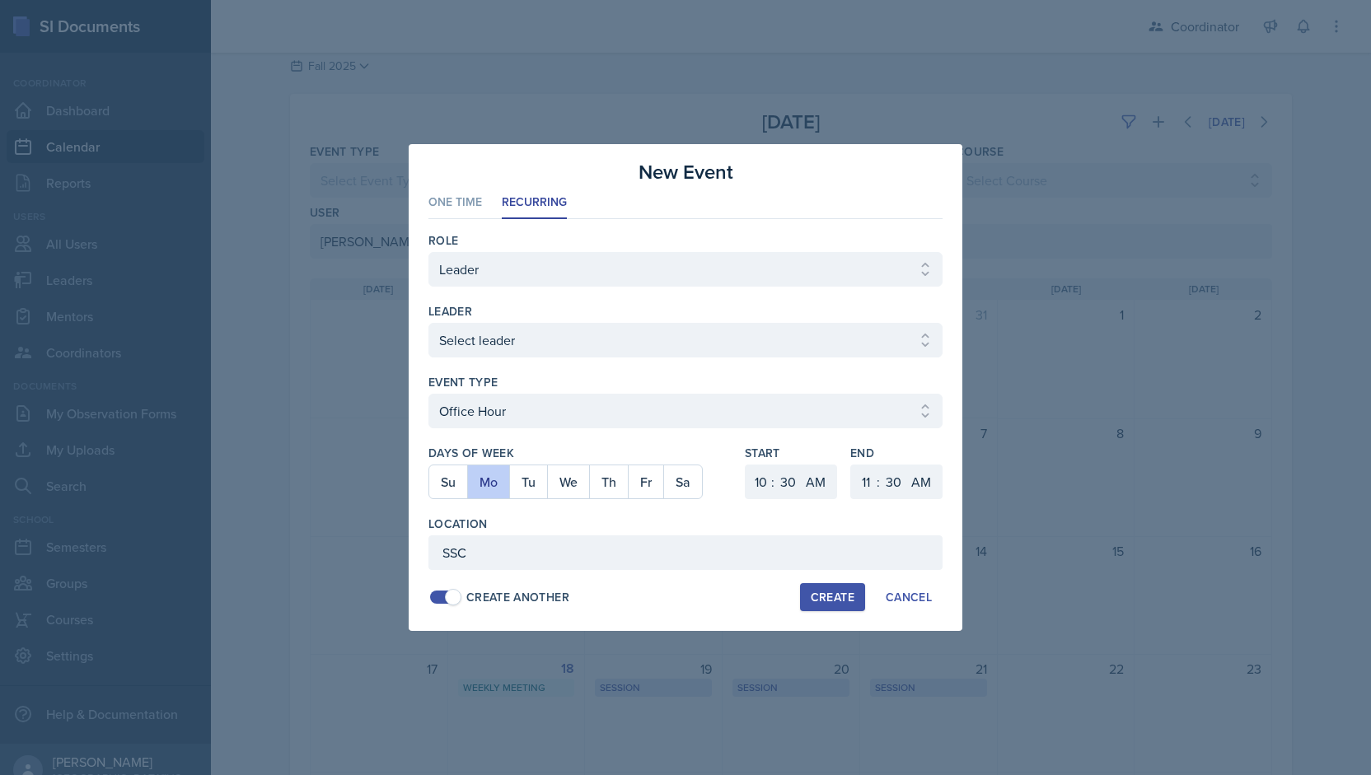
select select "PM"
select select "6"
select select "PM"
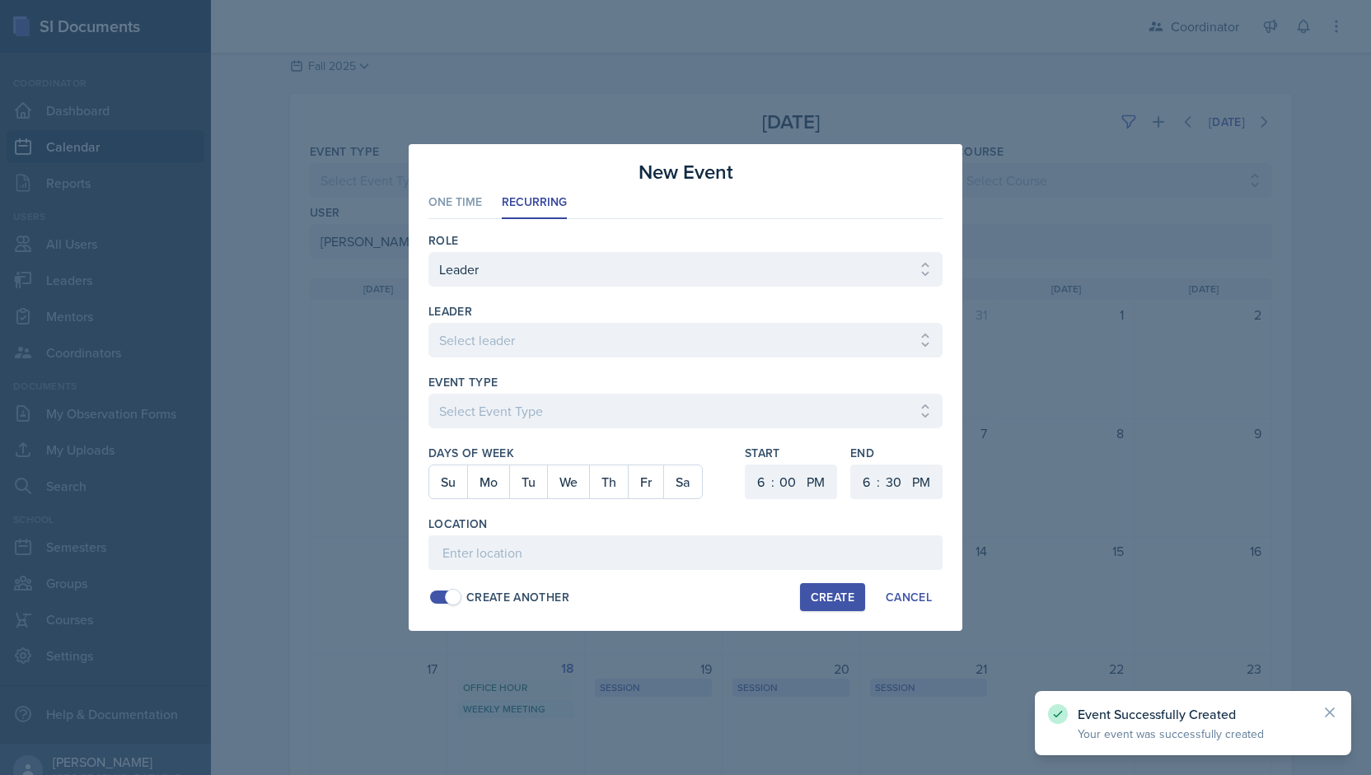
click at [1144, 374] on div at bounding box center [685, 387] width 1371 height 775
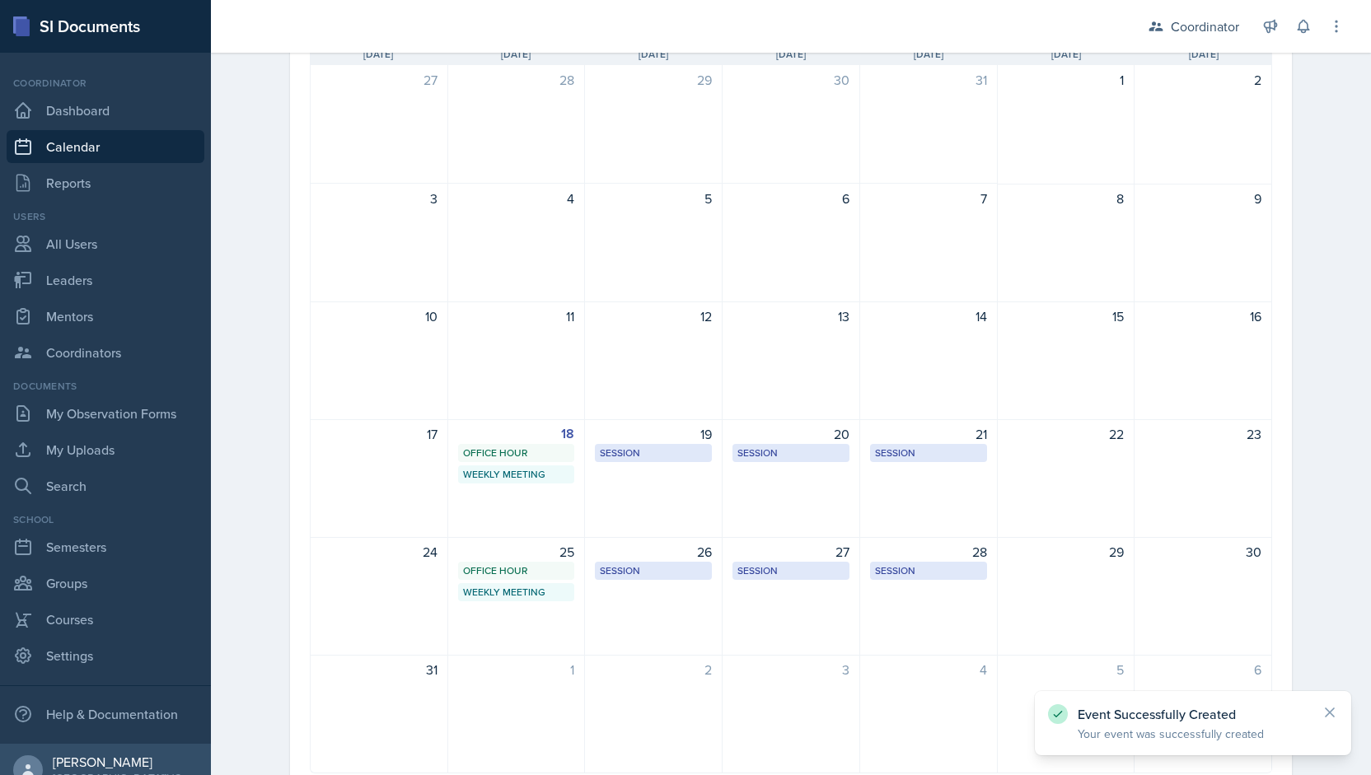
scroll to position [277, 0]
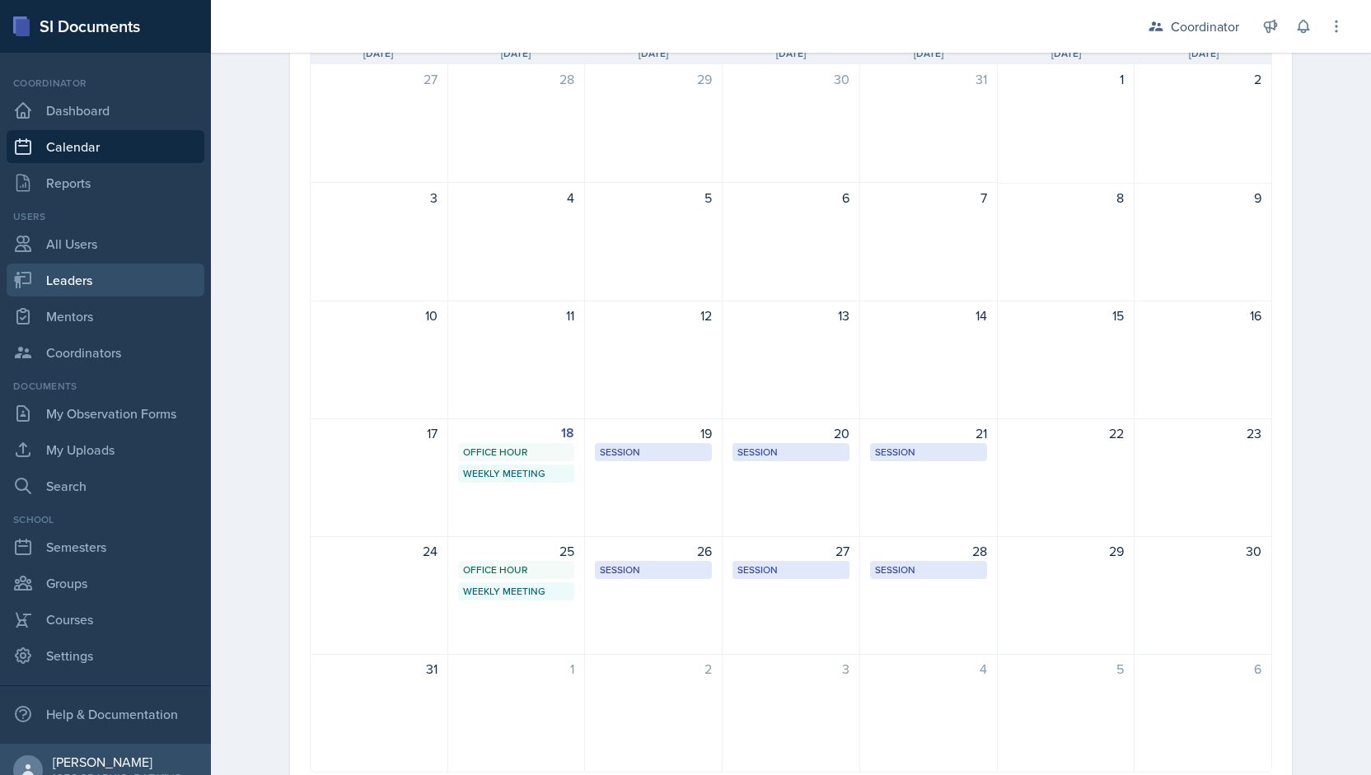
click at [68, 271] on link "Leaders" at bounding box center [106, 280] width 198 height 33
select select "19fb88f7-c89b-4031-b5a0-458fd49807a1"
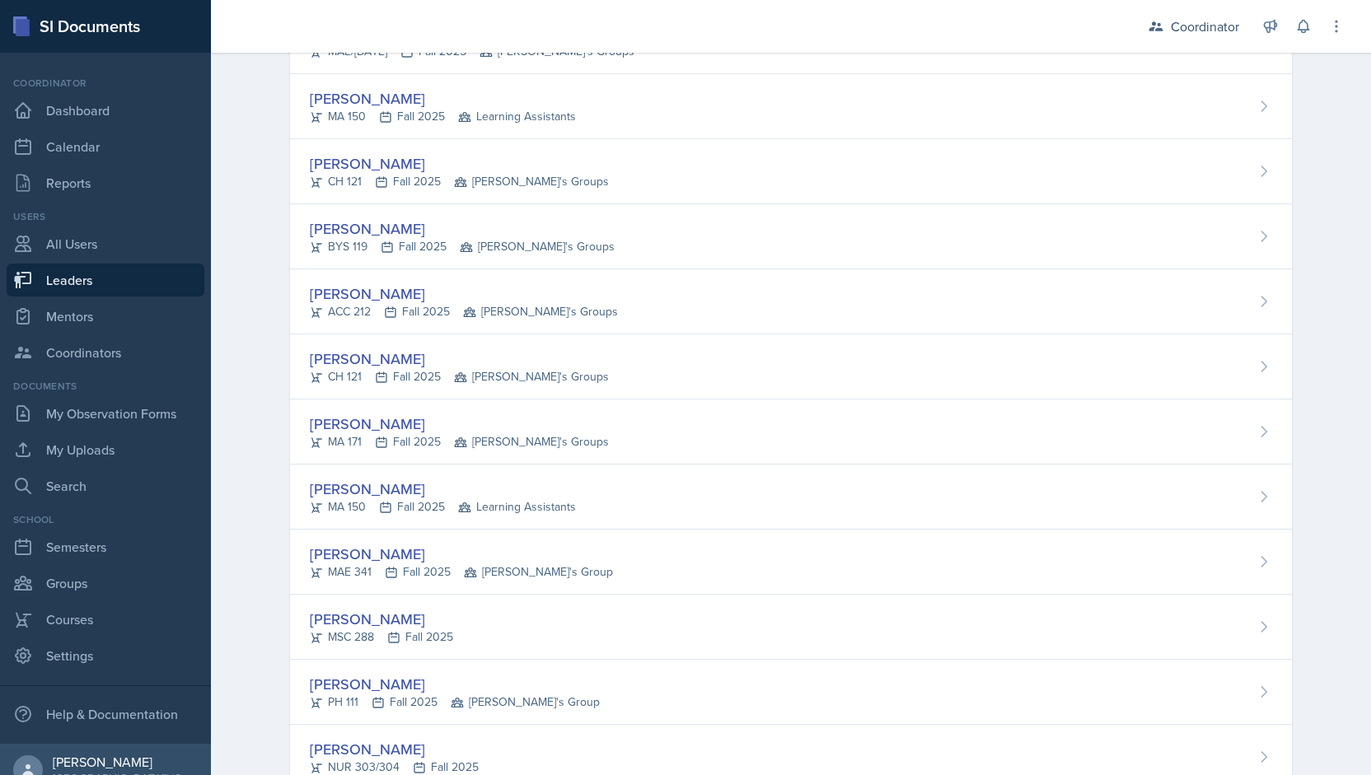
scroll to position [2329, 0]
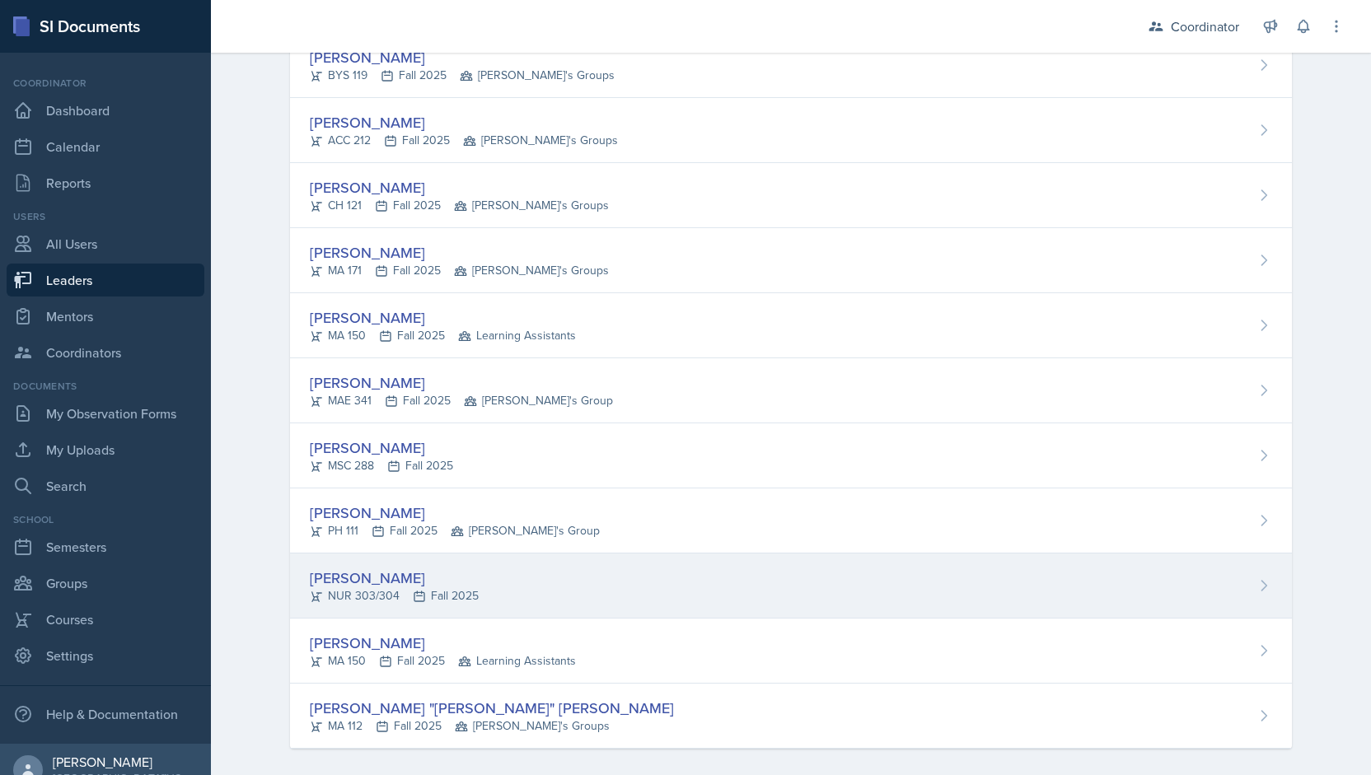
click at [433, 590] on div "NUR 303/304 Fall 2025" at bounding box center [394, 596] width 169 height 17
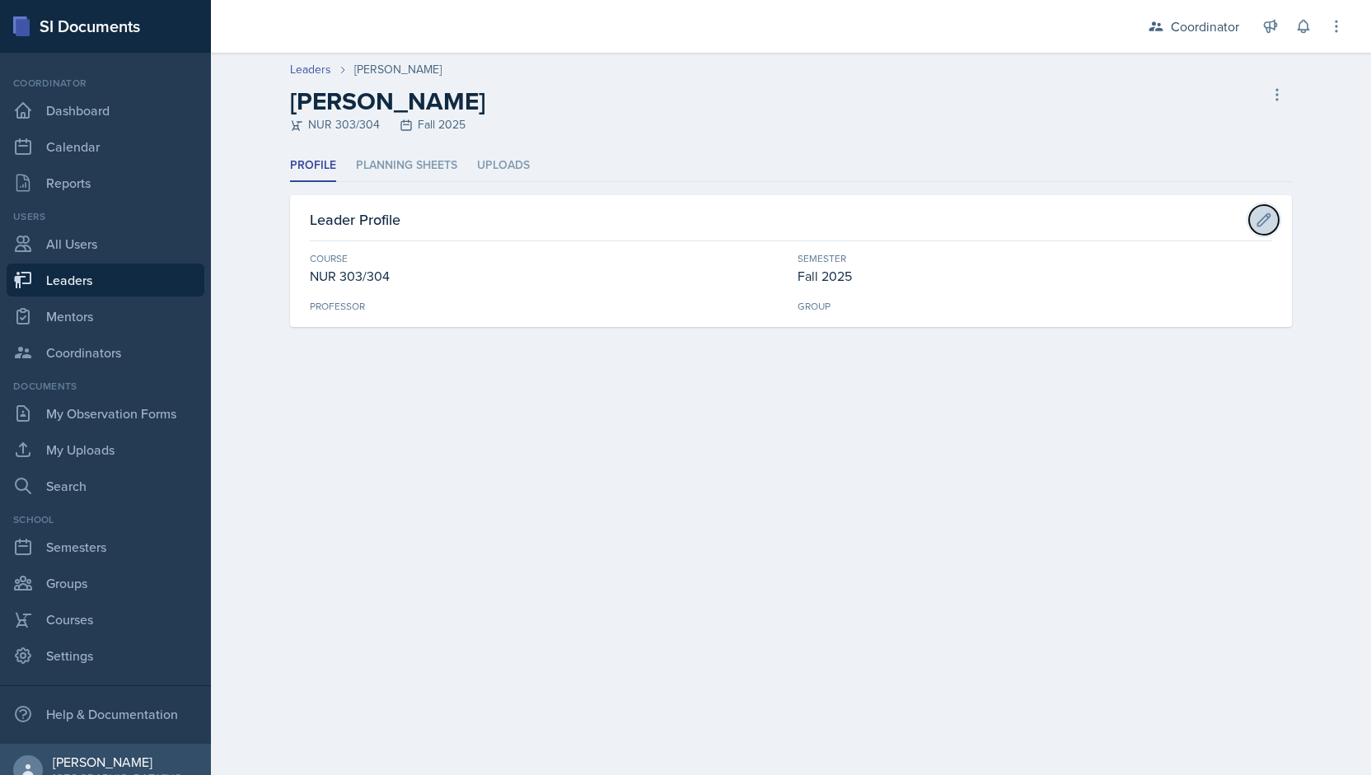
click at [1258, 222] on icon at bounding box center [1264, 219] width 12 height 12
select select "b05892b2-52b0-4ba5-a41c-6593615c4f47"
select select "19fb88f7-c89b-4031-b5a0-458fd49807a1"
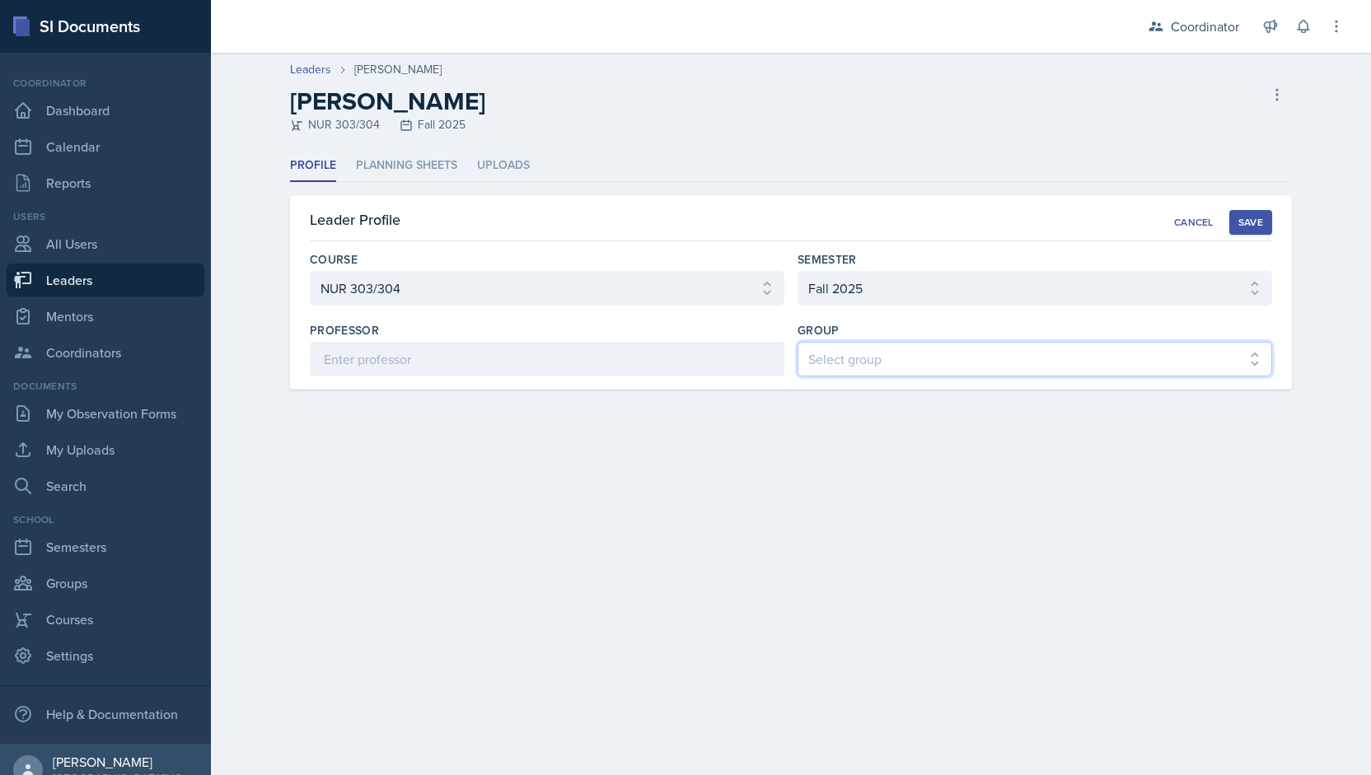
click at [892, 363] on select "Select group [PERSON_NAME]'s Groups [PERSON_NAME]'s Group [PERSON_NAME]'s Group…" at bounding box center [1035, 359] width 475 height 35
select select "da3bcd0e-cc2a-474d-9f84-bd861d3cc509"
click at [798, 342] on select "Select group [PERSON_NAME]'s Groups [PERSON_NAME]'s Group [PERSON_NAME]'s Group…" at bounding box center [1035, 359] width 475 height 35
click at [1261, 220] on div "Save" at bounding box center [1250, 222] width 25 height 13
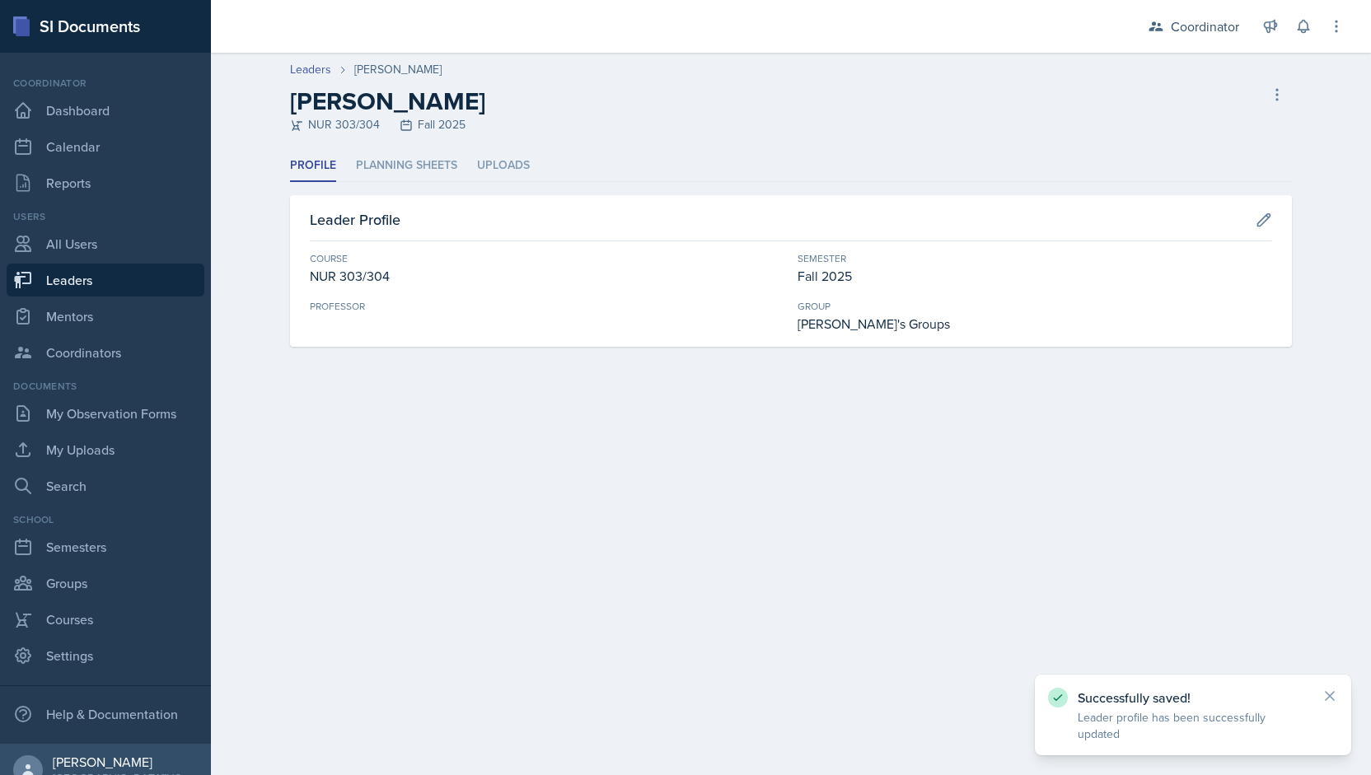
click at [135, 280] on link "Leaders" at bounding box center [106, 280] width 198 height 33
select select "19fb88f7-c89b-4031-b5a0-458fd49807a1"
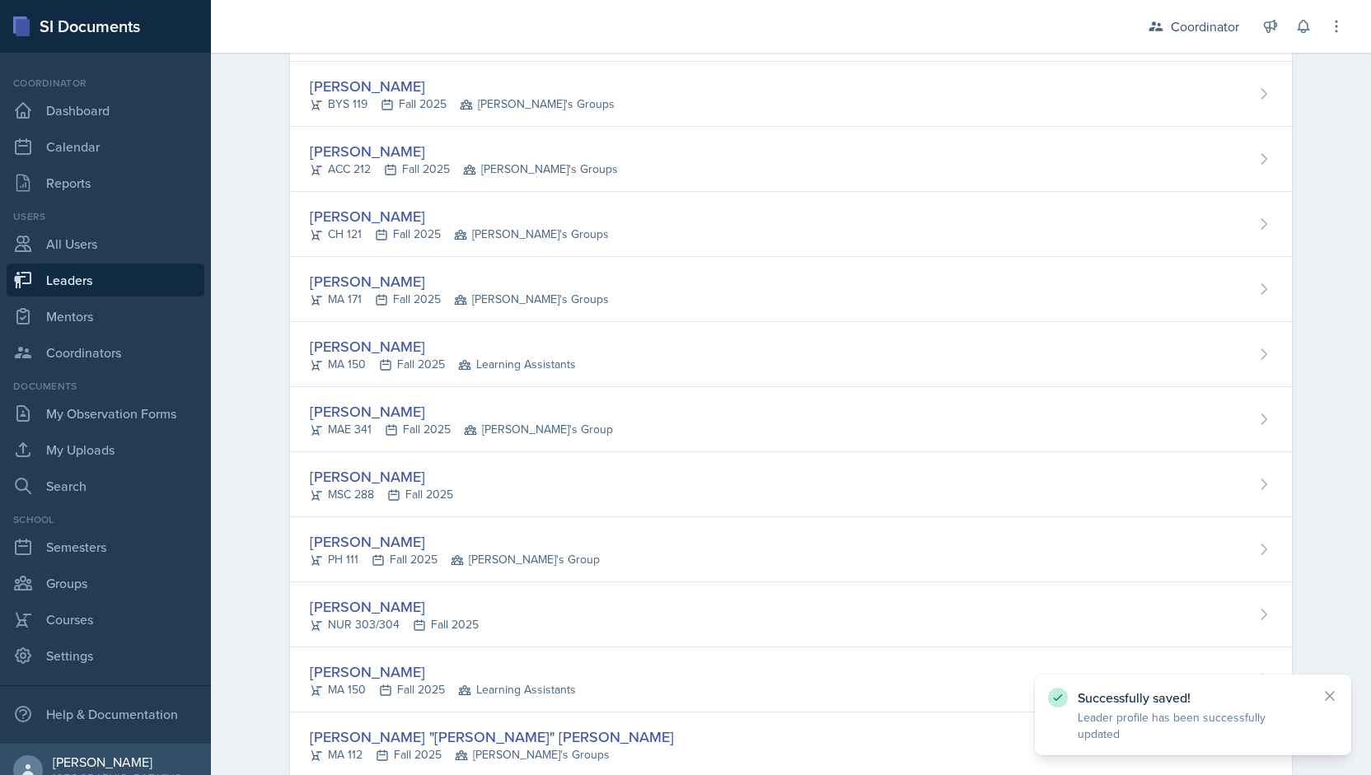
scroll to position [2329, 0]
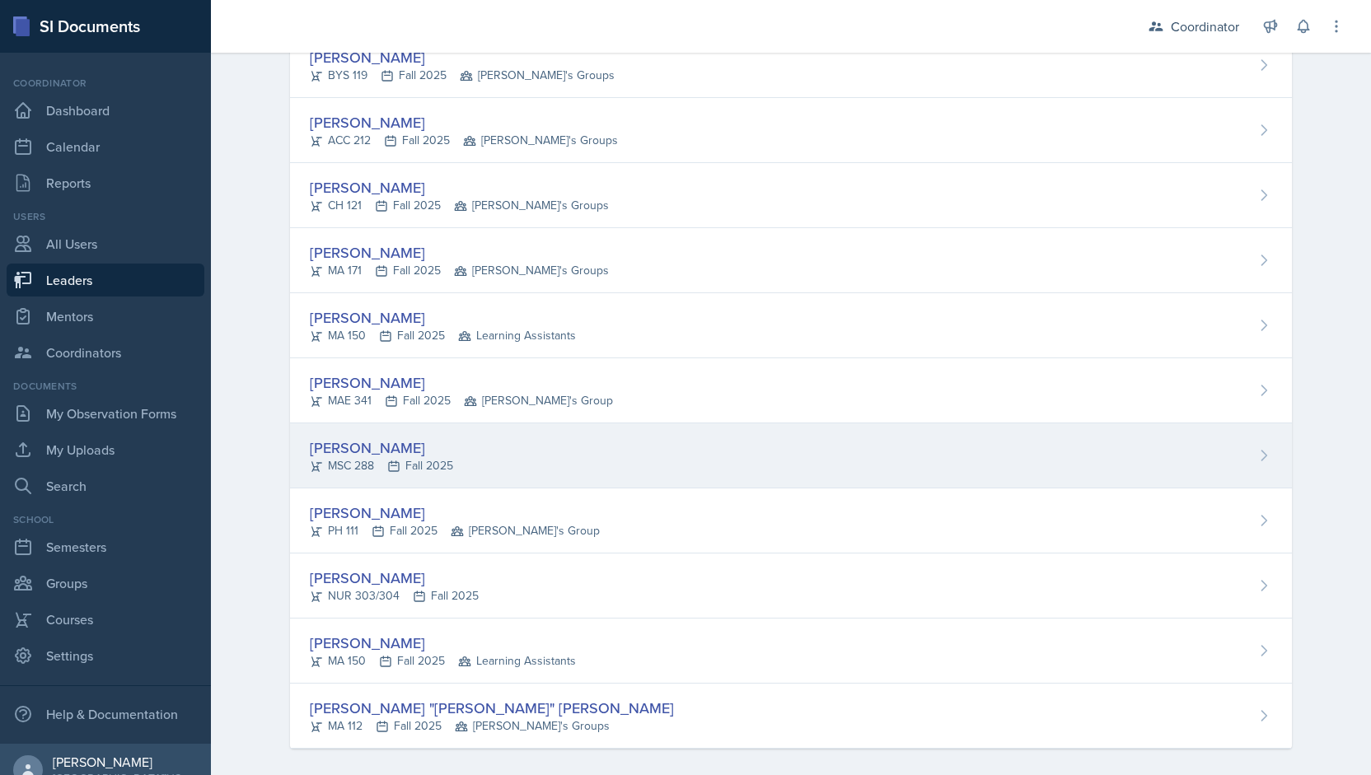
click at [1154, 447] on div "[PERSON_NAME] MSC 288 Fall 2025" at bounding box center [791, 456] width 1002 height 65
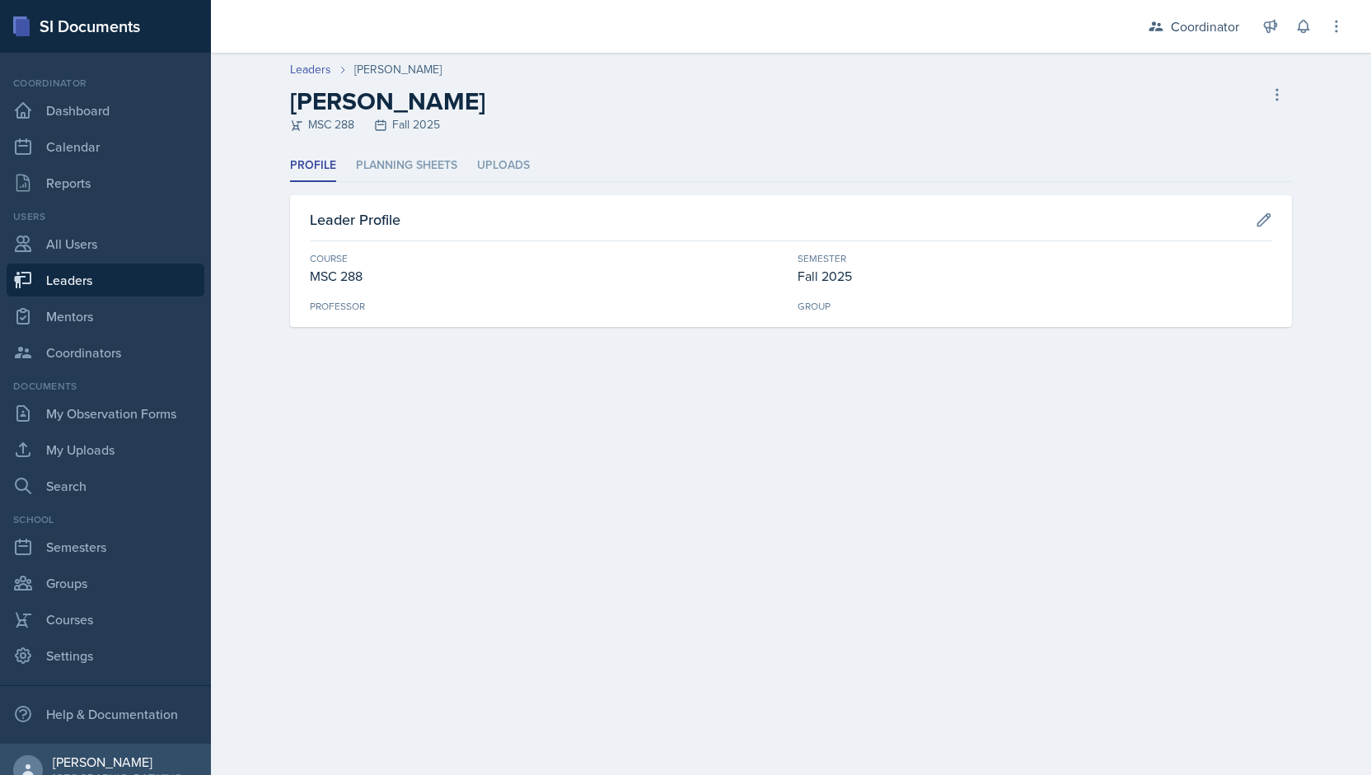
click at [1251, 231] on div "Leader Profile" at bounding box center [791, 224] width 962 height 33
click at [1262, 224] on icon at bounding box center [1264, 219] width 12 height 12
select select "cb8f2e18-5c93-4215-825c-c51e362721f9"
select select "19fb88f7-c89b-4031-b5a0-458fd49807a1"
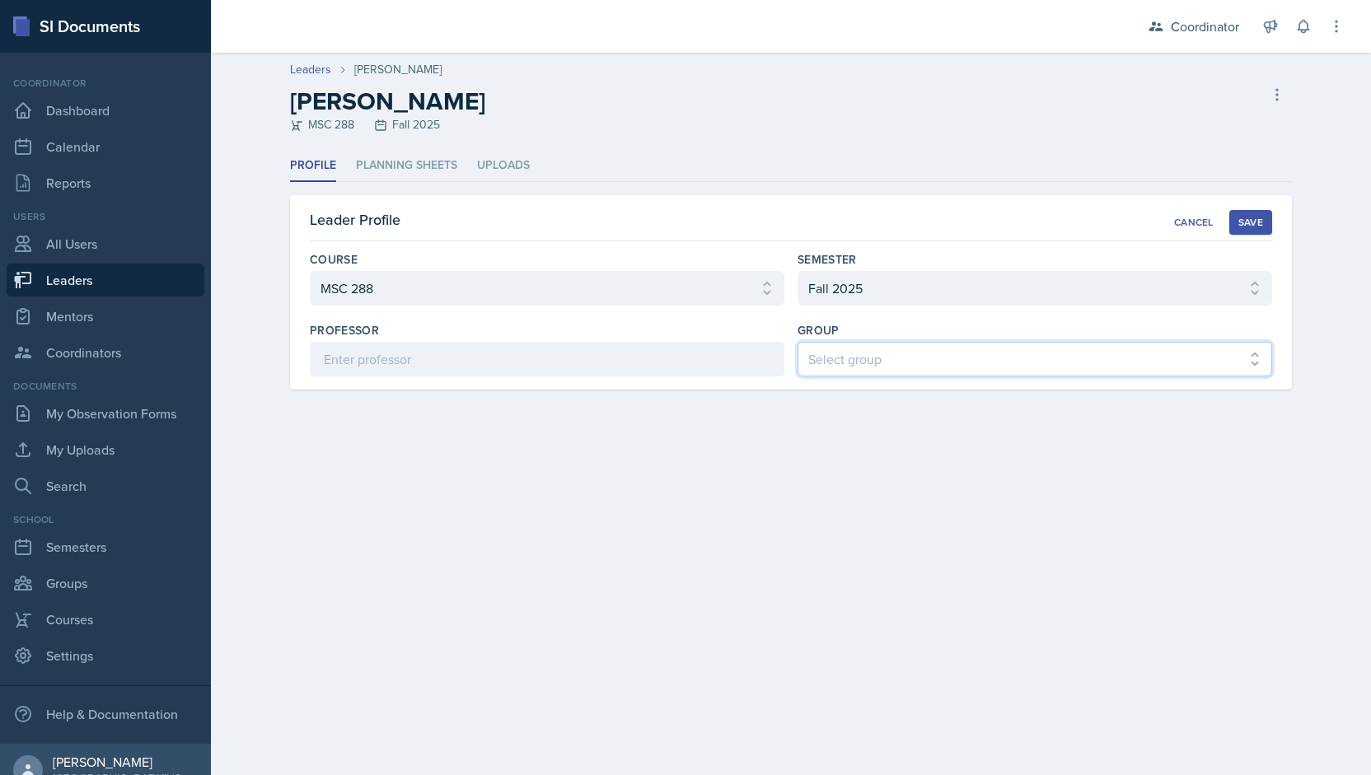
click at [928, 370] on select "Select group [PERSON_NAME]'s Groups [PERSON_NAME]'s Group [PERSON_NAME]'s Group…" at bounding box center [1035, 359] width 475 height 35
select select "5eb9f3c0-a307-46b3-8a40-1909215cce50"
click at [798, 342] on select "Select group [PERSON_NAME]'s Groups [PERSON_NAME]'s Group [PERSON_NAME]'s Group…" at bounding box center [1035, 359] width 475 height 35
click at [1239, 226] on div "Save" at bounding box center [1250, 222] width 25 height 13
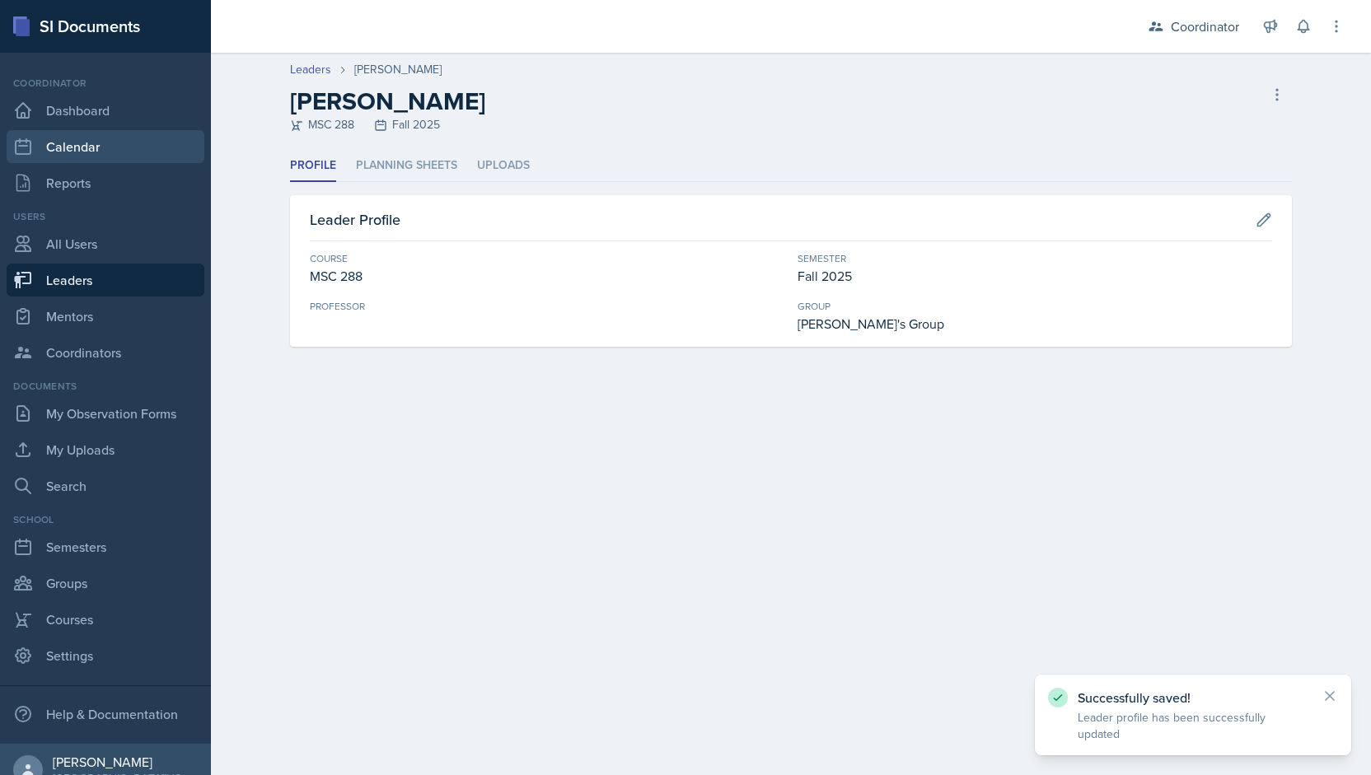
click at [73, 138] on link "Calendar" at bounding box center [106, 146] width 198 height 33
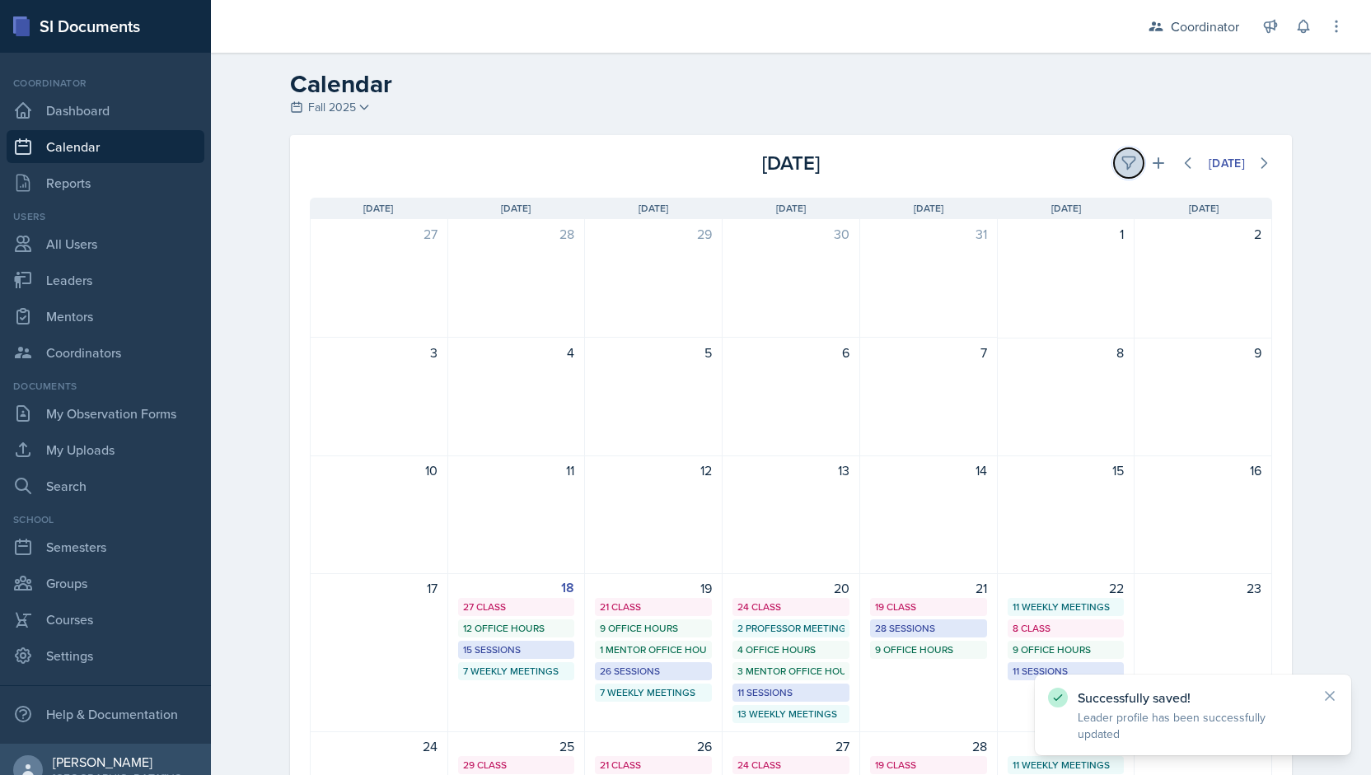
click at [1125, 166] on icon at bounding box center [1129, 163] width 16 height 16
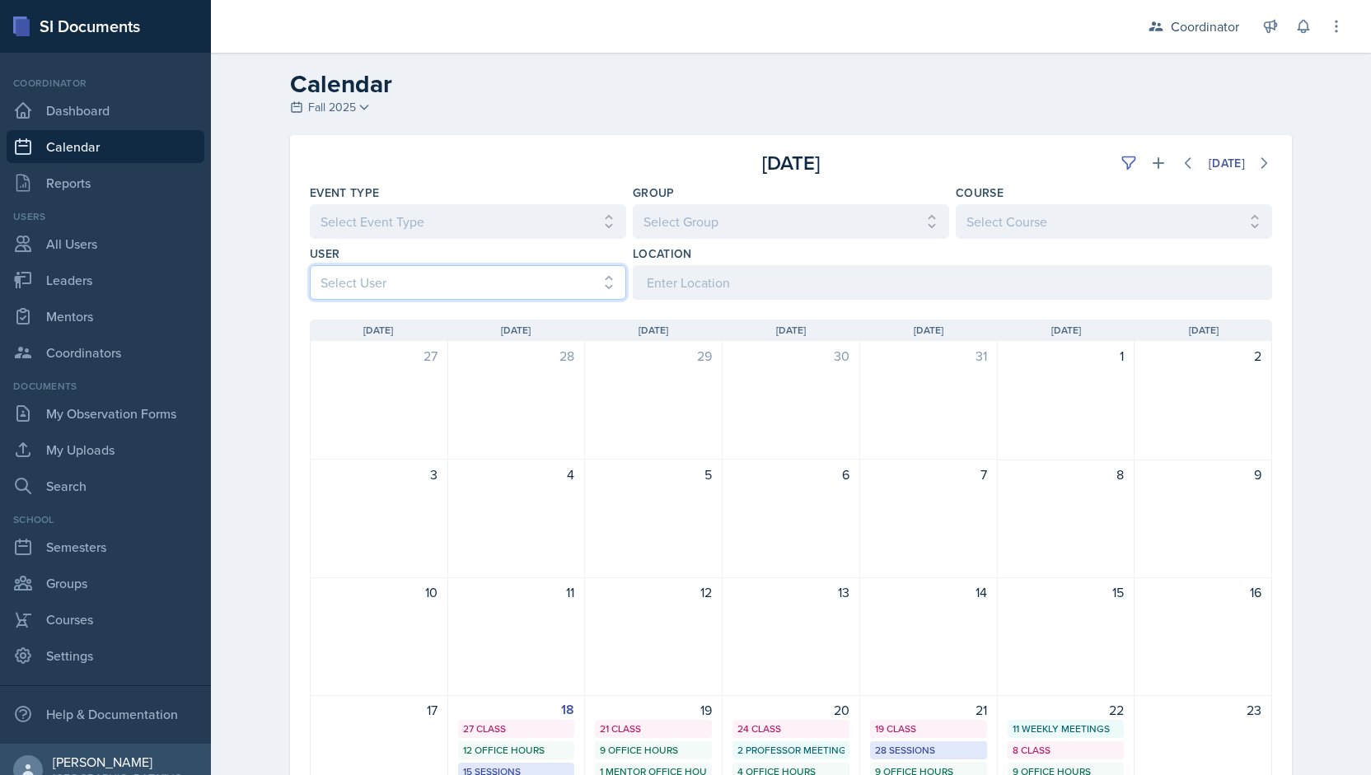
click at [489, 288] on select "Select User All [PERSON_NAME] [PERSON_NAME] [PERSON_NAME] [PERSON_NAME] [PERSON…" at bounding box center [468, 282] width 316 height 35
select select "9f350877-f3fb-4963-8610-b50c6b9ff4c9"
click at [310, 265] on select "Select User All [PERSON_NAME] [PERSON_NAME] [PERSON_NAME] [PERSON_NAME] [PERSON…" at bounding box center [468, 282] width 316 height 35
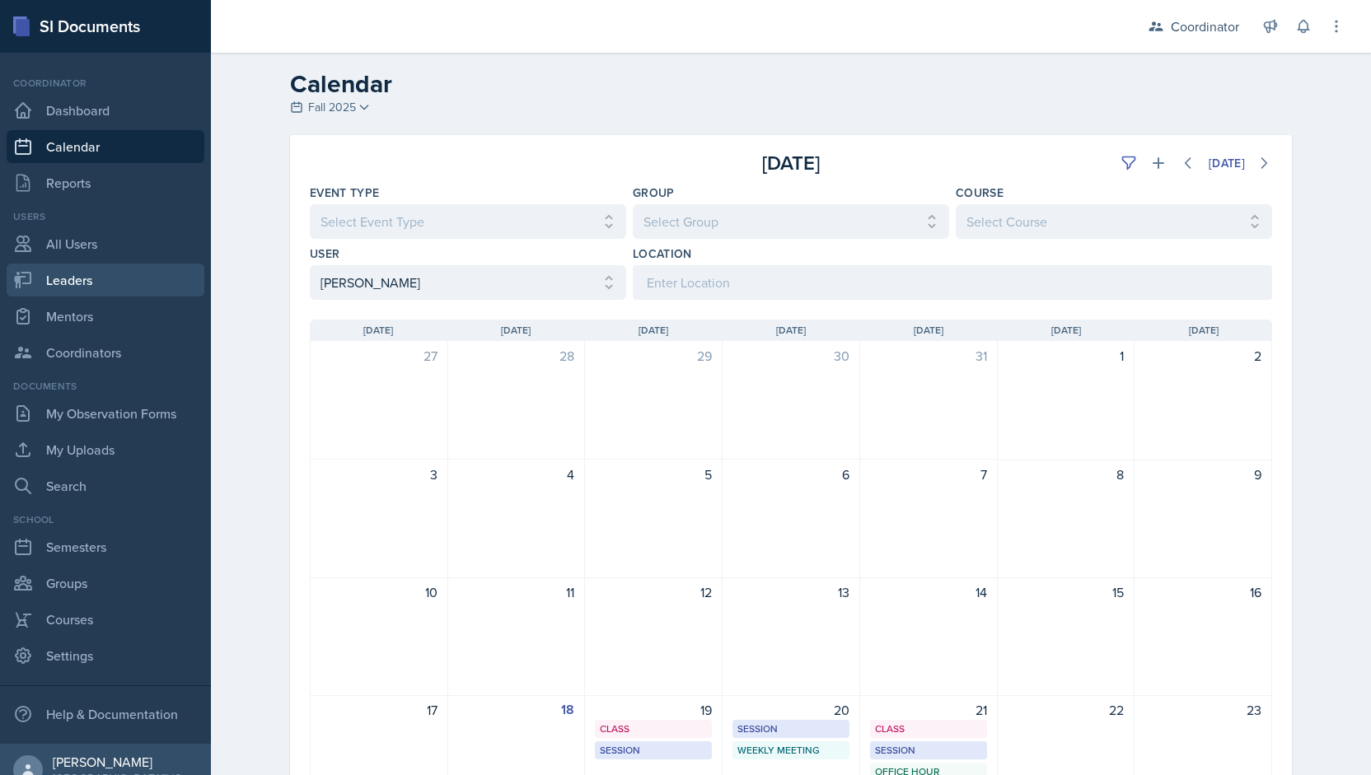
click at [41, 279] on link "Leaders" at bounding box center [106, 280] width 198 height 33
select select "19fb88f7-c89b-4031-b5a0-458fd49807a1"
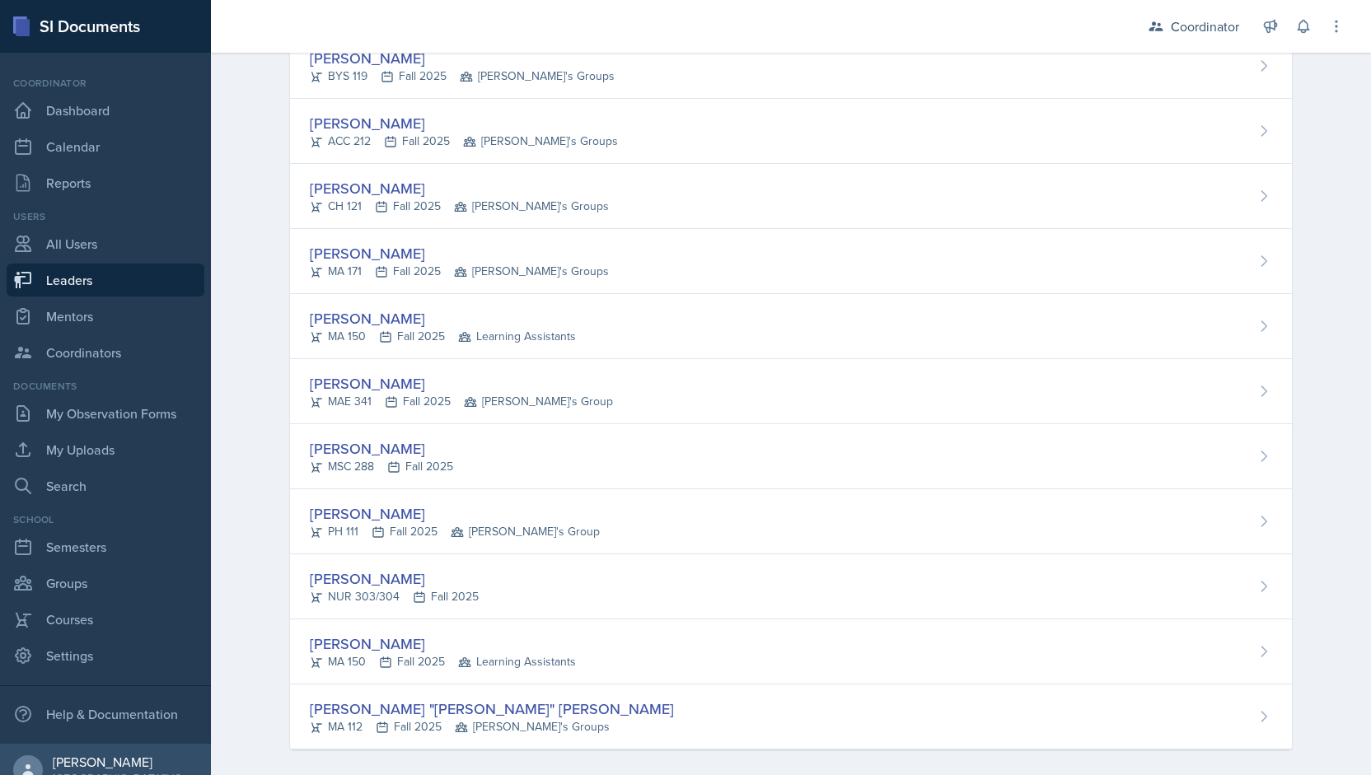
scroll to position [2329, 0]
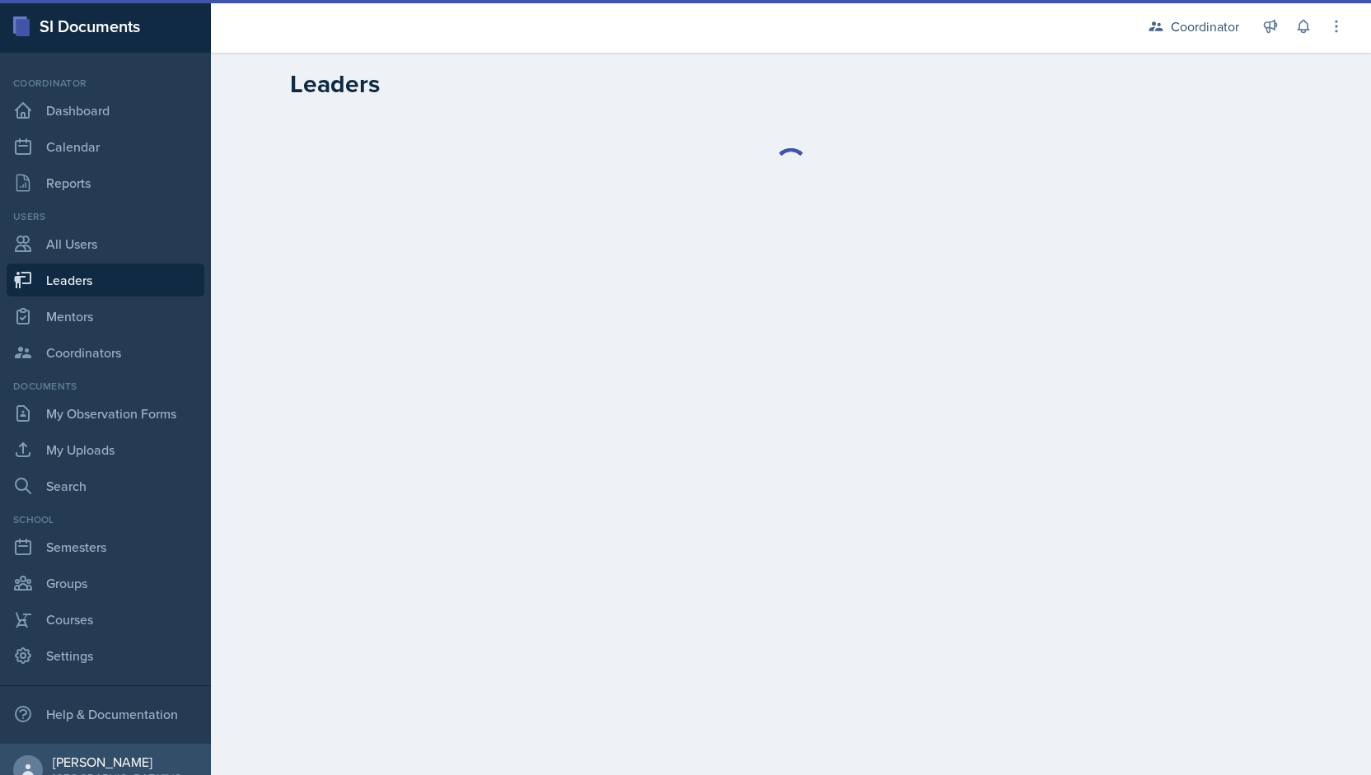
select select "19fb88f7-c89b-4031-b5a0-458fd49807a1"
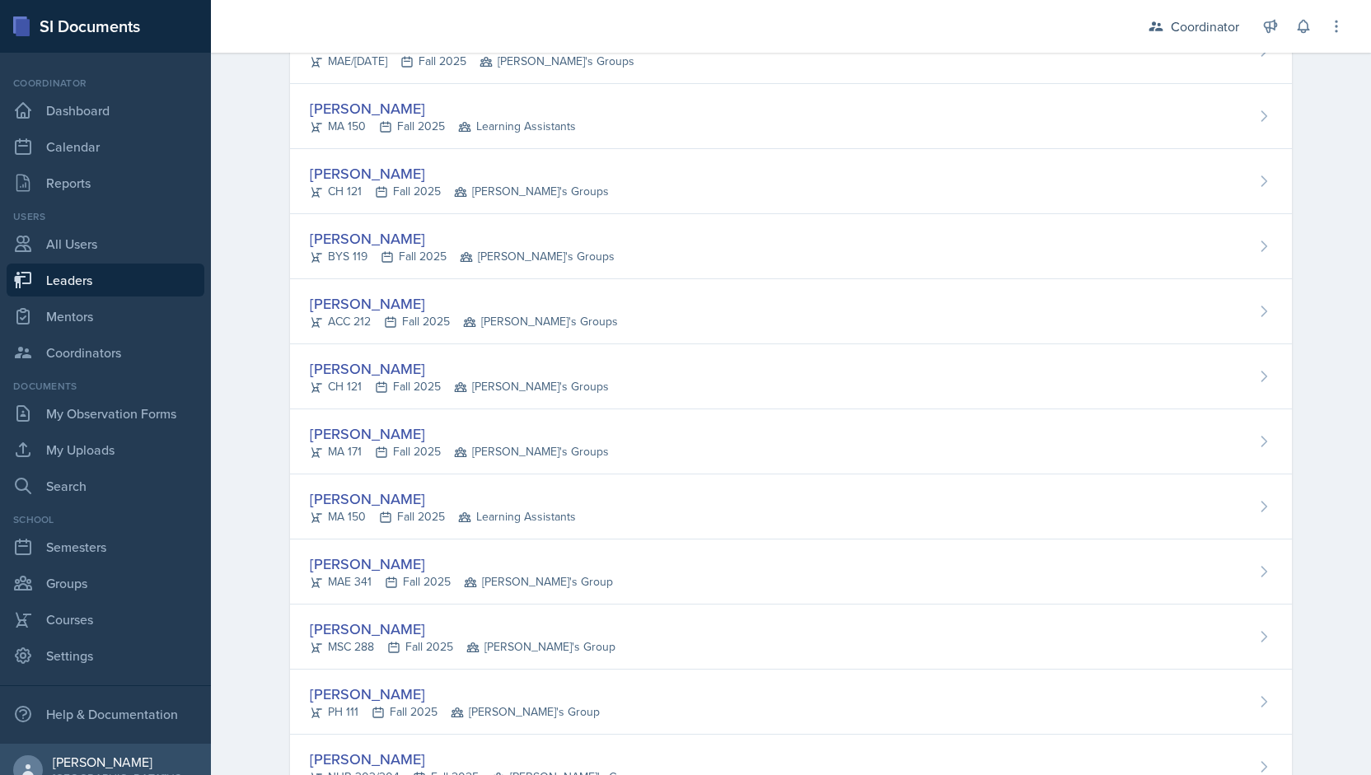
scroll to position [2329, 0]
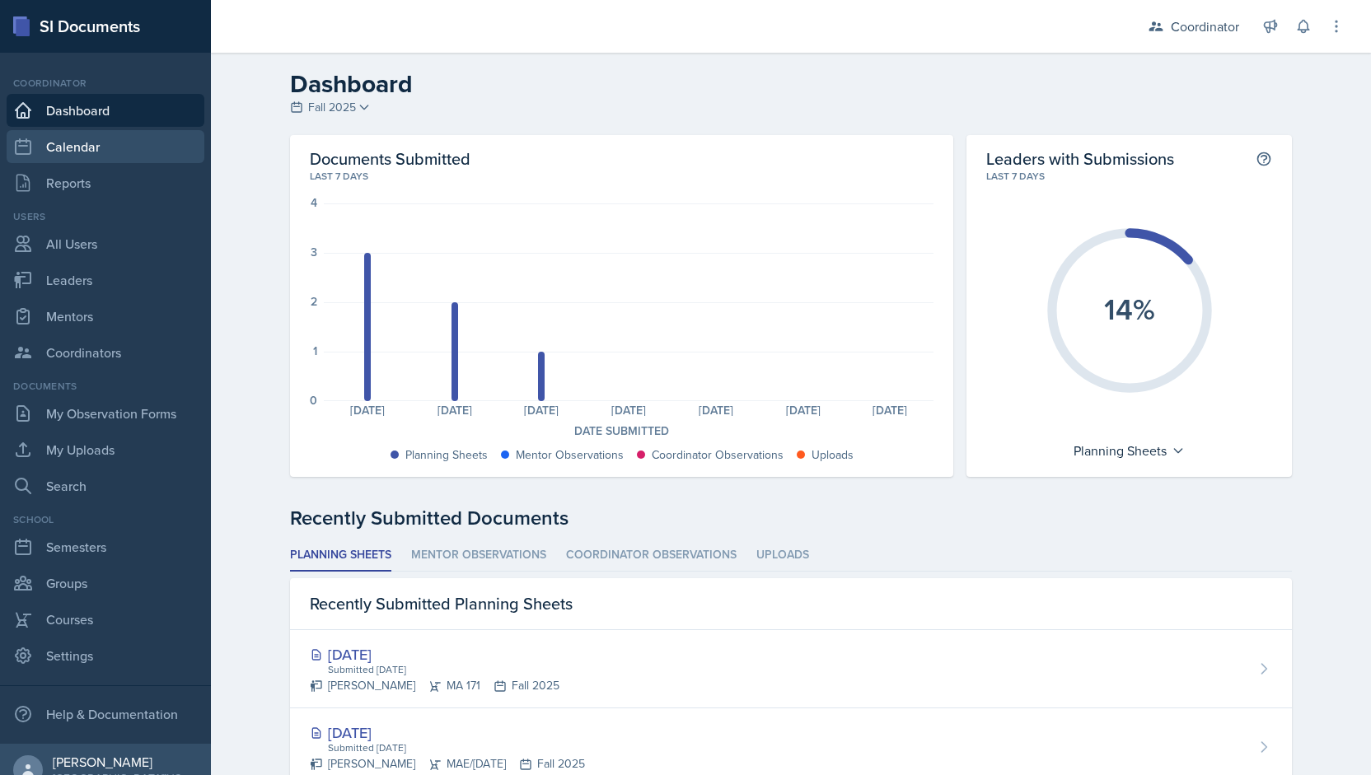
click at [38, 154] on link "Calendar" at bounding box center [106, 146] width 198 height 33
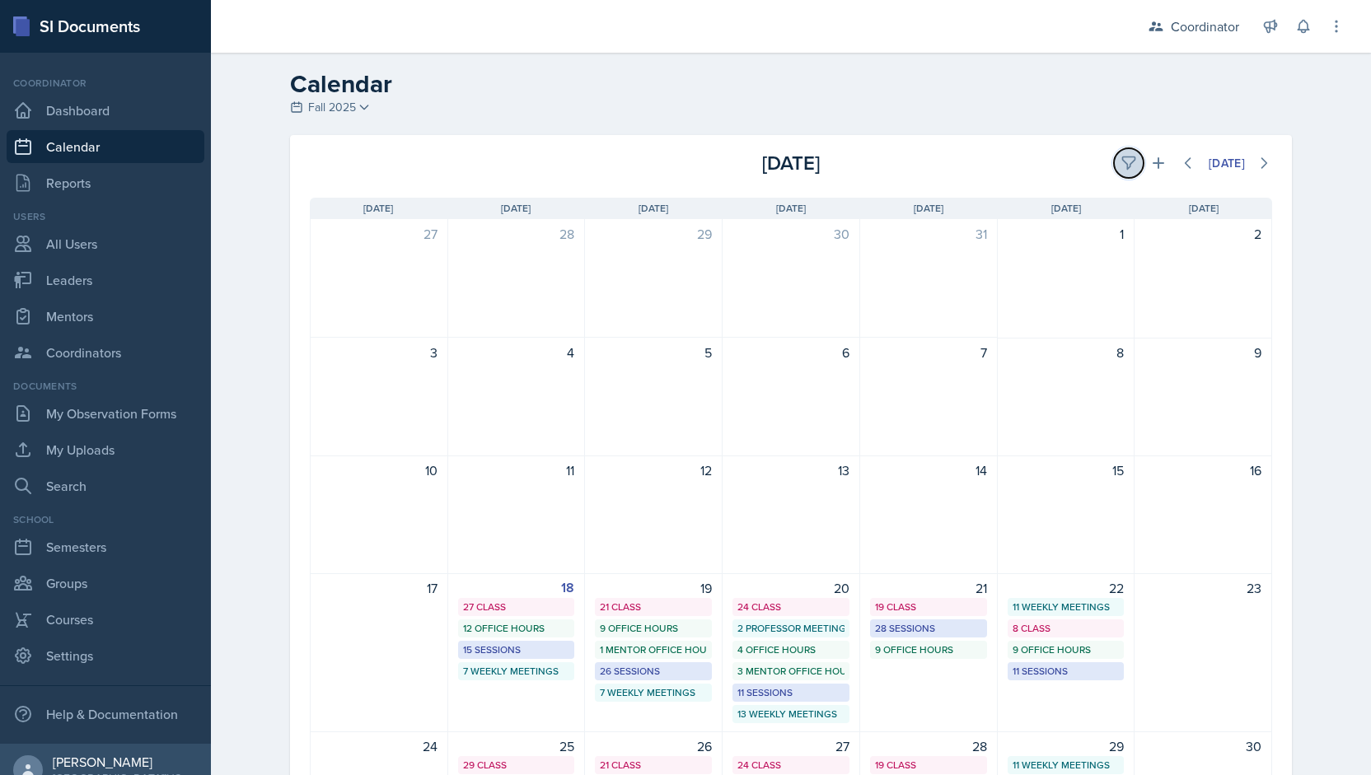
click at [1122, 166] on icon at bounding box center [1128, 163] width 12 height 12
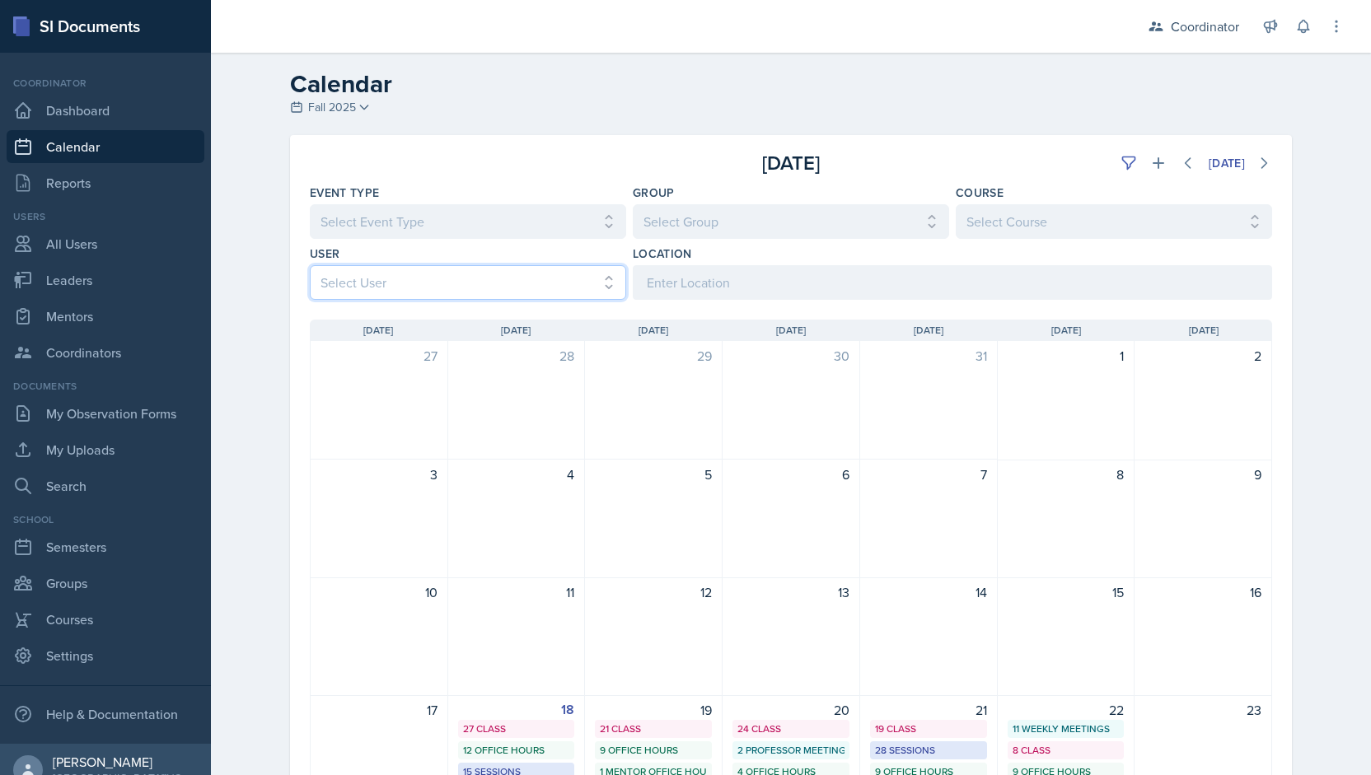
click at [377, 284] on select "Select User All [PERSON_NAME] [PERSON_NAME] [PERSON_NAME] [PERSON_NAME] [PERSON…" at bounding box center [468, 282] width 316 height 35
select select "ff973814-1f45-4e32-9e0a-a67a4899643c"
click at [310, 265] on select "Select User All [PERSON_NAME] [PERSON_NAME] [PERSON_NAME] [PERSON_NAME] [PERSON…" at bounding box center [468, 282] width 316 height 35
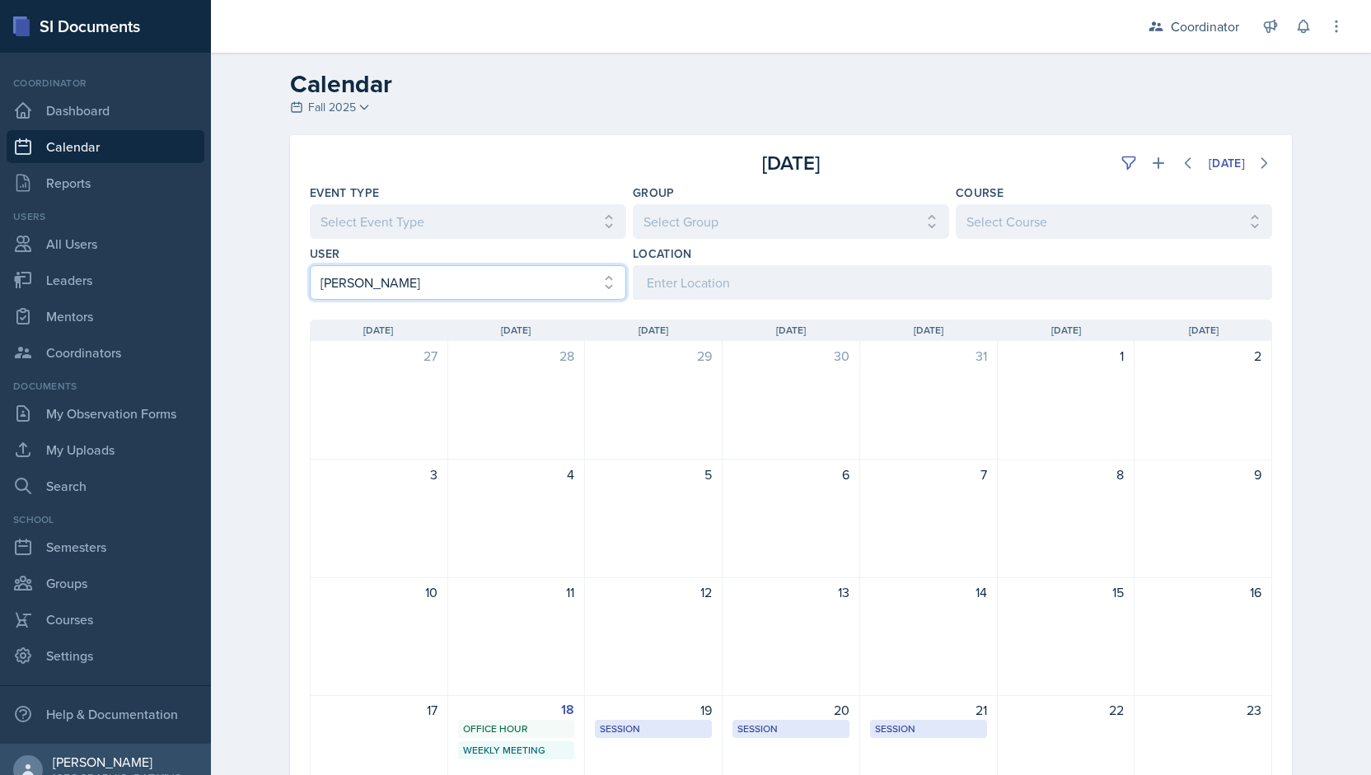
scroll to position [259, 0]
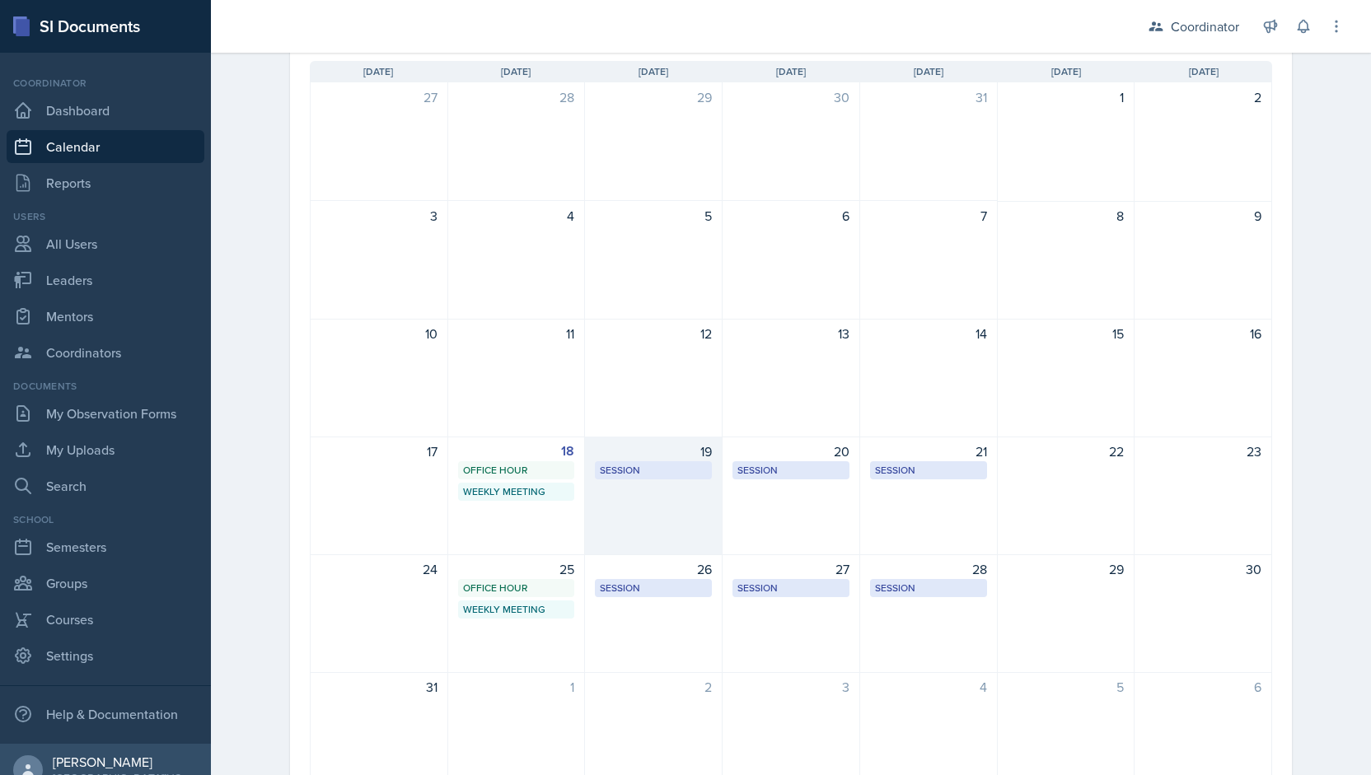
click at [651, 513] on div "19 Session TBD 5:30 PM - 6:30 PM" at bounding box center [654, 496] width 138 height 119
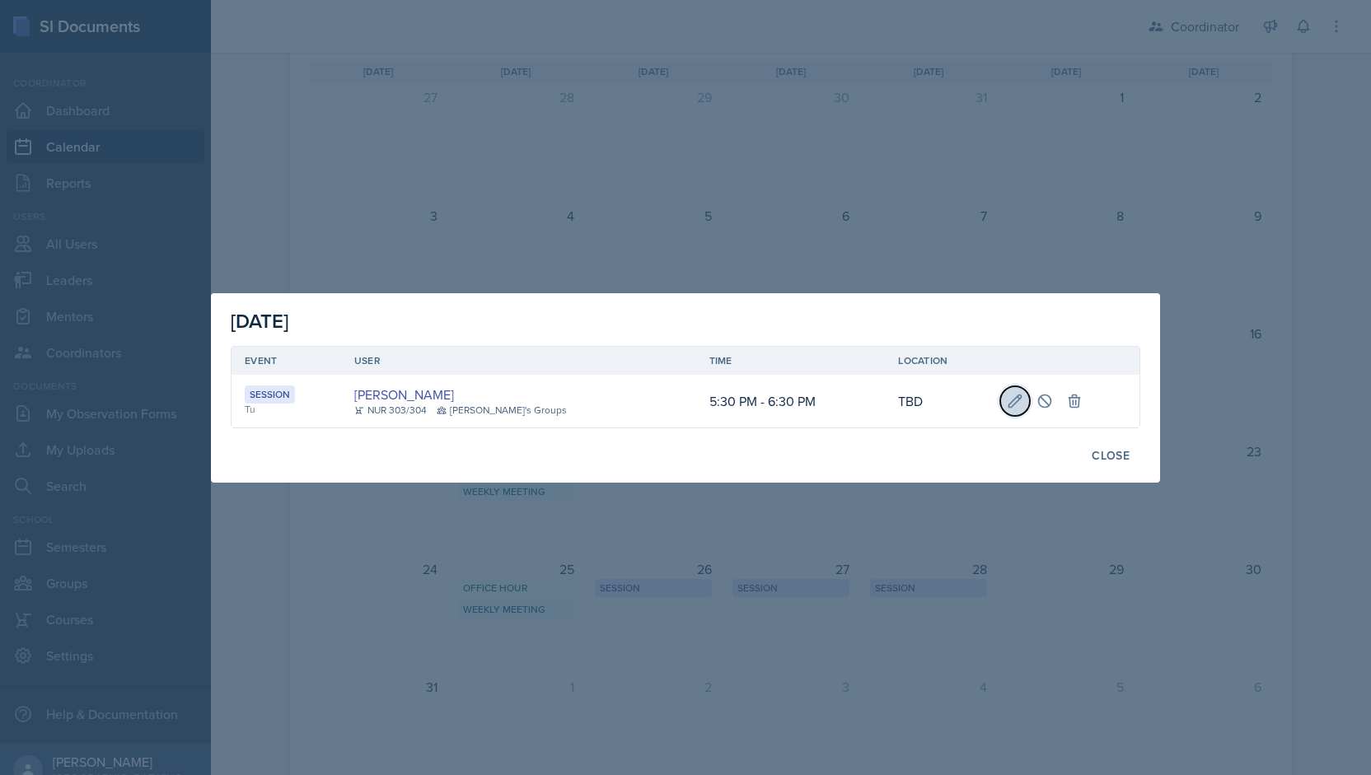
click at [1009, 397] on icon at bounding box center [1015, 401] width 12 height 12
select select "5"
select select "30"
select select "PM"
select select "6"
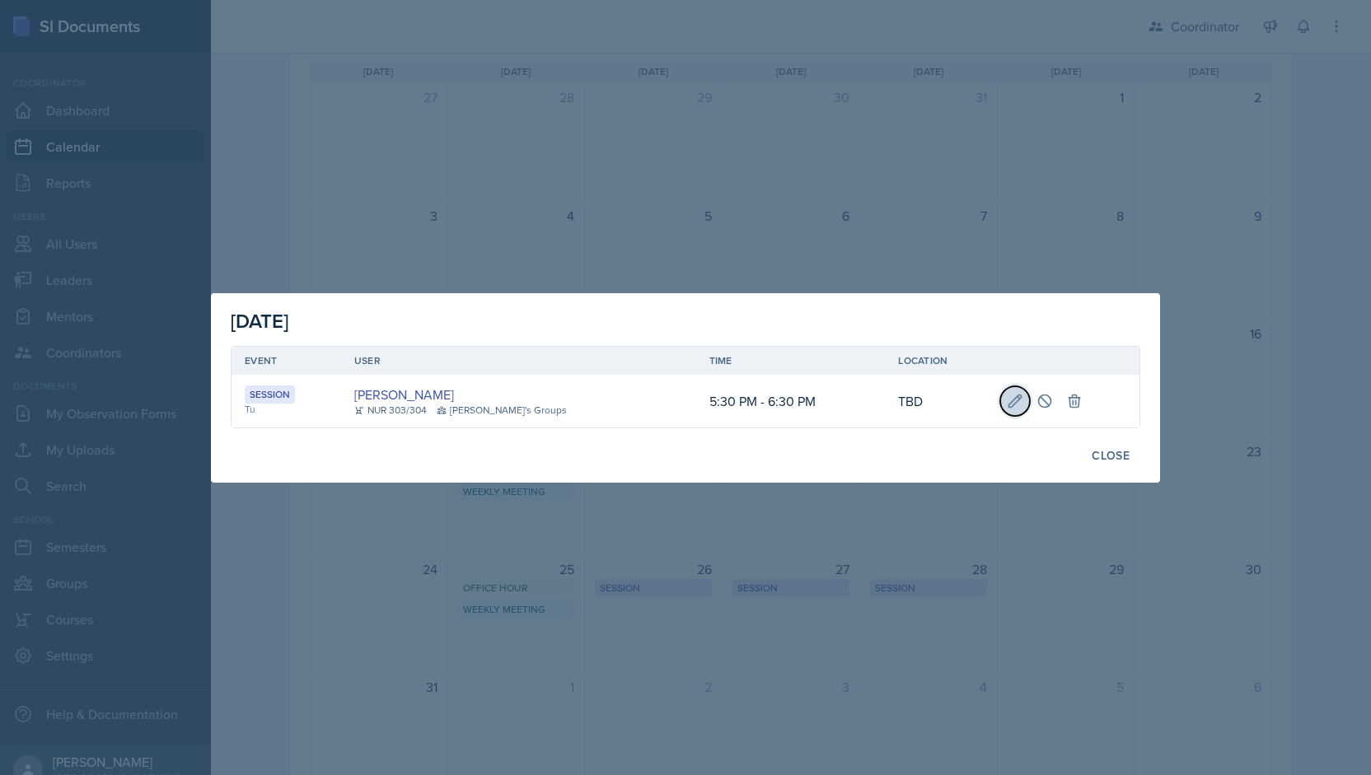
select select "30"
select select "PM"
type input "TBD"
select select "30b582fb-8ac9-49fb-a214-1fb047ccc295"
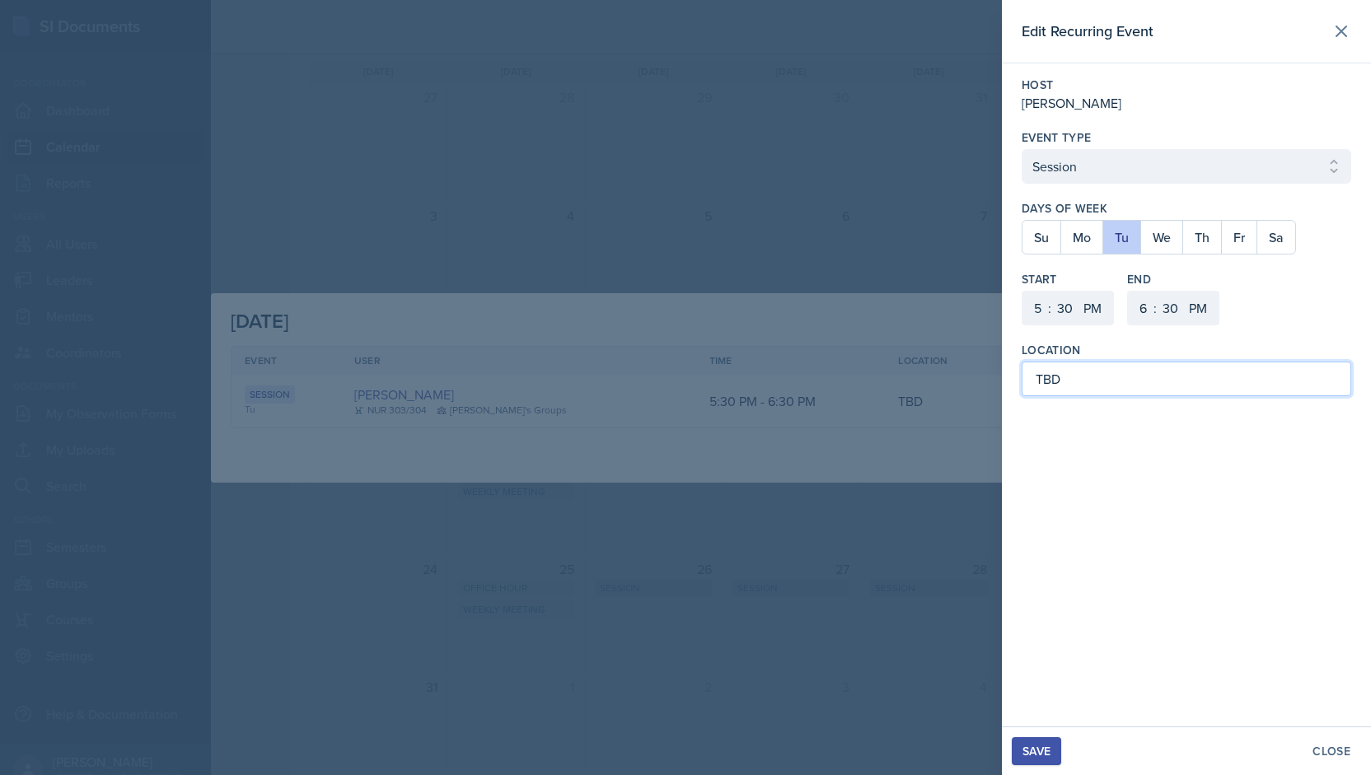
click at [1065, 386] on input "TBD" at bounding box center [1187, 379] width 330 height 35
type input "T"
click at [1051, 754] on div "Save" at bounding box center [1037, 751] width 28 height 13
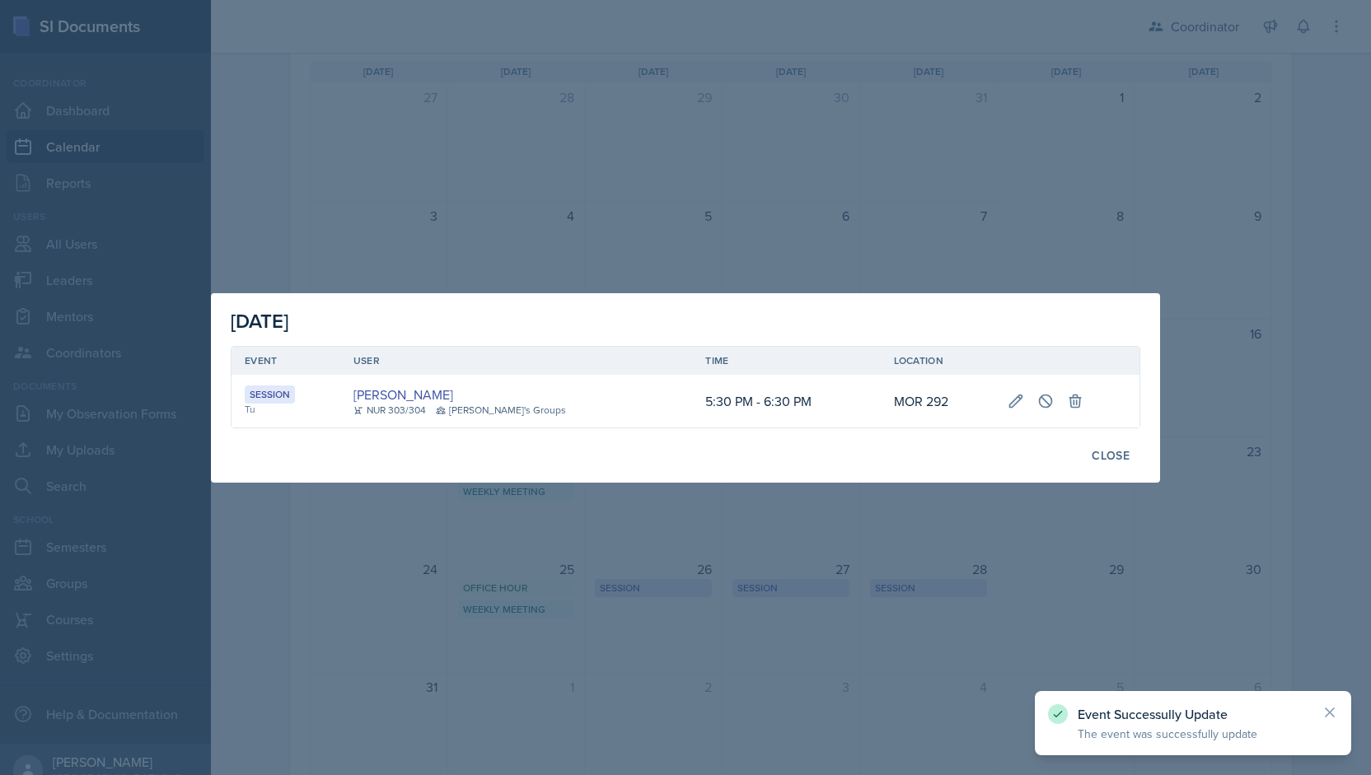
click at [822, 630] on div at bounding box center [685, 387] width 1371 height 775
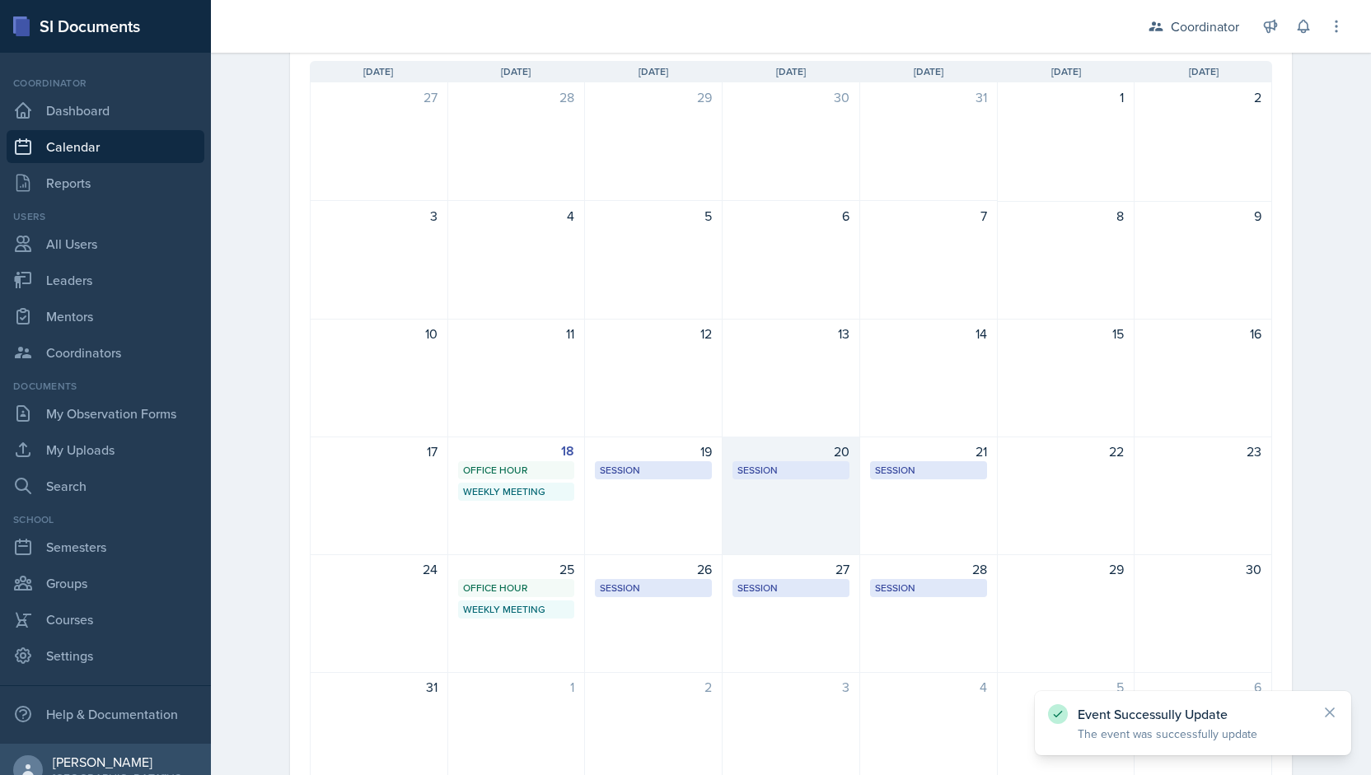
click at [804, 536] on div "20 Session TBD 5:30 PM - 6:30 PM" at bounding box center [792, 496] width 138 height 119
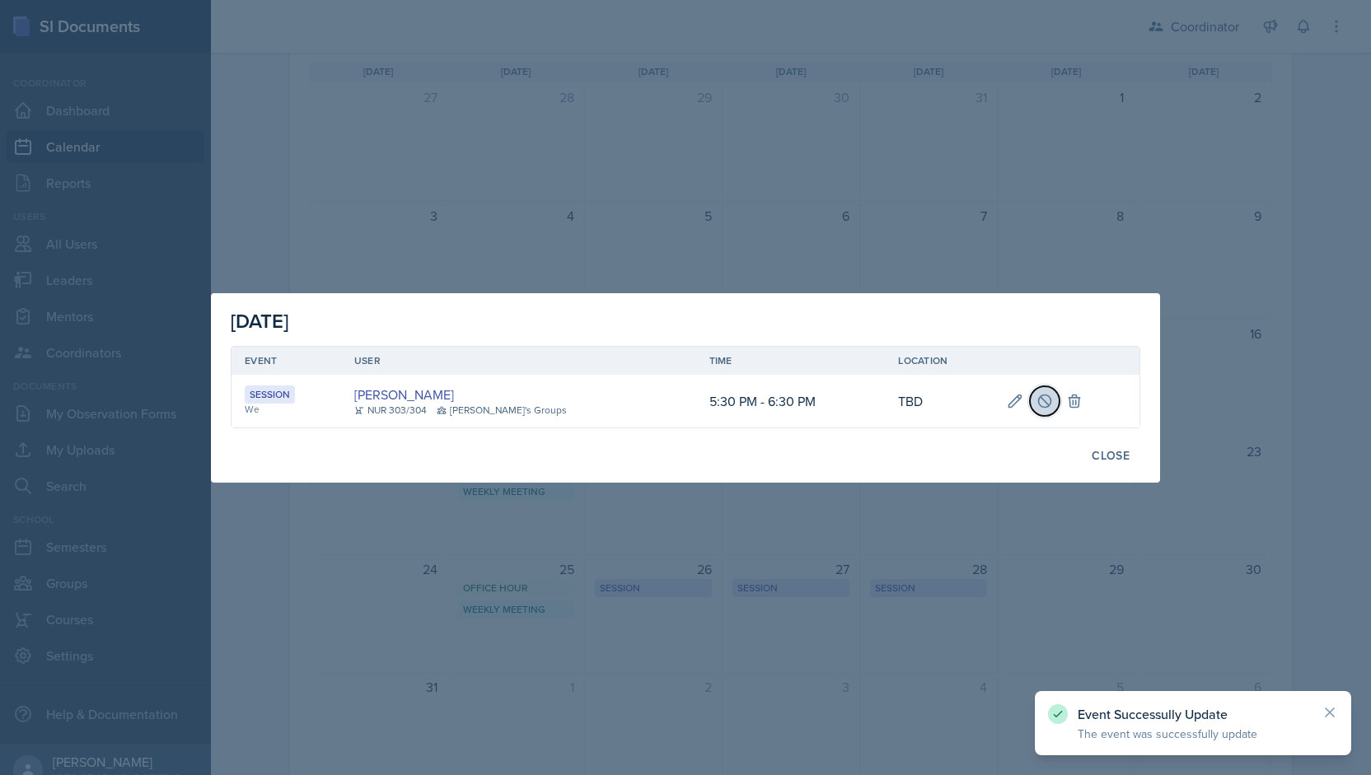
click at [1037, 400] on icon at bounding box center [1045, 401] width 16 height 16
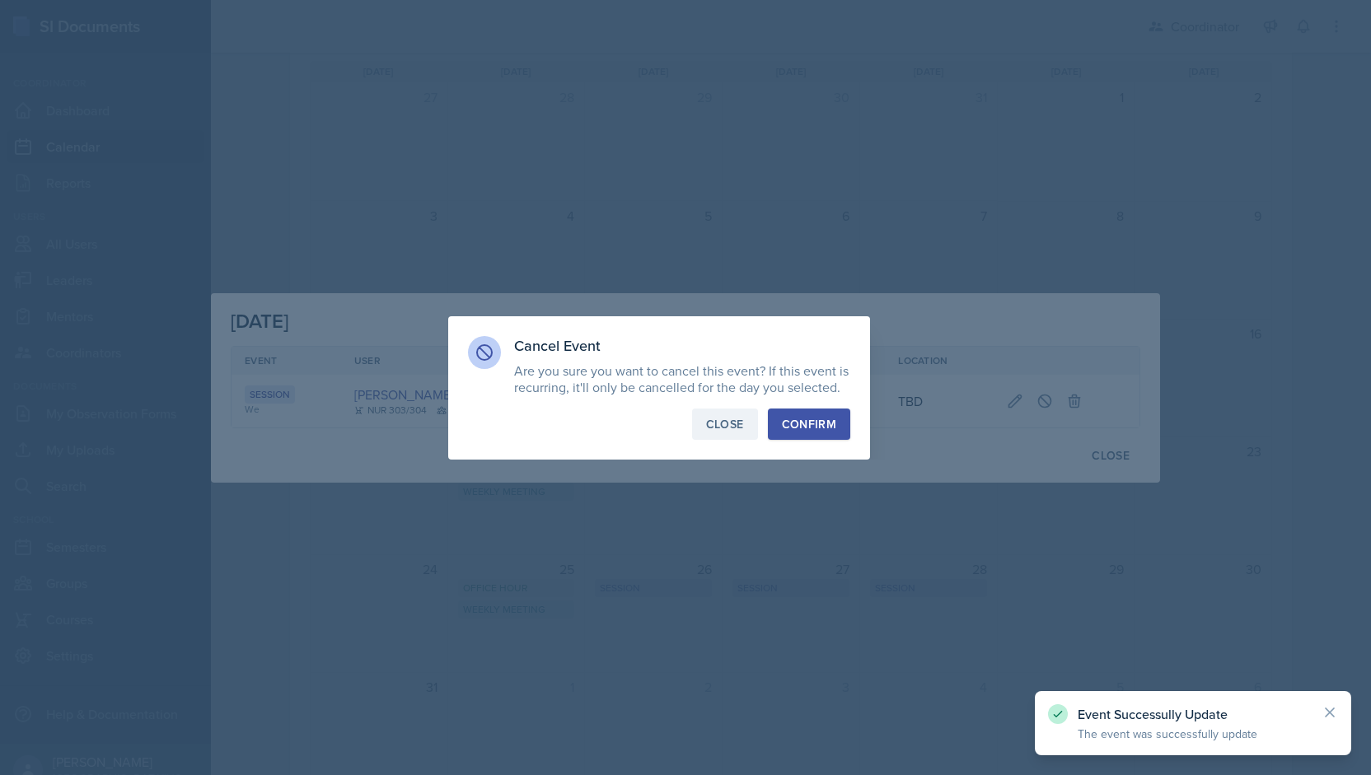
click at [714, 423] on div "Close" at bounding box center [725, 424] width 38 height 16
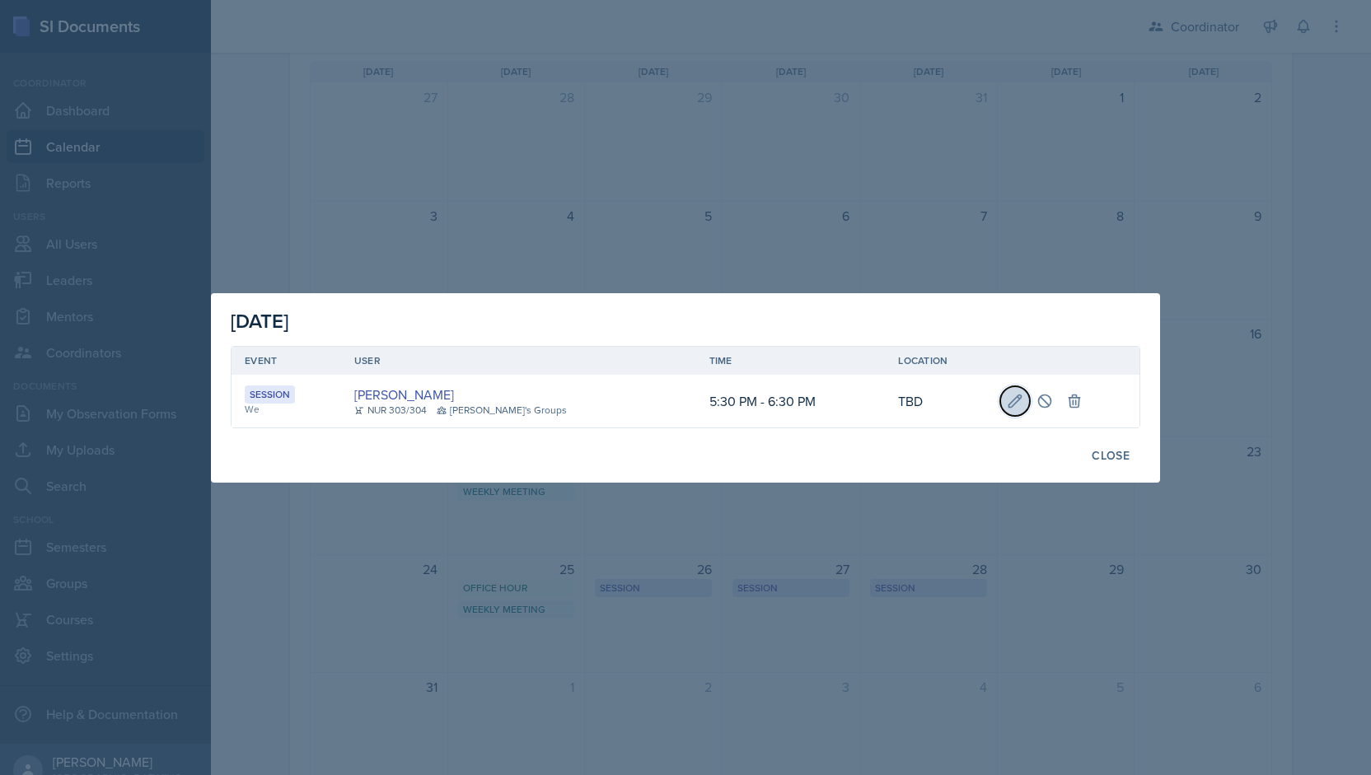
click at [1007, 395] on icon at bounding box center [1015, 401] width 16 height 16
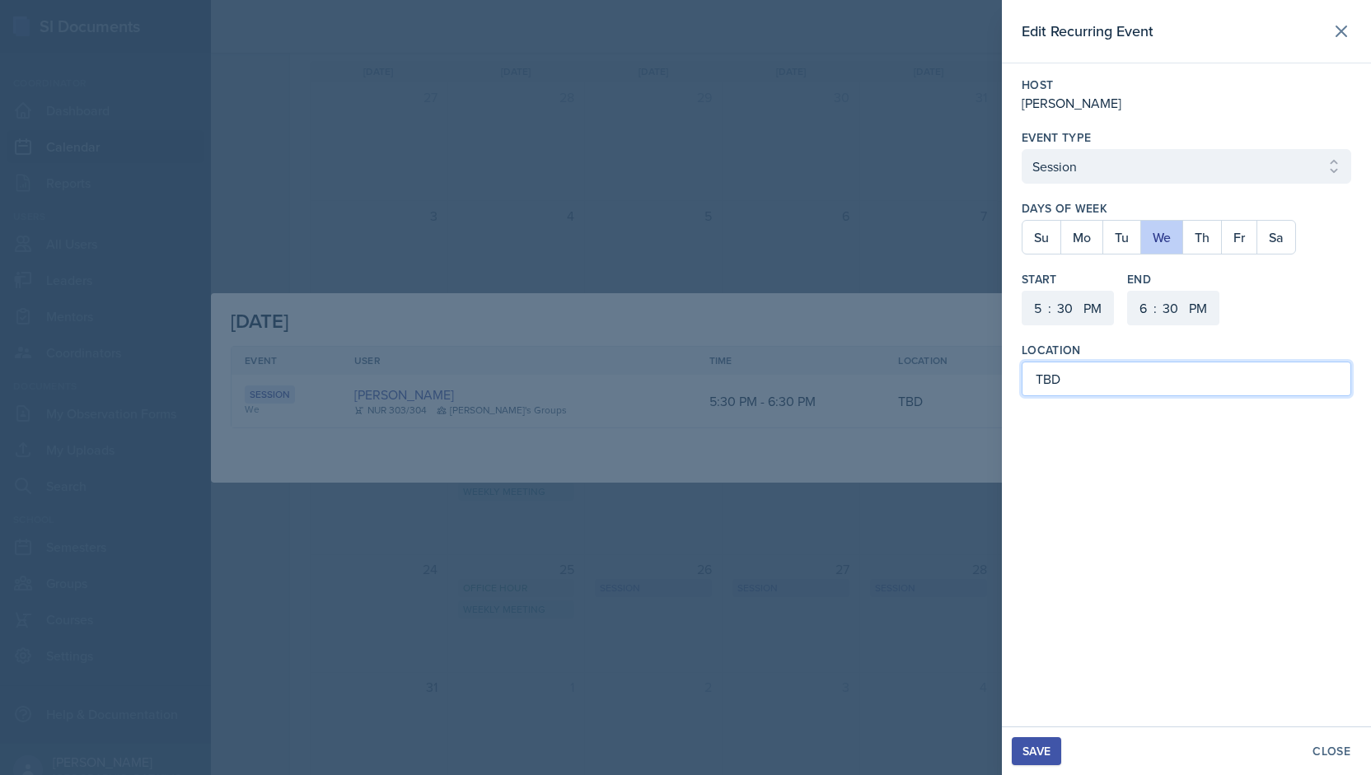
click at [1079, 386] on input "TBD" at bounding box center [1187, 379] width 330 height 35
type input "T"
click at [1051, 750] on div "Save" at bounding box center [1037, 751] width 28 height 13
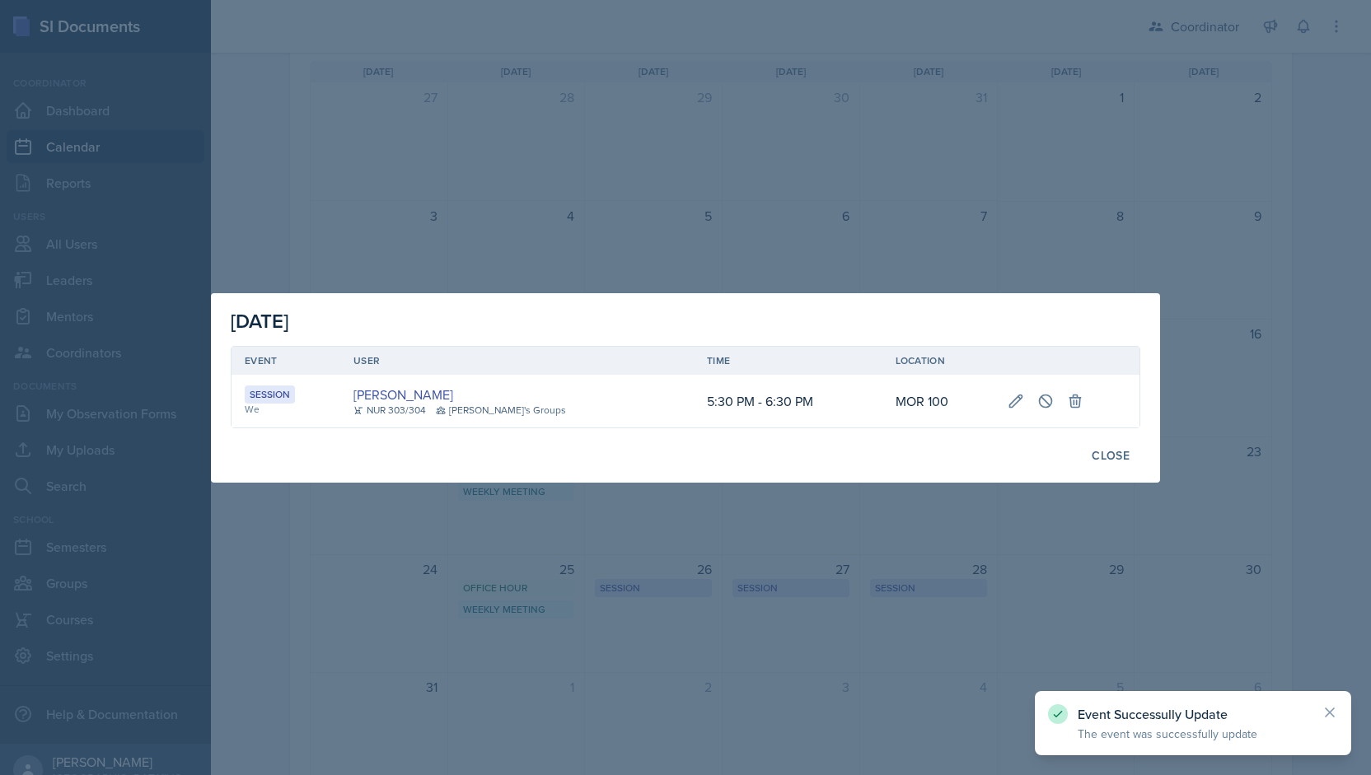
click at [875, 644] on div at bounding box center [685, 387] width 1371 height 775
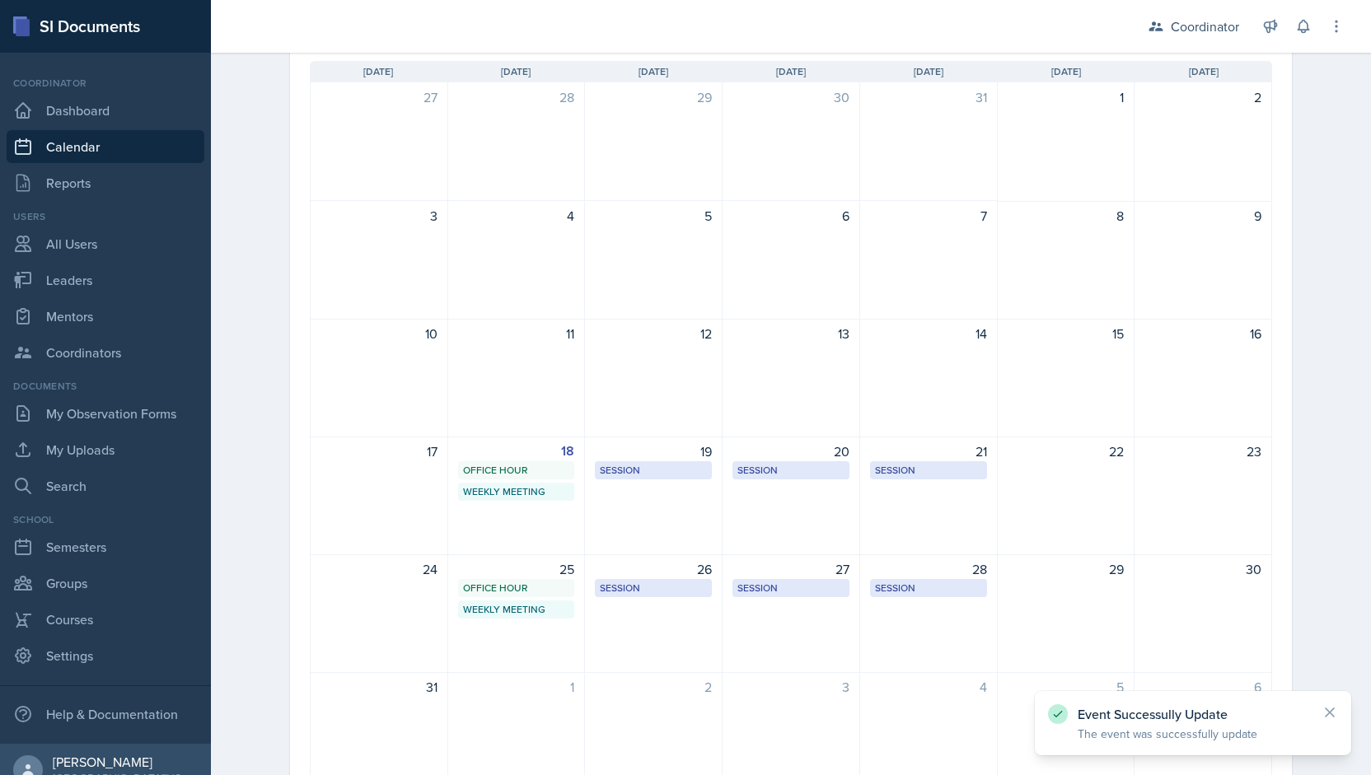
drag, startPoint x: 894, startPoint y: 619, endPoint x: 736, endPoint y: 656, distance: 162.5
click at [736, 656] on div "27 Session MOR 100 5:30 PM - 6:30 PM" at bounding box center [792, 614] width 138 height 119
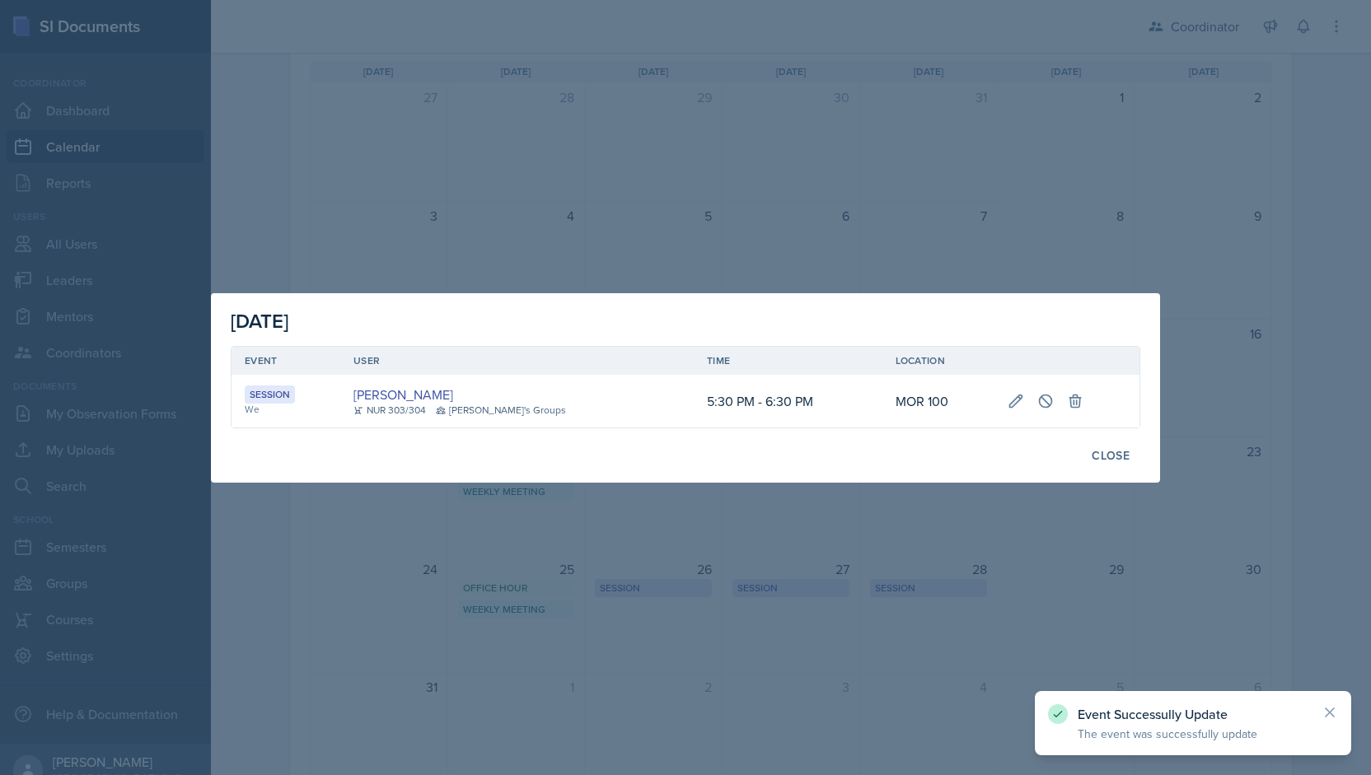
click at [736, 656] on div at bounding box center [685, 387] width 1371 height 775
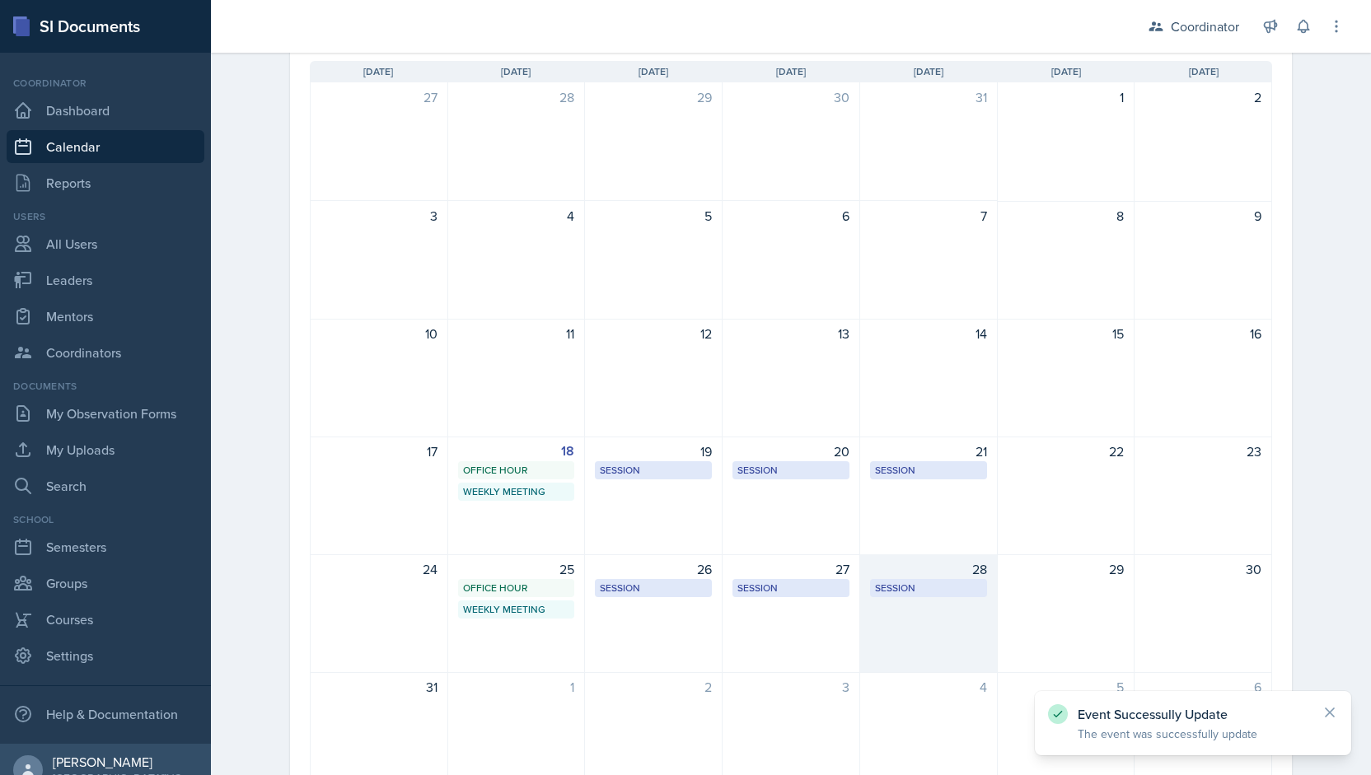
click at [905, 621] on div "28 Session TBD 5:30 PM - 6:30 PM" at bounding box center [929, 614] width 138 height 119
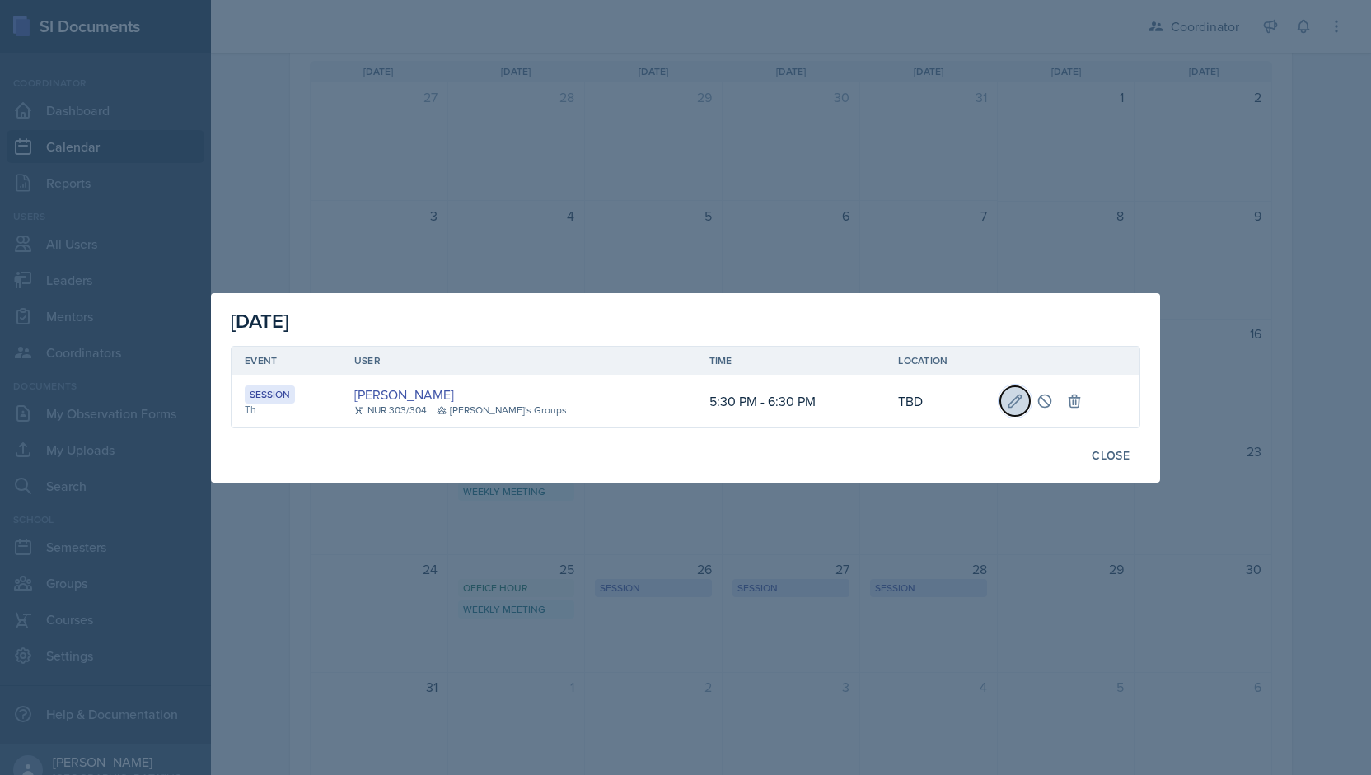
click at [1000, 414] on button at bounding box center [1015, 401] width 30 height 30
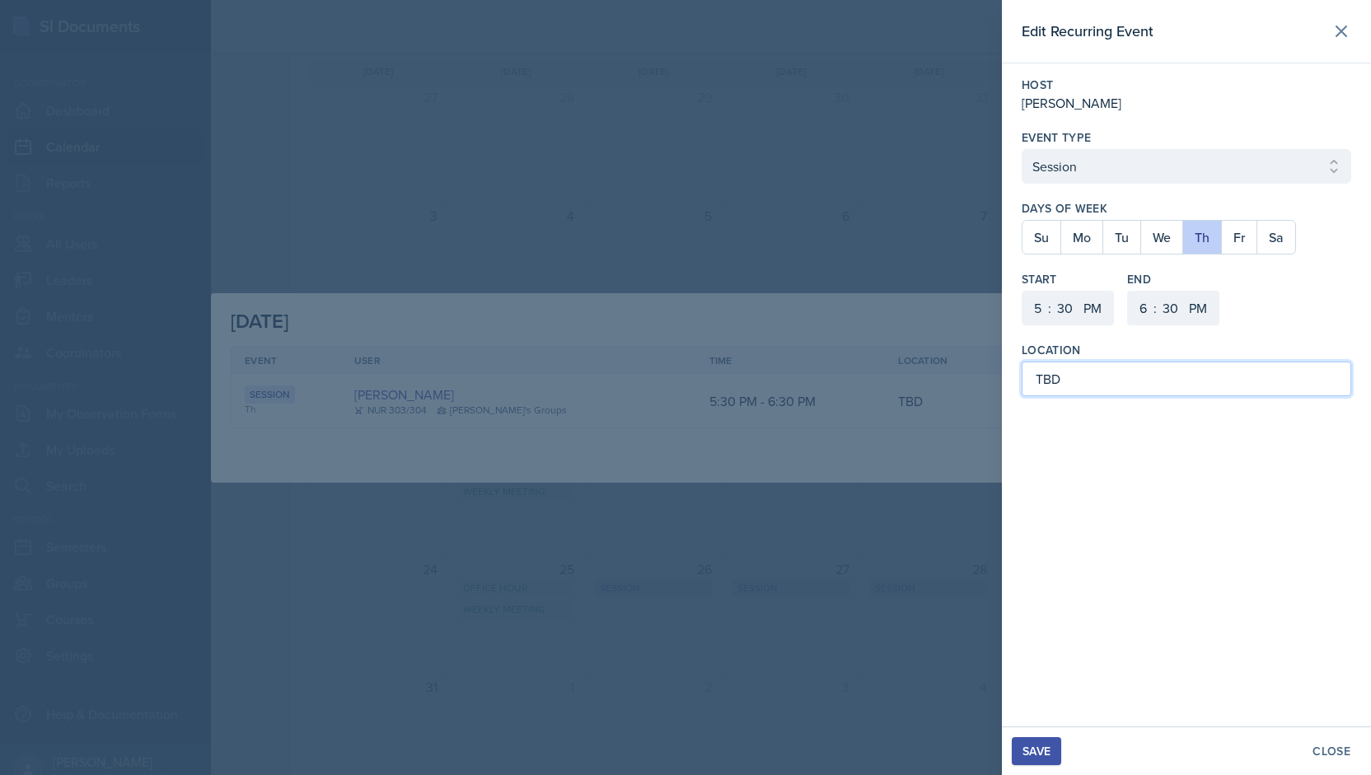
click at [1069, 390] on input "TBD" at bounding box center [1187, 379] width 330 height 35
type input "T"
type input "MOR 292"
click at [1028, 756] on div "Save" at bounding box center [1037, 751] width 28 height 13
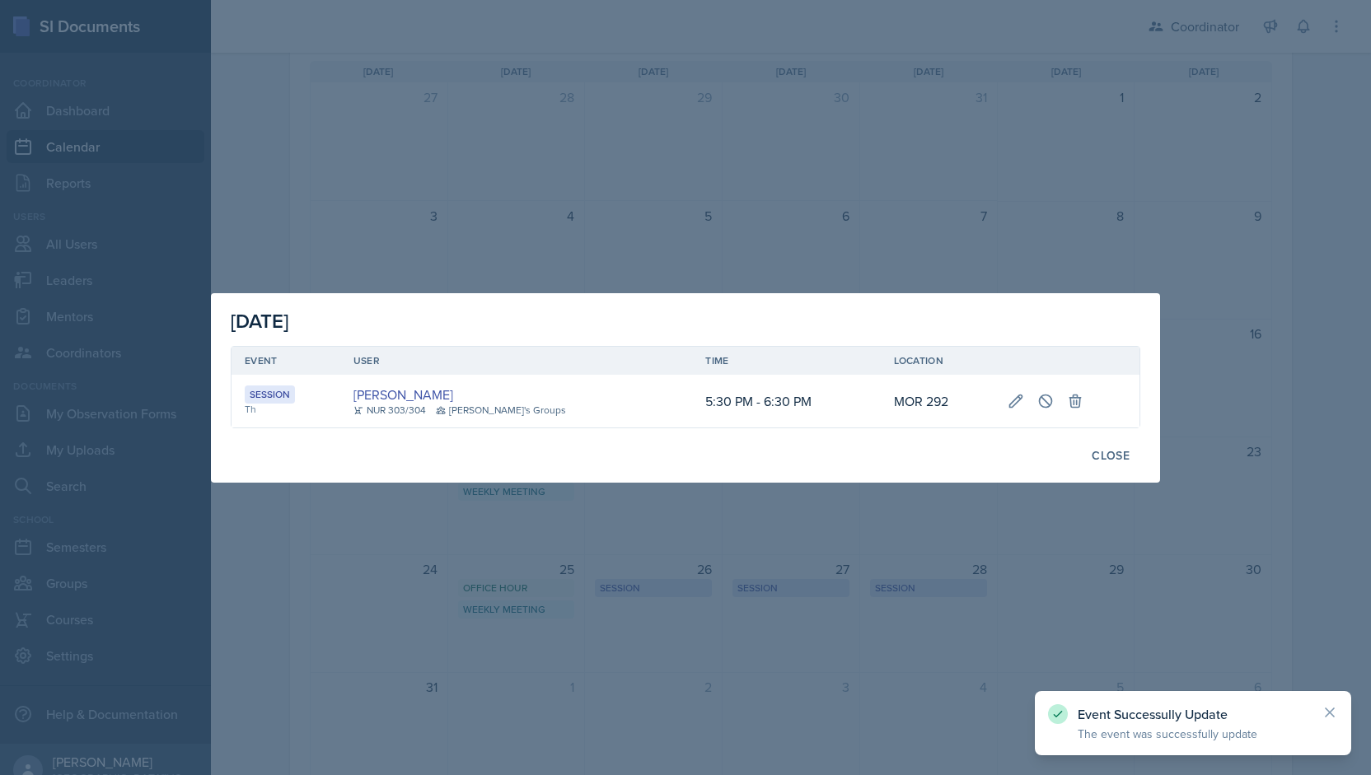
click at [1028, 141] on div at bounding box center [685, 387] width 1371 height 775
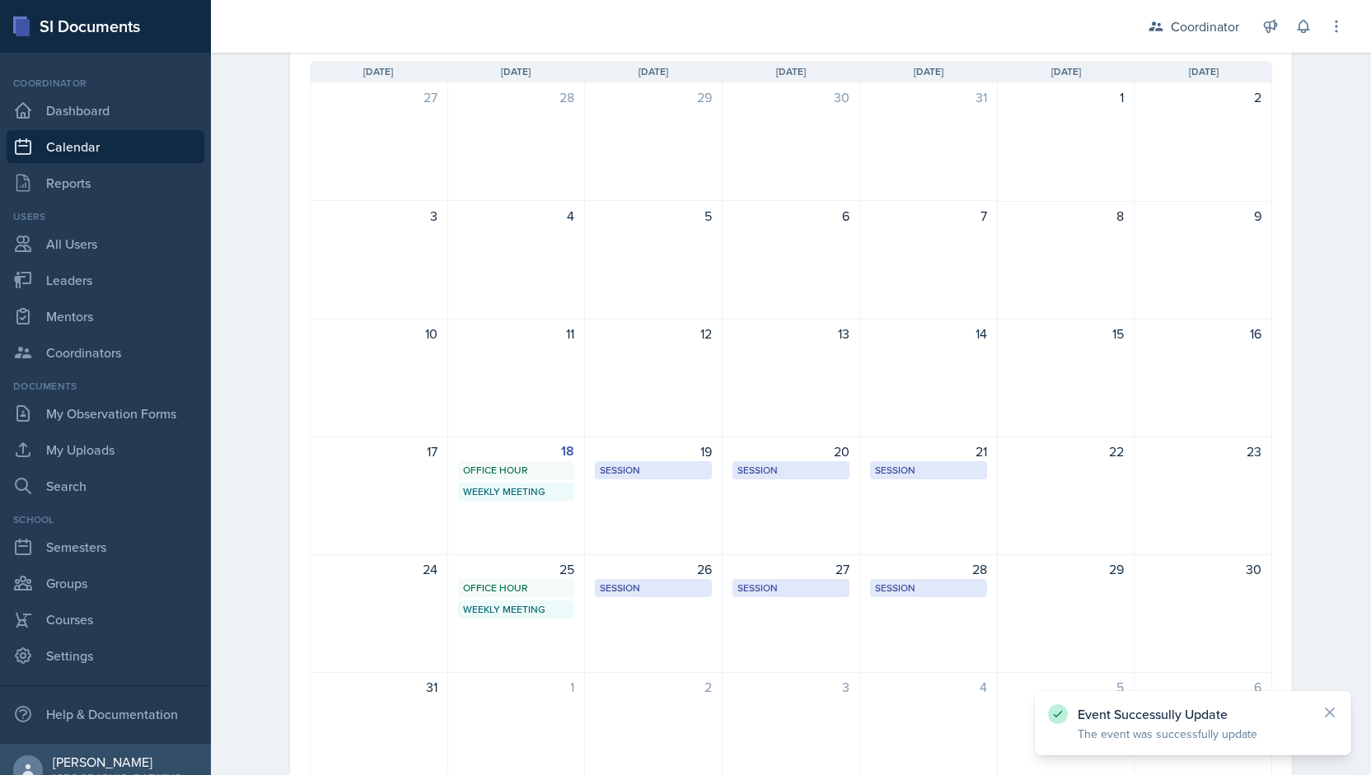
scroll to position [0, 0]
